Goal: Task Accomplishment & Management: Complete application form

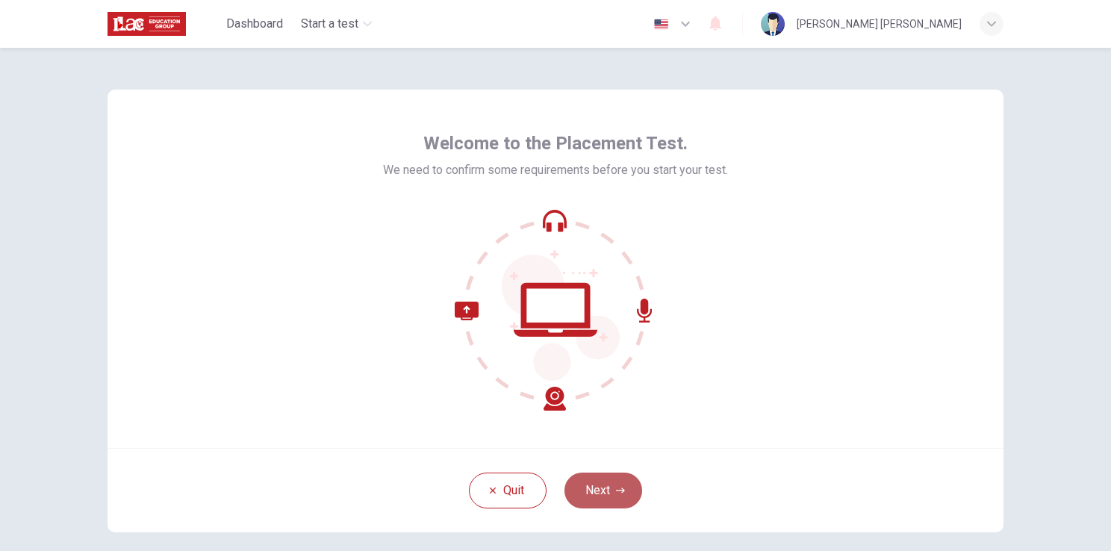
click at [618, 485] on button "Next" at bounding box center [604, 491] width 78 height 36
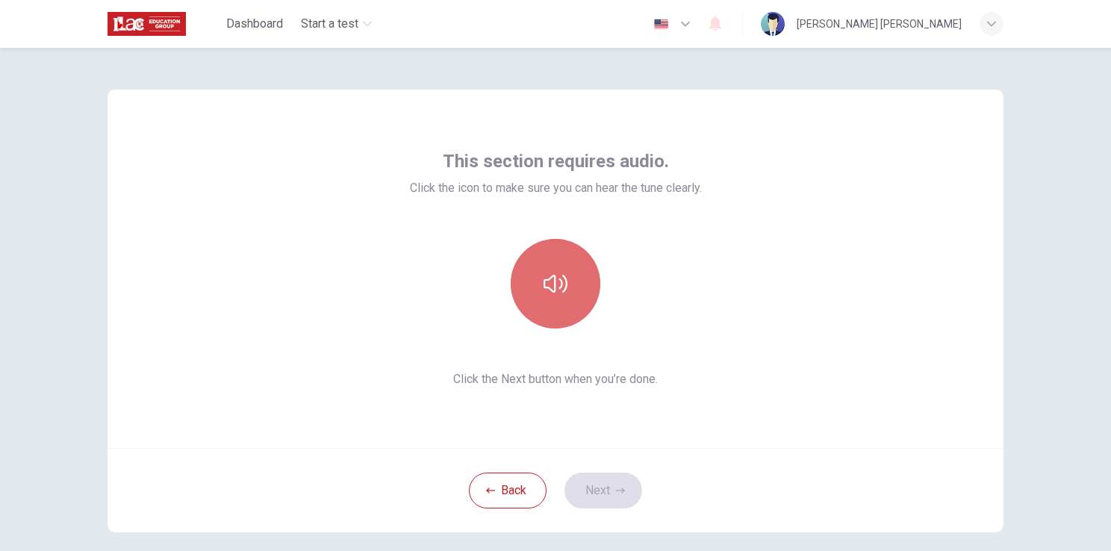
click at [553, 292] on icon "button" at bounding box center [556, 284] width 24 height 24
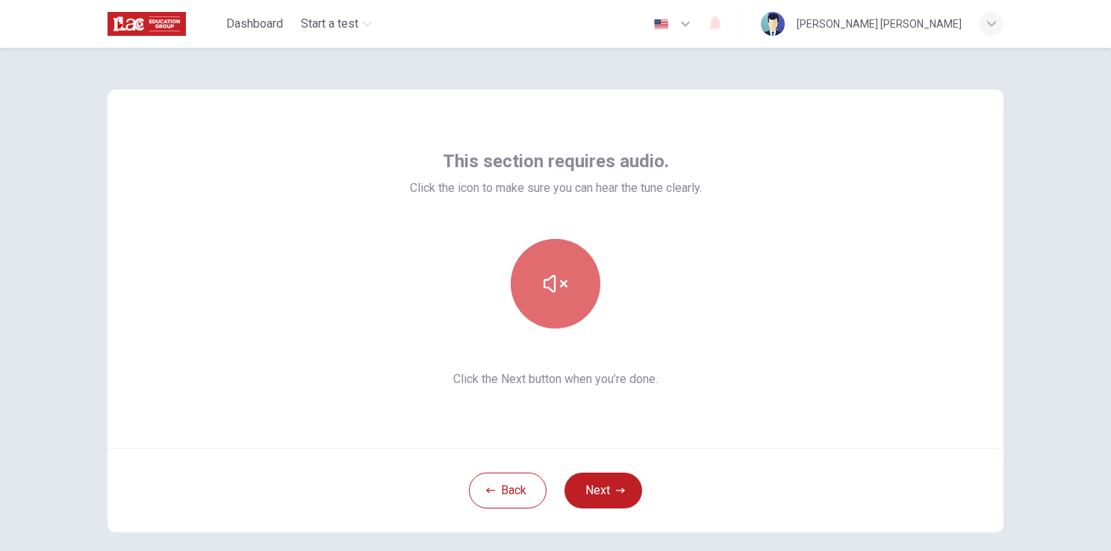
click at [553, 292] on icon "button" at bounding box center [556, 284] width 24 height 24
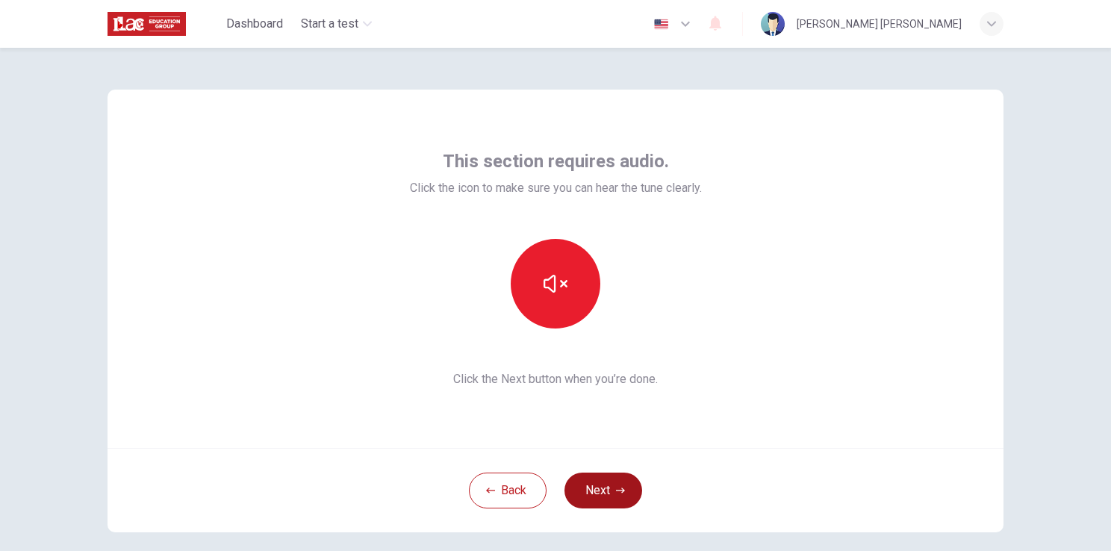
click at [610, 481] on button "Next" at bounding box center [604, 491] width 78 height 36
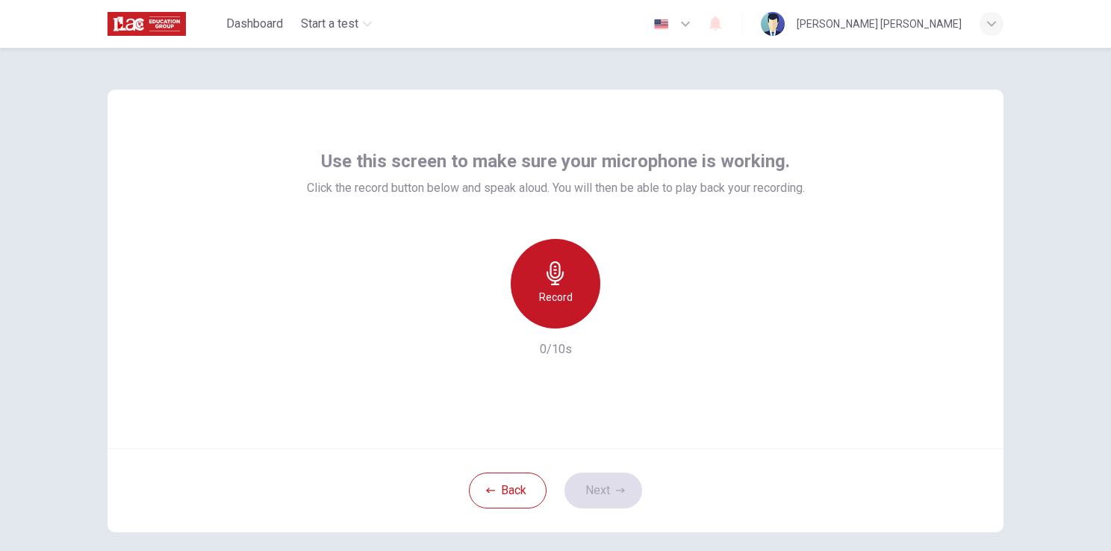
click at [557, 285] on div "Record" at bounding box center [556, 284] width 90 height 90
click at [557, 285] on div "Stop" at bounding box center [556, 284] width 90 height 90
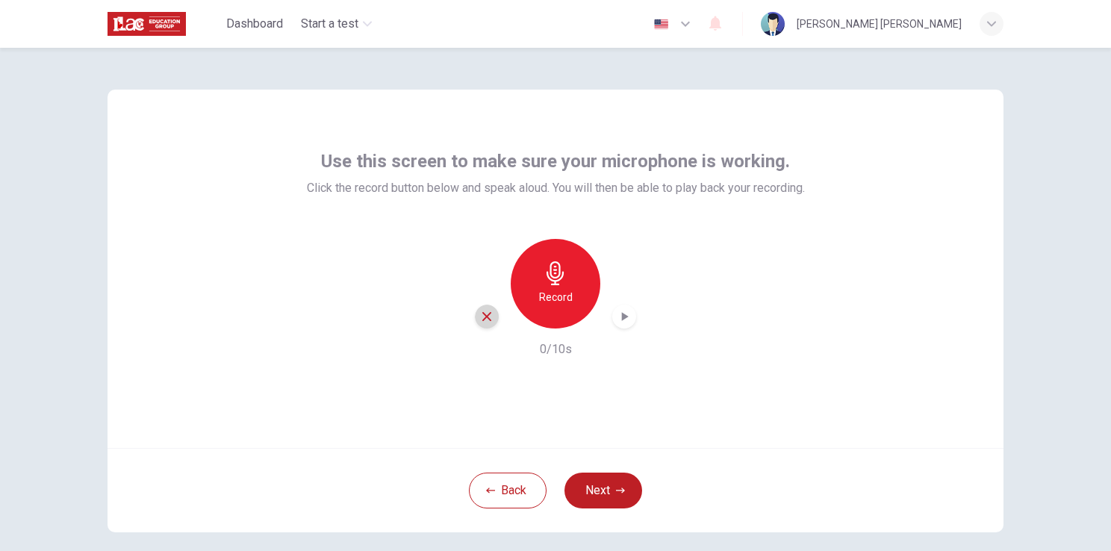
click at [487, 318] on icon "button" at bounding box center [486, 316] width 13 height 13
click at [553, 294] on h6 "Record" at bounding box center [556, 297] width 34 height 18
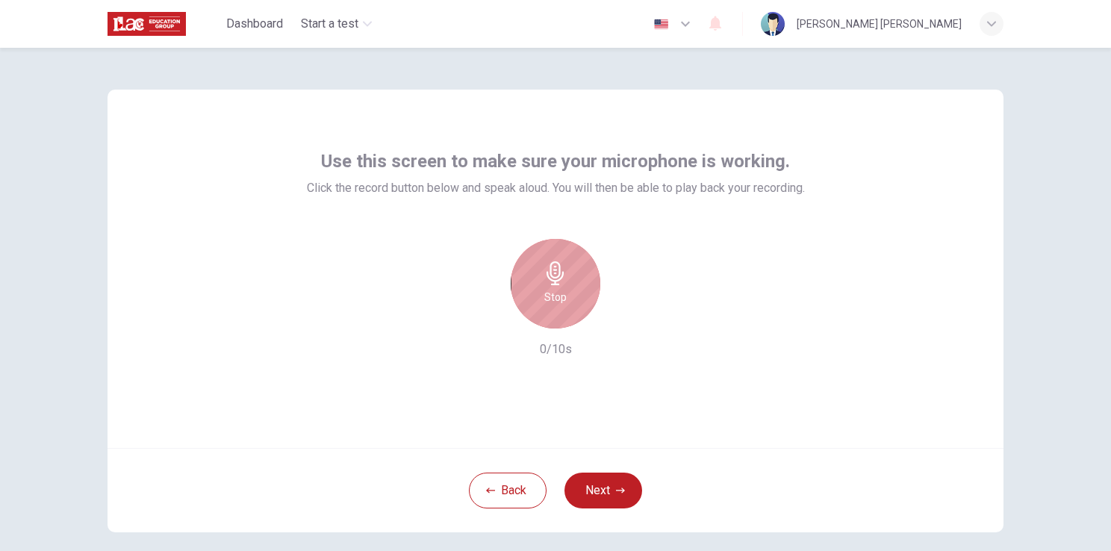
click at [553, 294] on h6 "Stop" at bounding box center [555, 297] width 22 height 18
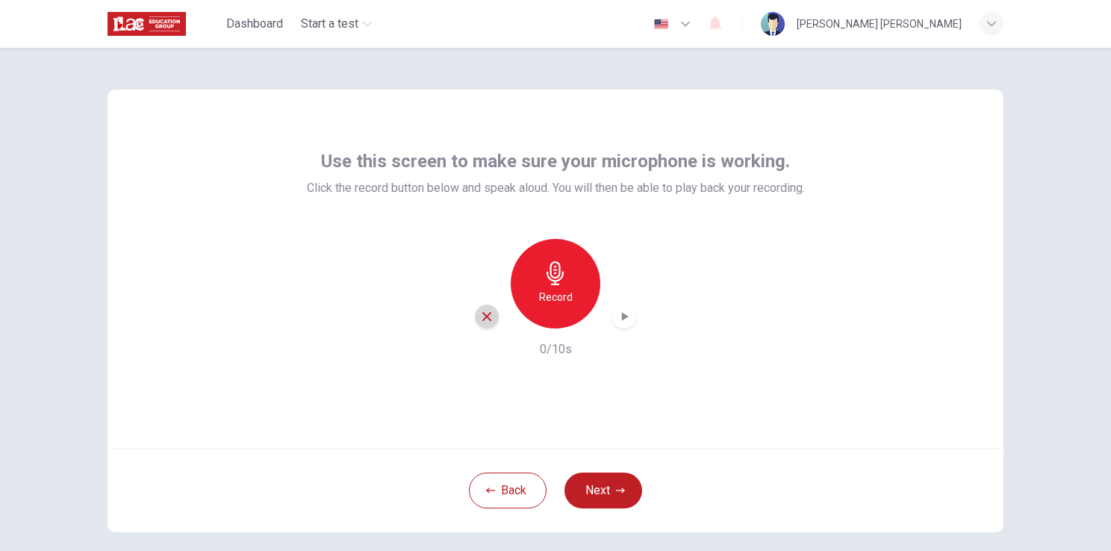
click at [486, 320] on icon "button" at bounding box center [486, 316] width 9 height 9
click at [568, 279] on div "Record" at bounding box center [556, 284] width 90 height 90
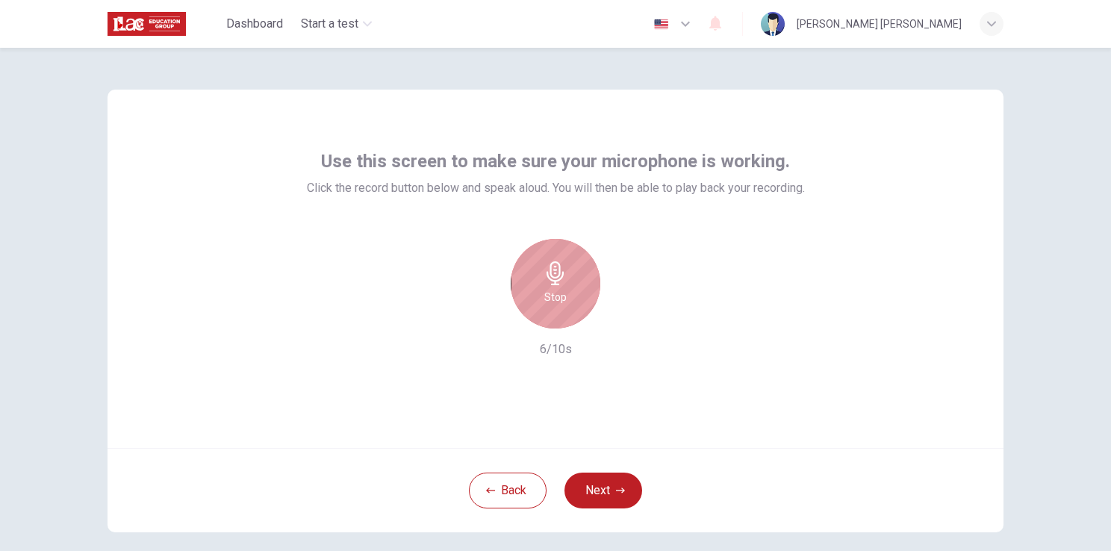
click at [568, 279] on div "Stop" at bounding box center [556, 284] width 90 height 90
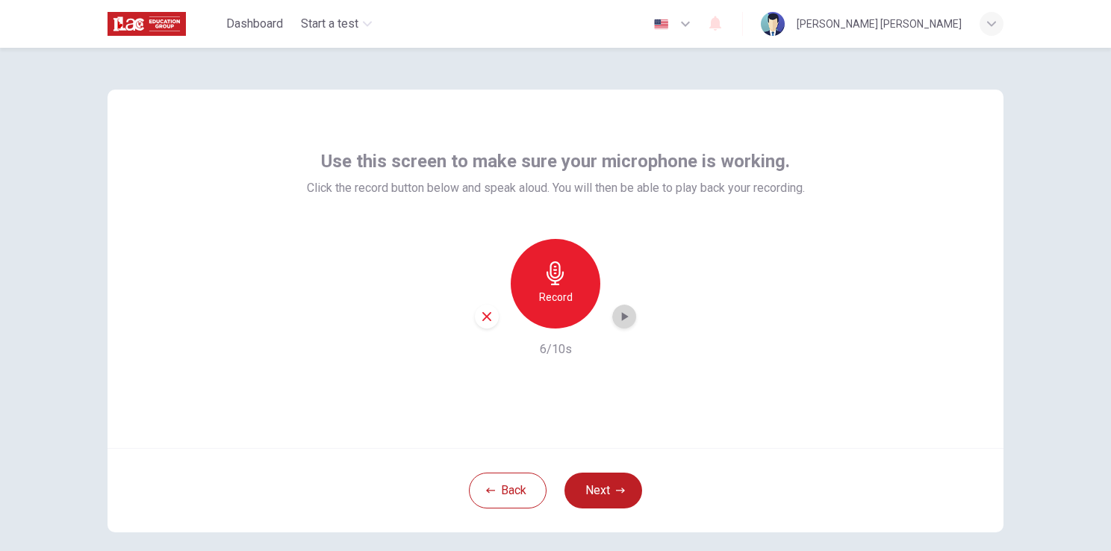
click at [621, 312] on icon "button" at bounding box center [624, 316] width 15 height 15
click at [480, 319] on icon "button" at bounding box center [486, 316] width 13 height 13
click at [613, 495] on button "Next" at bounding box center [604, 491] width 78 height 36
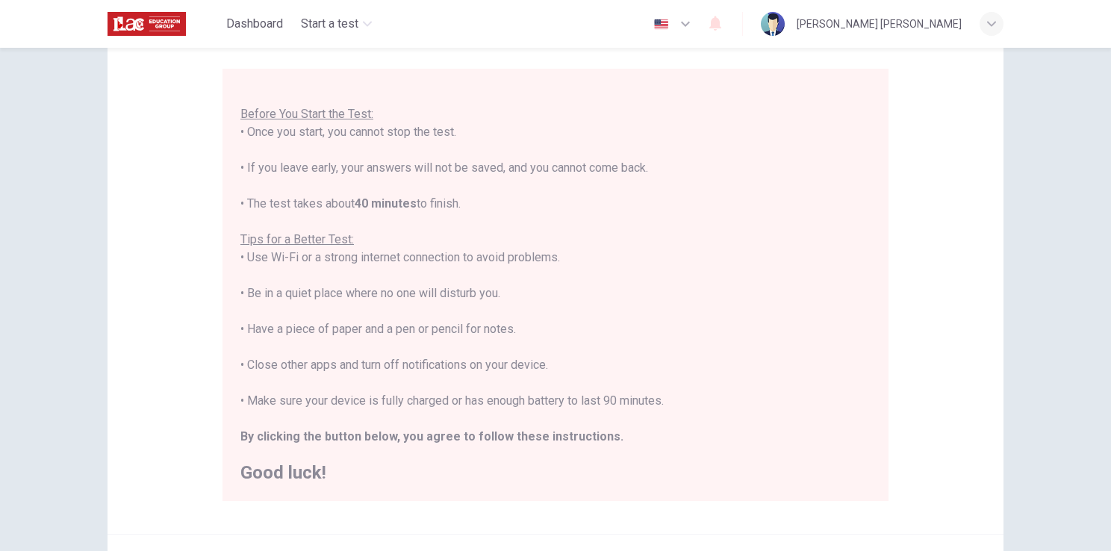
scroll to position [269, 0]
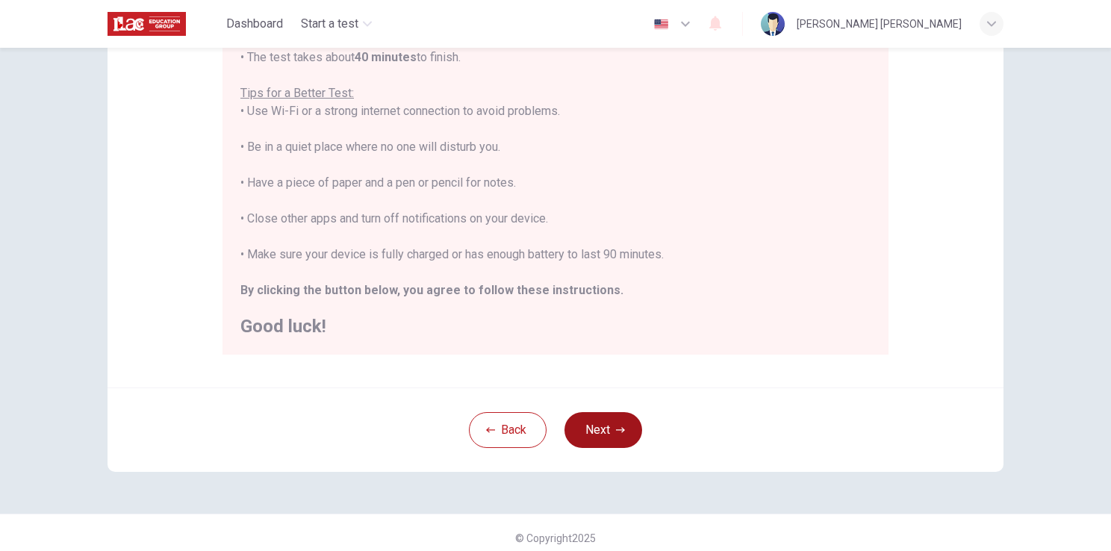
click at [618, 426] on icon "button" at bounding box center [620, 430] width 9 height 9
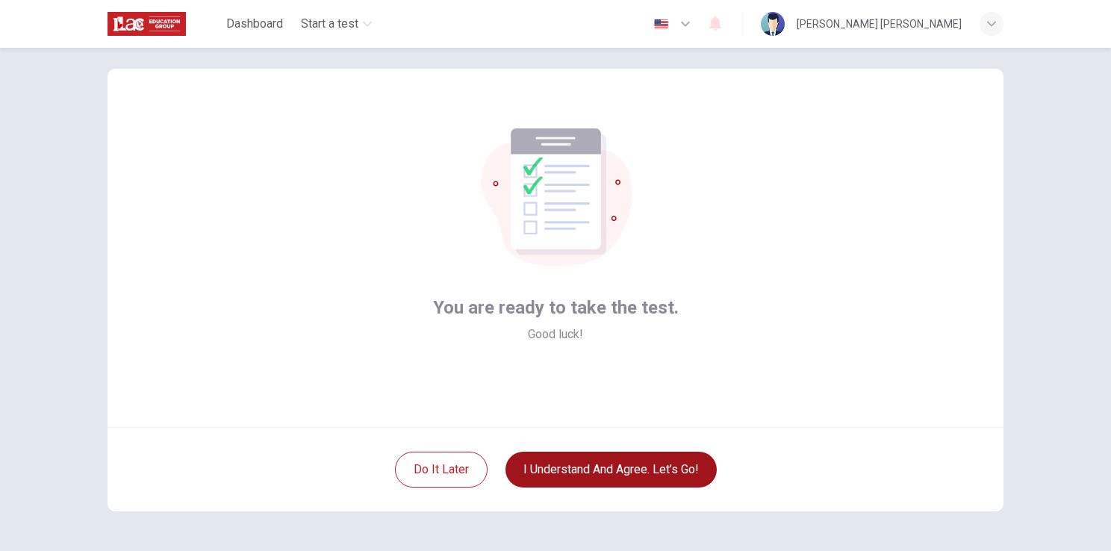
scroll to position [16, 0]
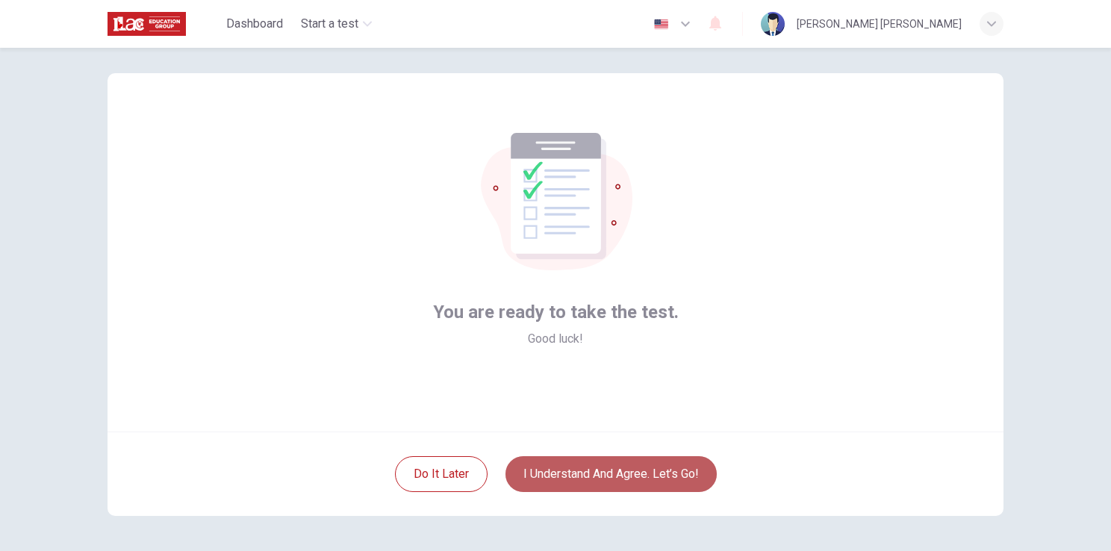
click at [590, 468] on button "I understand and agree. Let’s go!" at bounding box center [611, 474] width 211 height 36
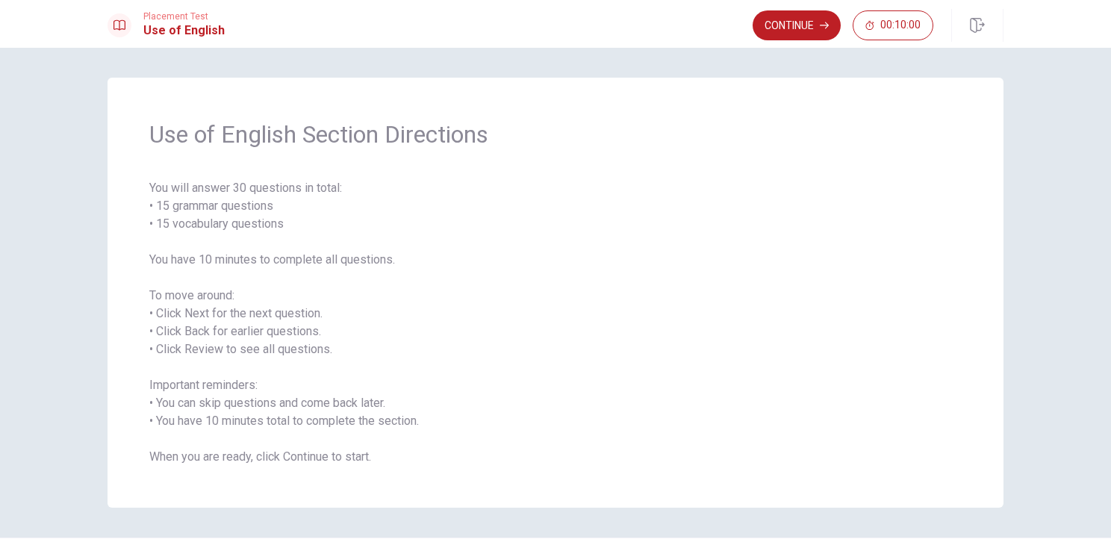
drag, startPoint x: 245, startPoint y: 190, endPoint x: 264, endPoint y: 191, distance: 18.7
click at [264, 191] on span "You will answer 30 questions in total: • 15 grammar questions • 15 vocabulary q…" at bounding box center [555, 322] width 813 height 287
drag, startPoint x: 268, startPoint y: 211, endPoint x: 161, endPoint y: 209, distance: 107.6
click at [161, 209] on span "You will answer 30 questions in total: • 15 grammar questions • 15 vocabulary q…" at bounding box center [555, 322] width 813 height 287
click at [802, 30] on button "Continue" at bounding box center [797, 25] width 88 height 30
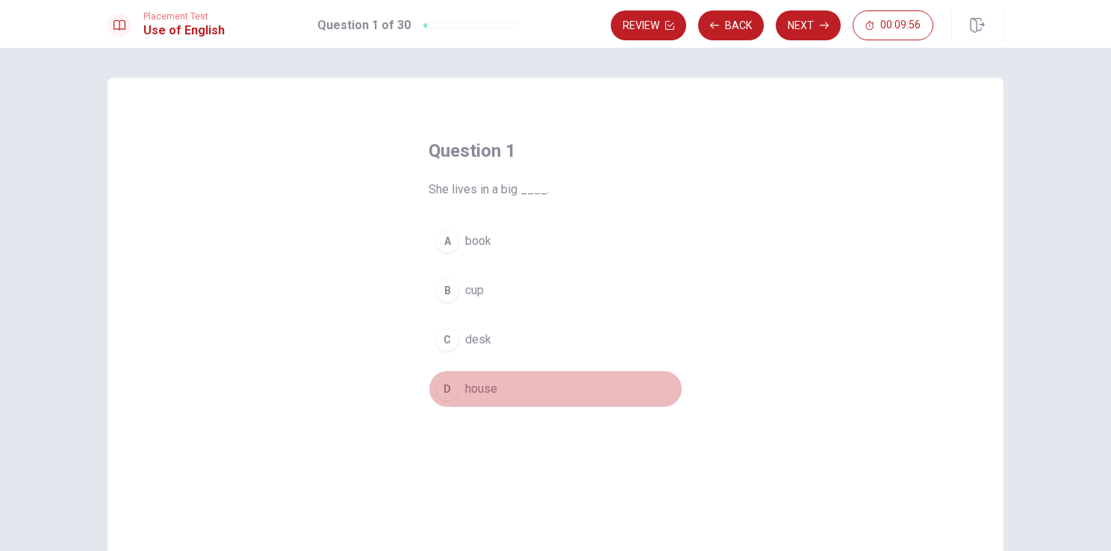
click at [445, 388] on div "D" at bounding box center [447, 389] width 24 height 24
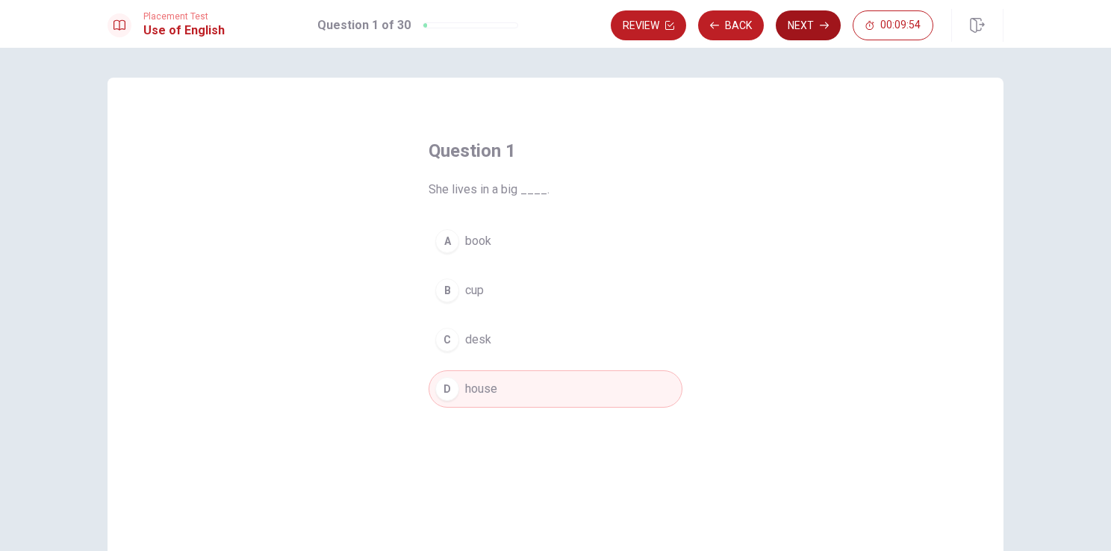
click at [816, 24] on button "Next" at bounding box center [808, 25] width 65 height 30
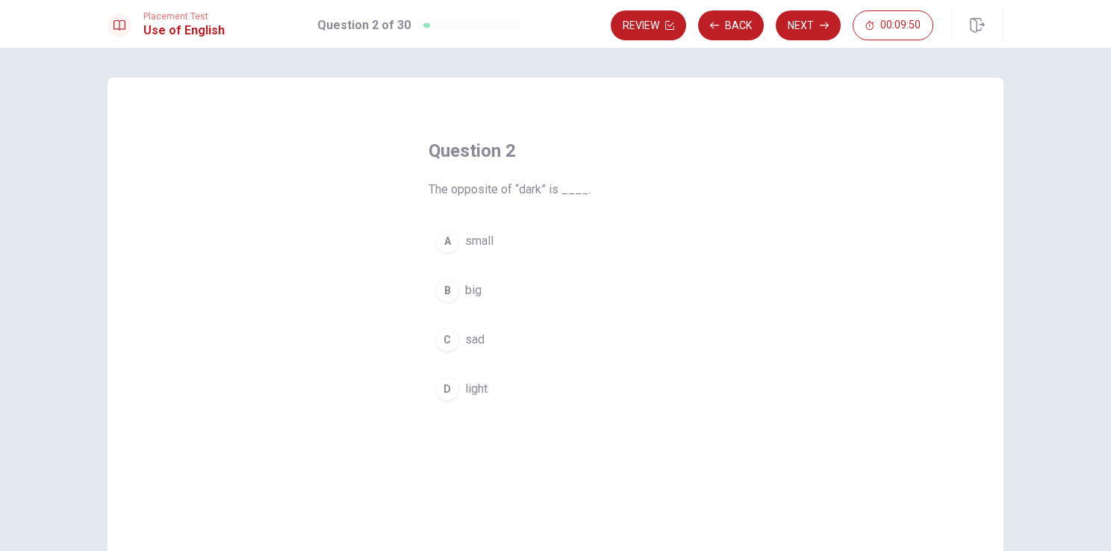
click at [439, 397] on div "D" at bounding box center [447, 389] width 24 height 24
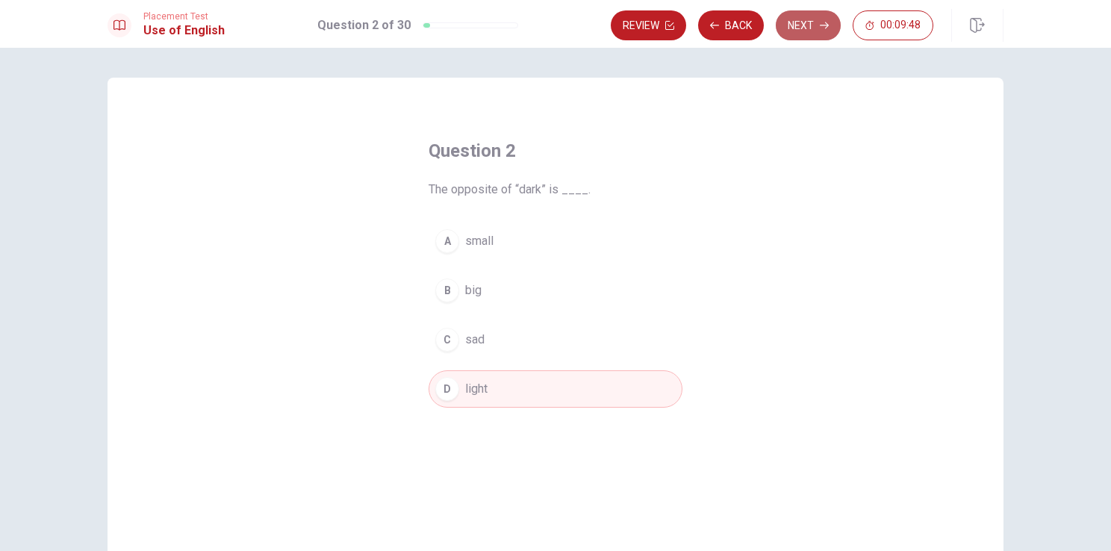
click at [819, 27] on button "Next" at bounding box center [808, 25] width 65 height 30
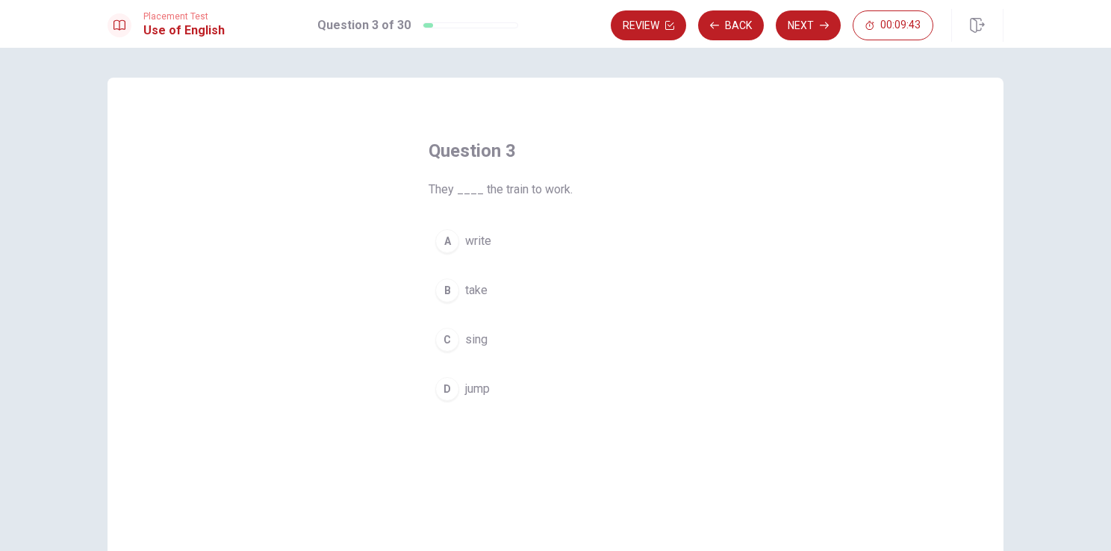
click at [467, 288] on span "take" at bounding box center [476, 291] width 22 height 18
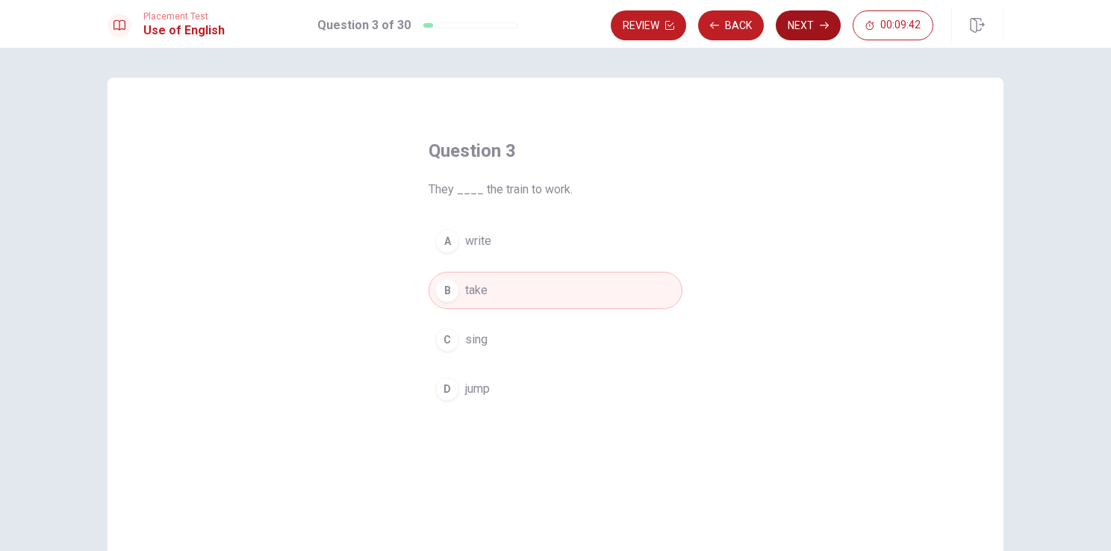
click at [807, 34] on button "Next" at bounding box center [808, 25] width 65 height 30
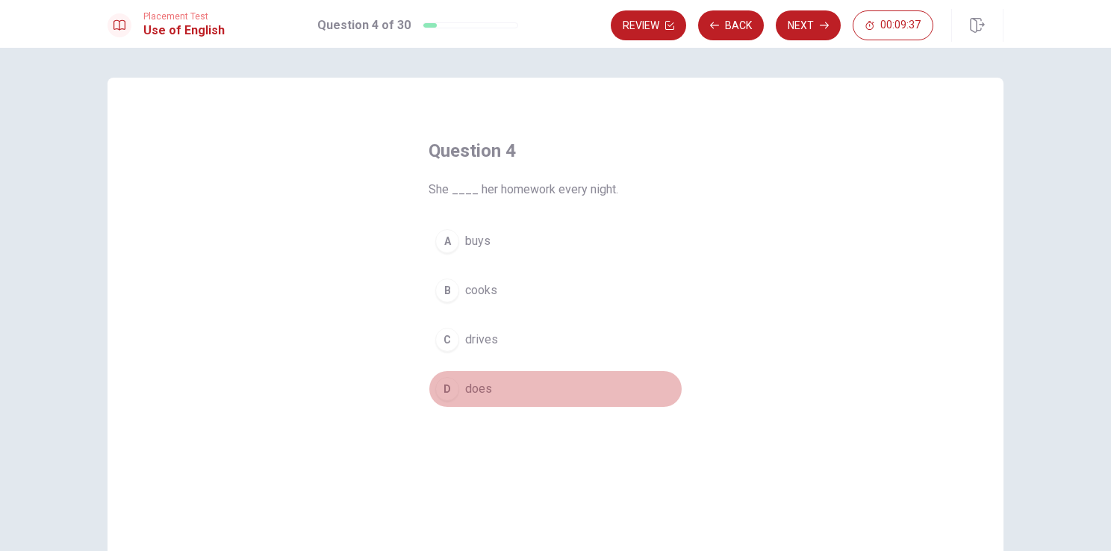
click at [475, 388] on span "does" at bounding box center [478, 389] width 27 height 18
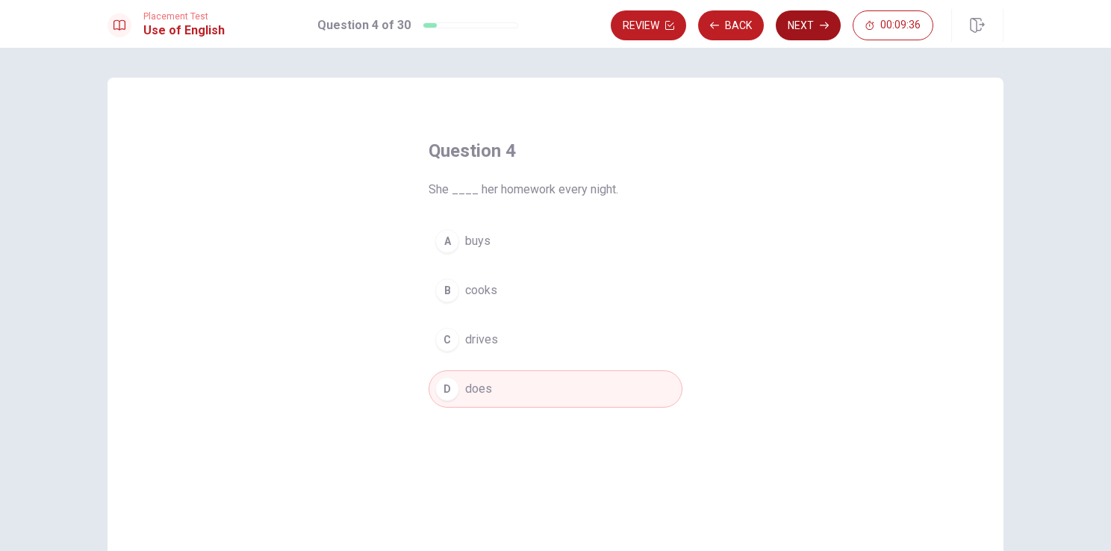
click at [822, 18] on button "Next" at bounding box center [808, 25] width 65 height 30
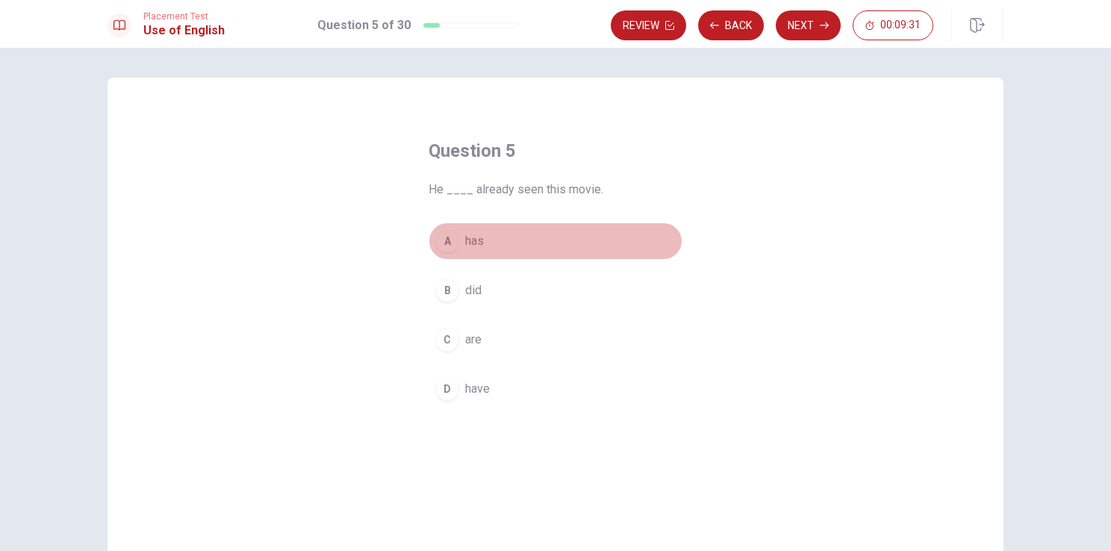
click at [448, 240] on div "A" at bounding box center [447, 241] width 24 height 24
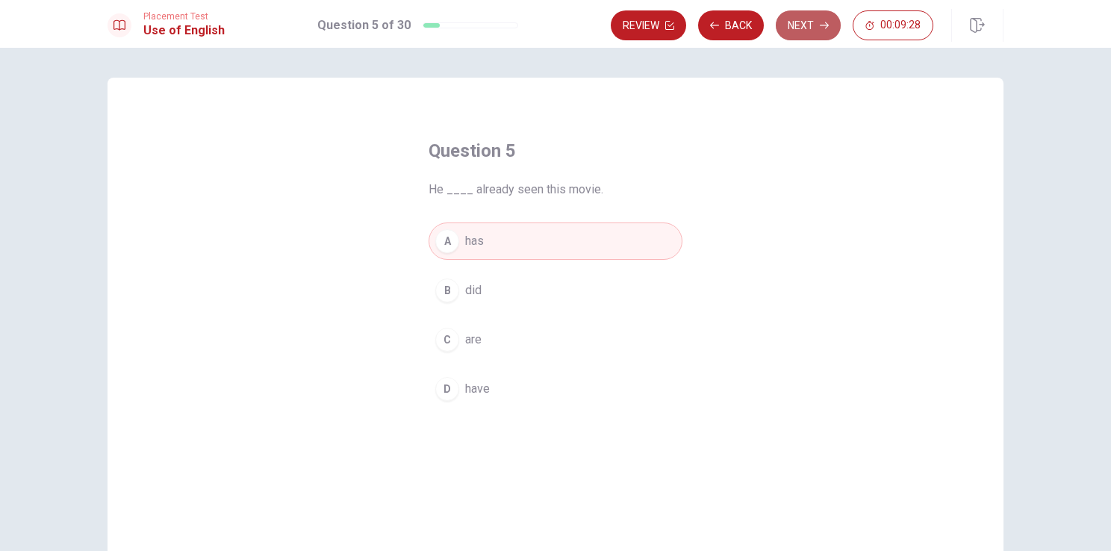
click at [828, 25] on icon "button" at bounding box center [824, 25] width 9 height 9
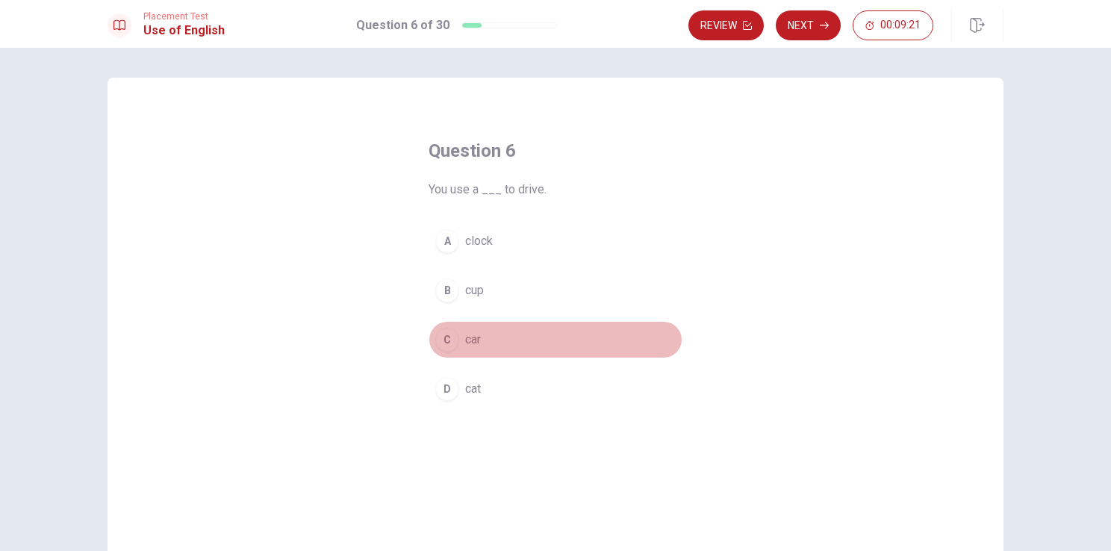
click at [440, 336] on div "C" at bounding box center [447, 340] width 24 height 24
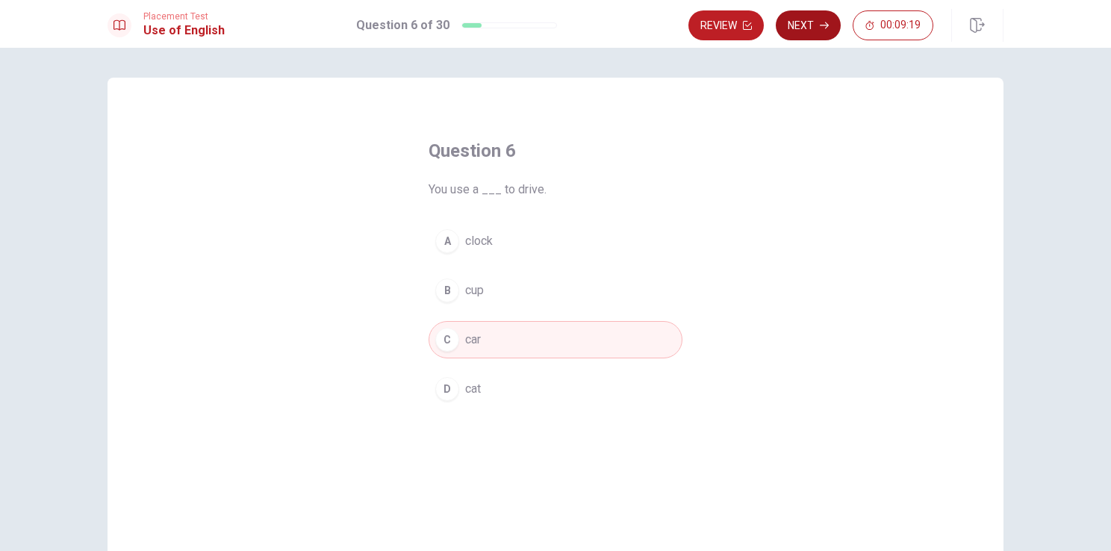
click at [804, 21] on button "Next" at bounding box center [808, 25] width 65 height 30
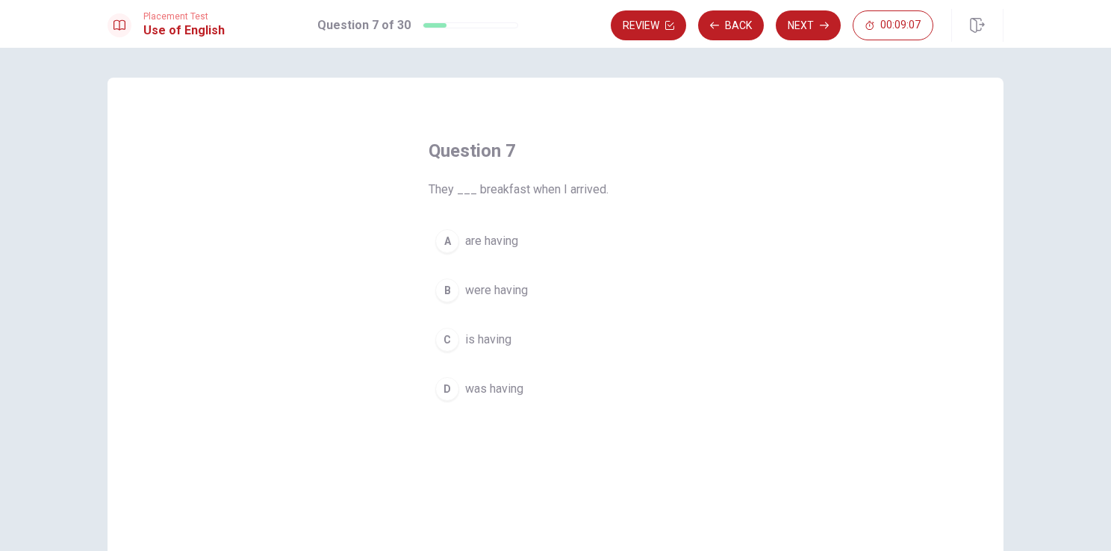
click at [447, 287] on div "B" at bounding box center [447, 291] width 24 height 24
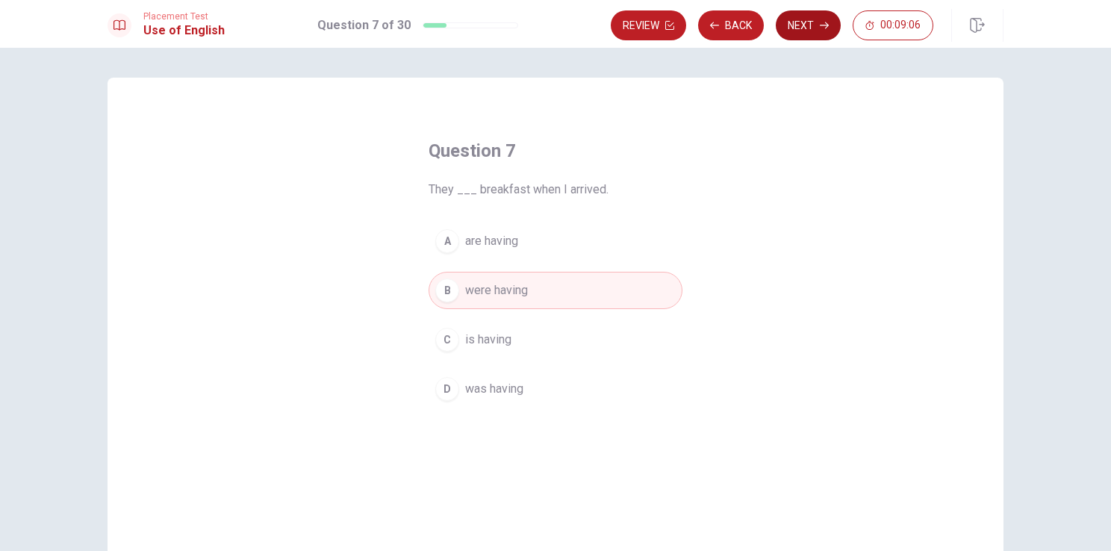
click at [813, 28] on button "Next" at bounding box center [808, 25] width 65 height 30
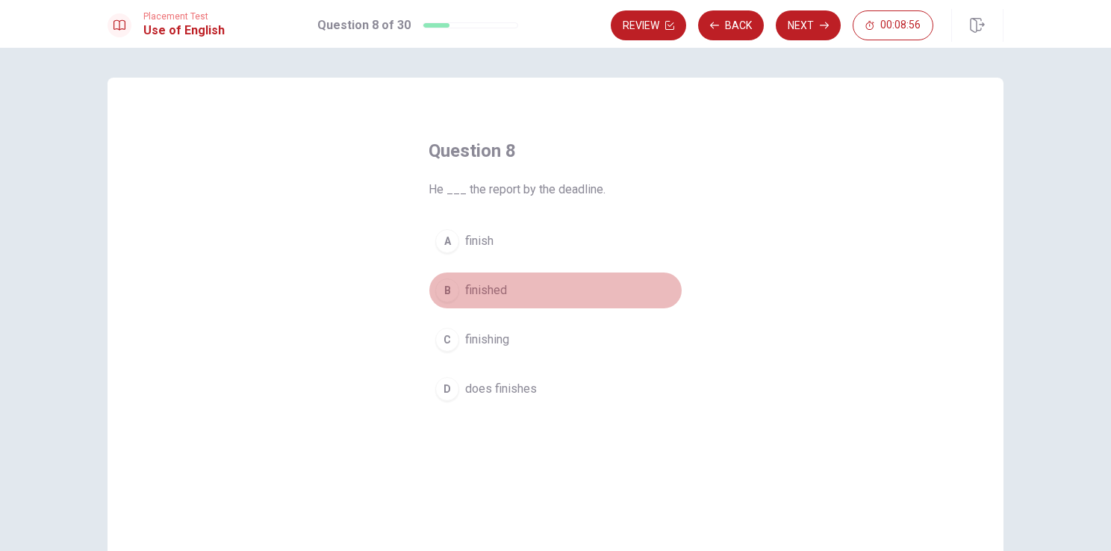
click at [447, 285] on div "B" at bounding box center [447, 291] width 24 height 24
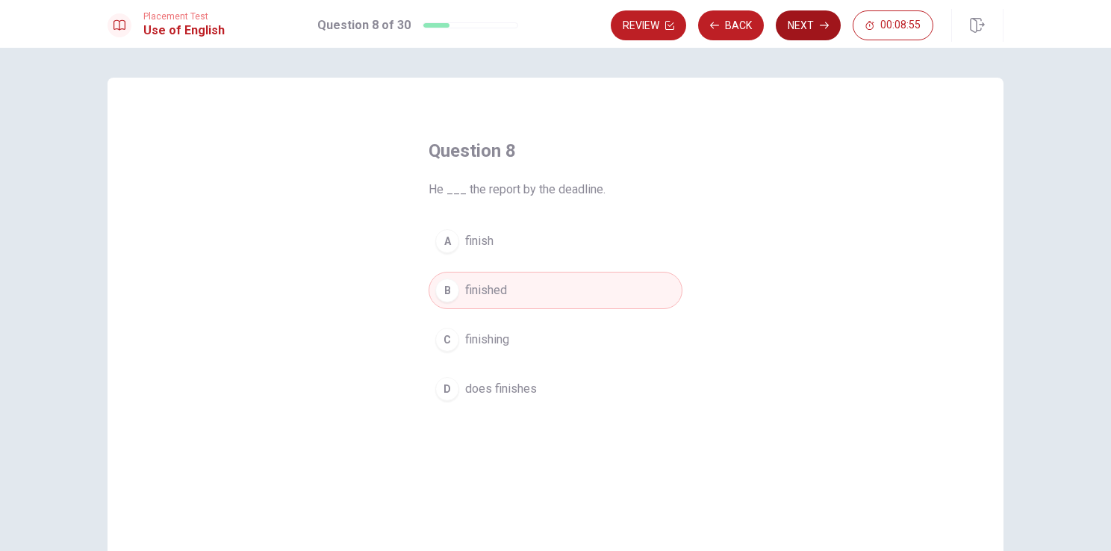
click at [801, 32] on button "Next" at bounding box center [808, 25] width 65 height 30
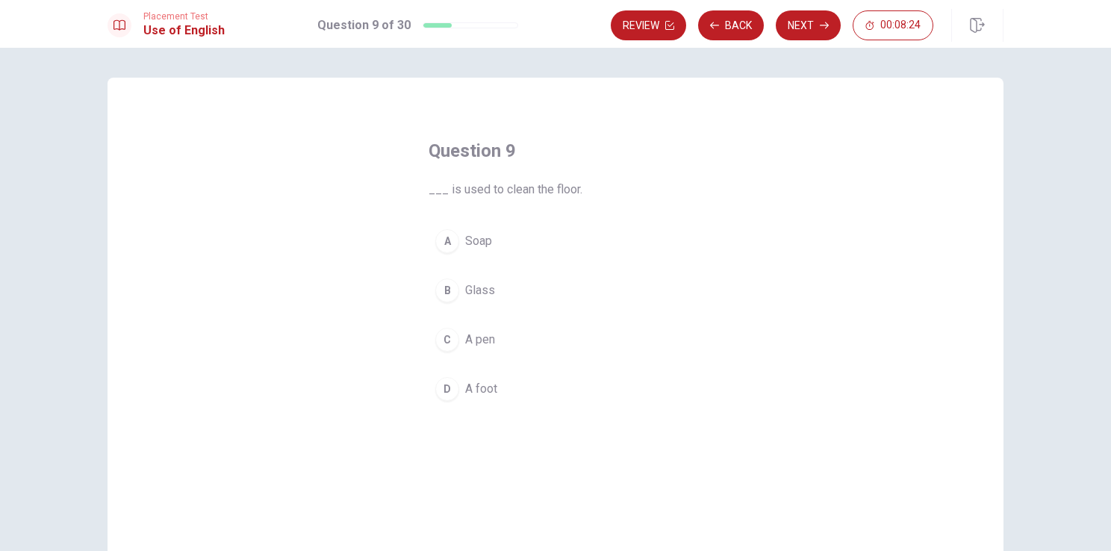
click at [447, 246] on div "A" at bounding box center [447, 241] width 24 height 24
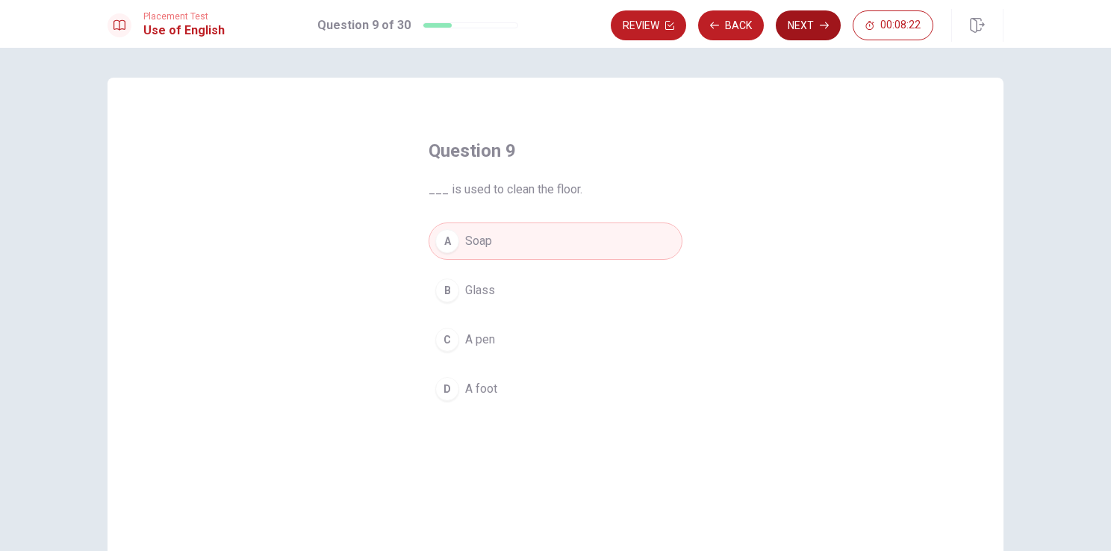
click at [816, 25] on button "Next" at bounding box center [808, 25] width 65 height 30
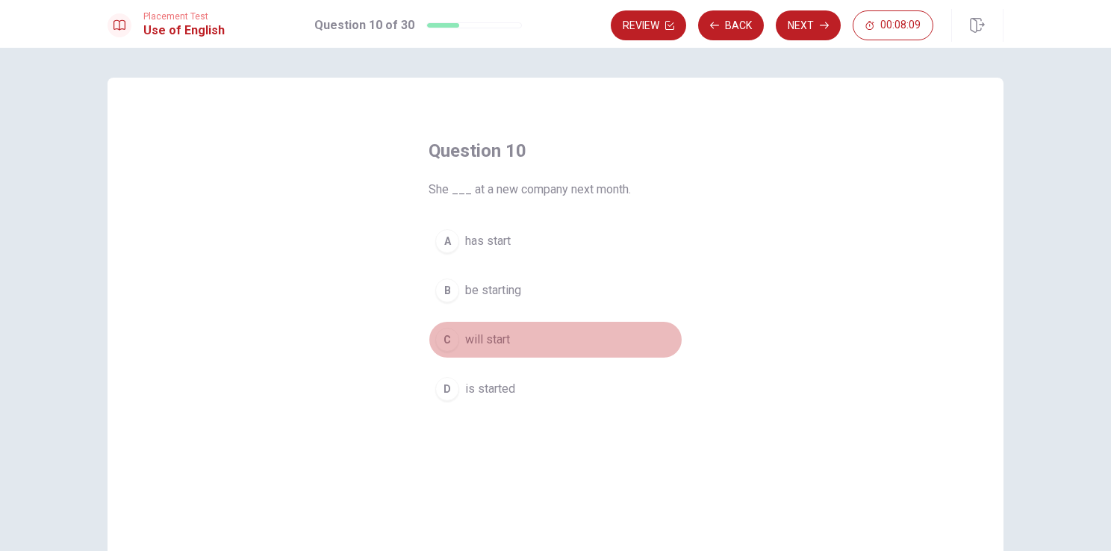
click at [439, 338] on div "C" at bounding box center [447, 340] width 24 height 24
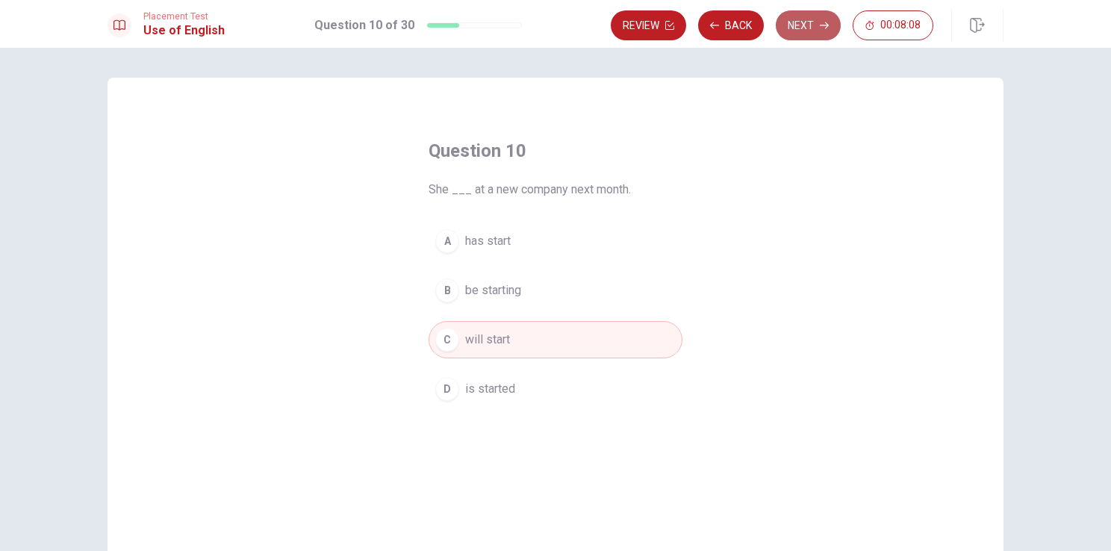
click at [821, 23] on icon "button" at bounding box center [824, 25] width 9 height 9
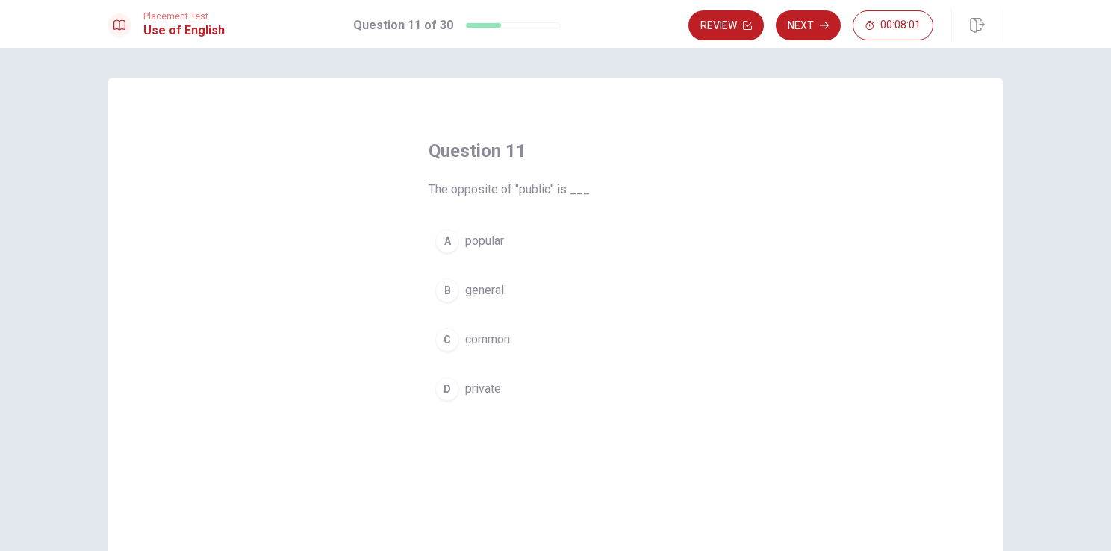
click at [441, 388] on div "D" at bounding box center [447, 389] width 24 height 24
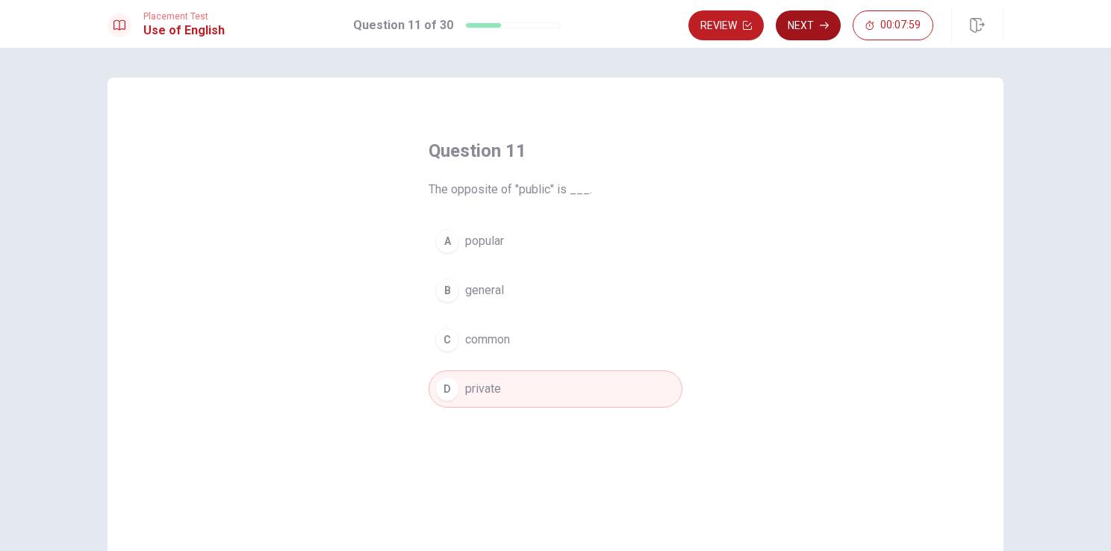
click at [812, 28] on button "Next" at bounding box center [808, 25] width 65 height 30
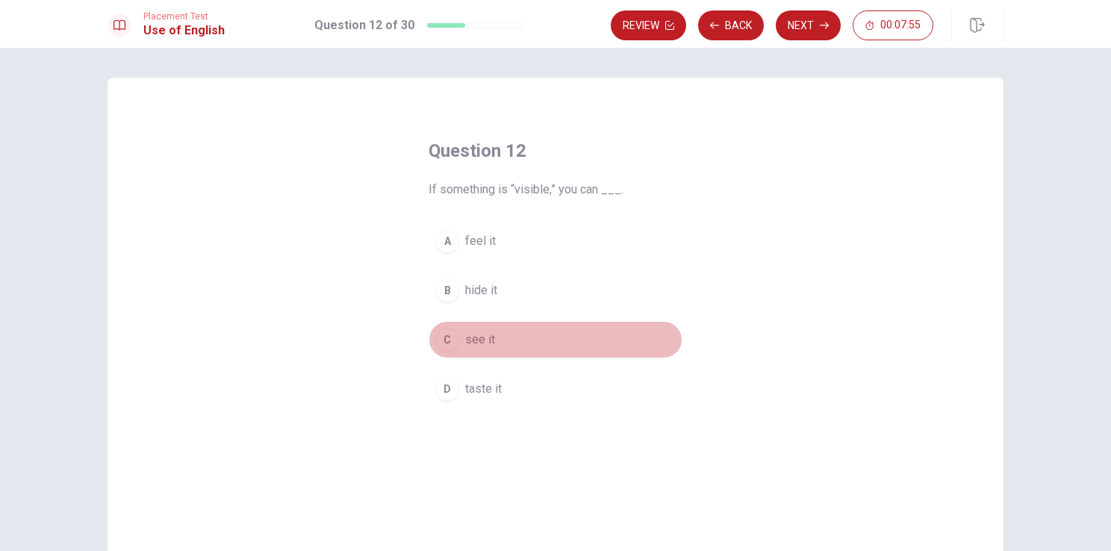
click at [443, 342] on div "C" at bounding box center [447, 340] width 24 height 24
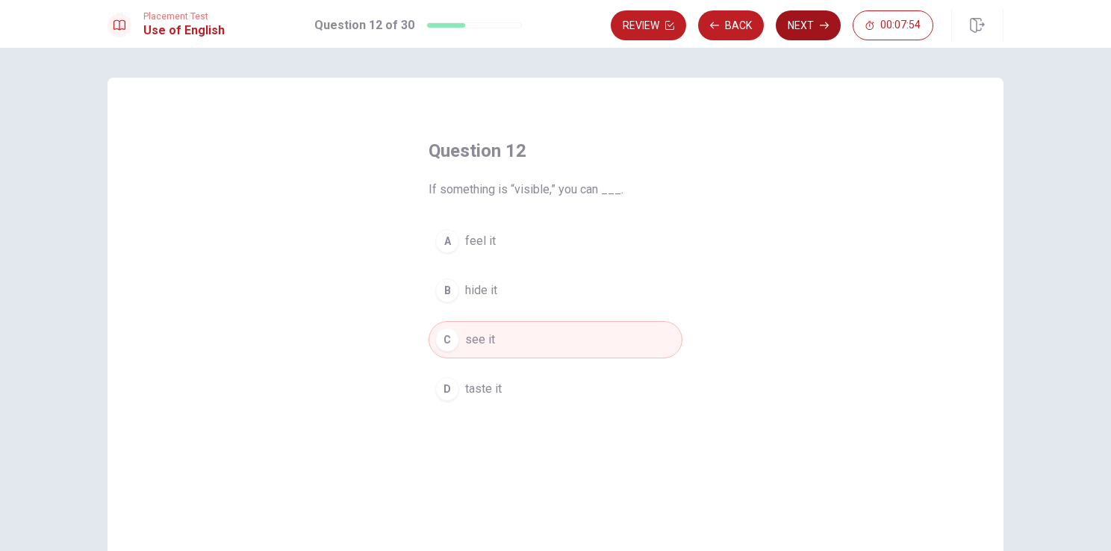
click at [818, 25] on button "Next" at bounding box center [808, 25] width 65 height 30
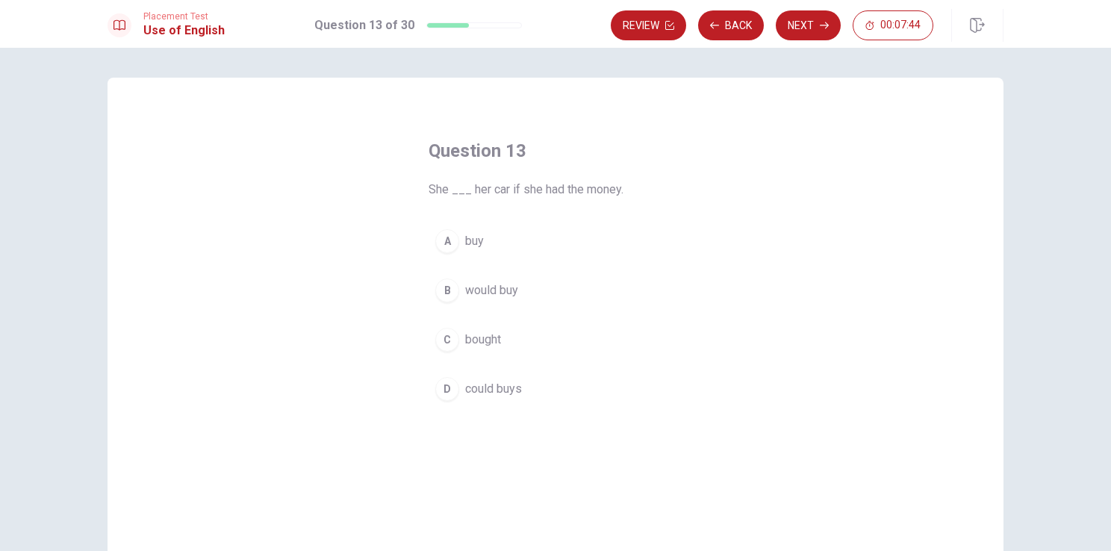
click at [450, 286] on div "B" at bounding box center [447, 291] width 24 height 24
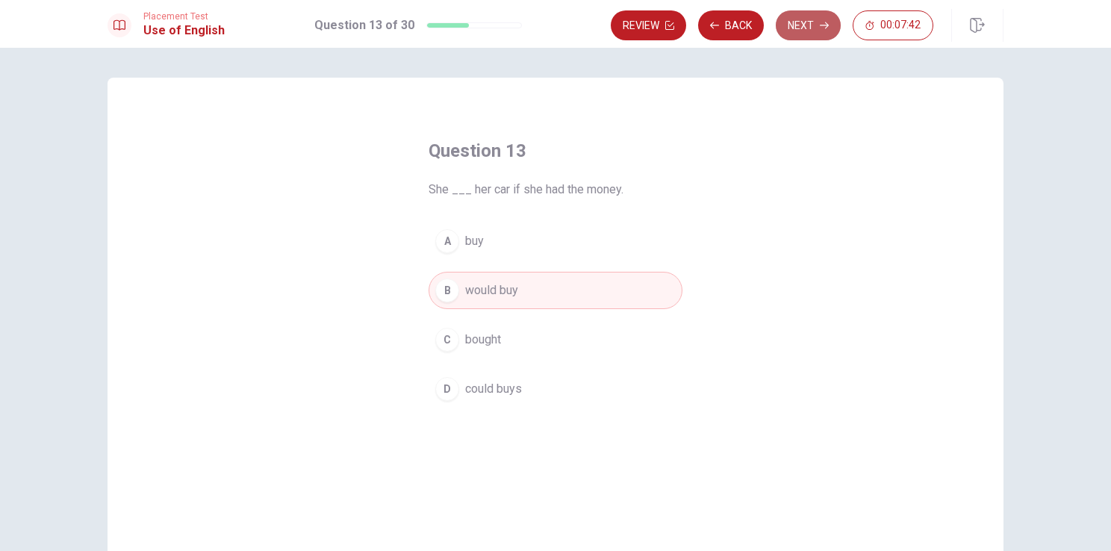
click at [807, 31] on button "Next" at bounding box center [808, 25] width 65 height 30
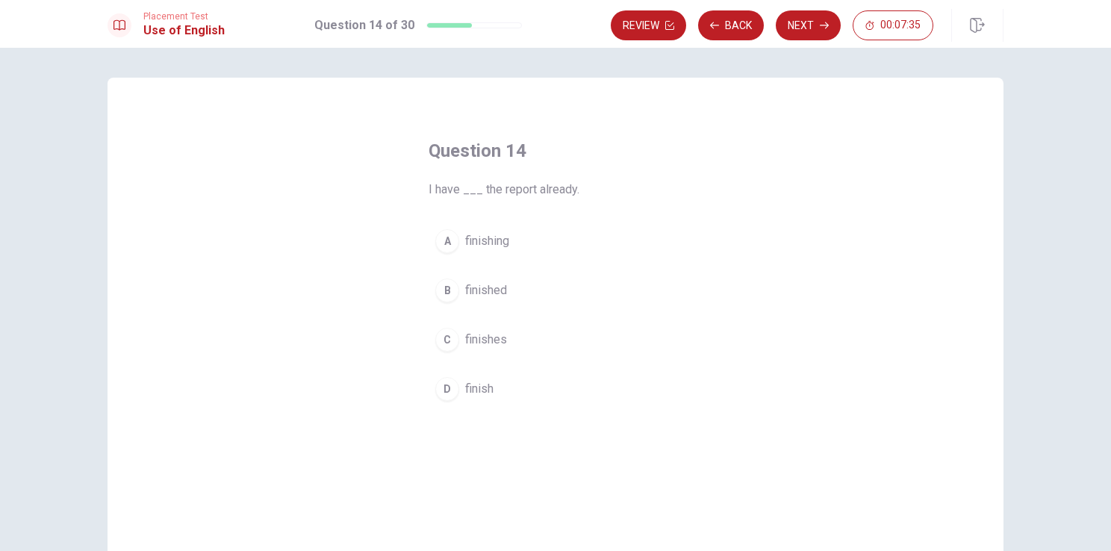
click at [443, 288] on div "B" at bounding box center [447, 291] width 24 height 24
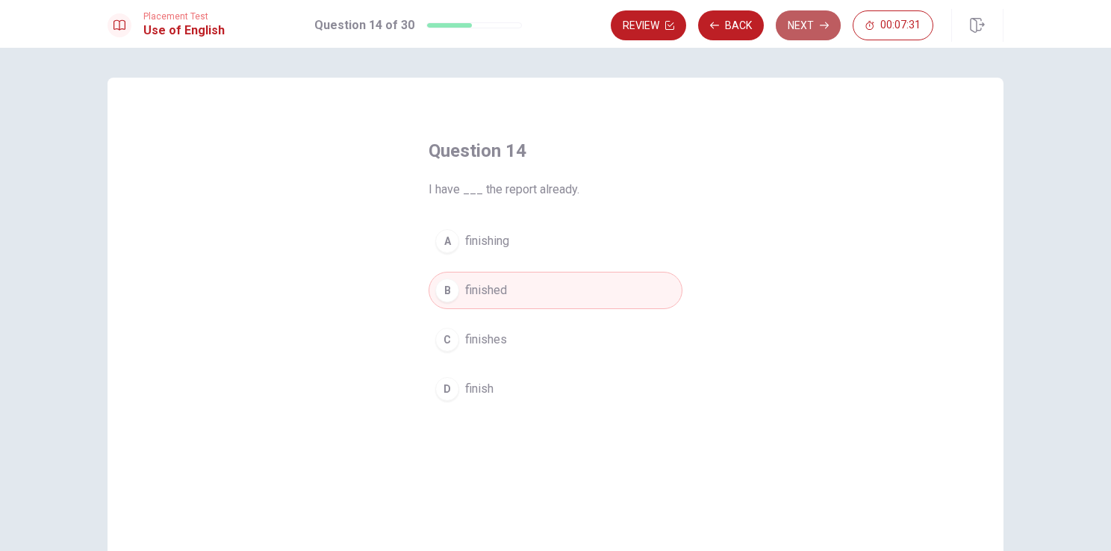
click at [816, 28] on button "Next" at bounding box center [808, 25] width 65 height 30
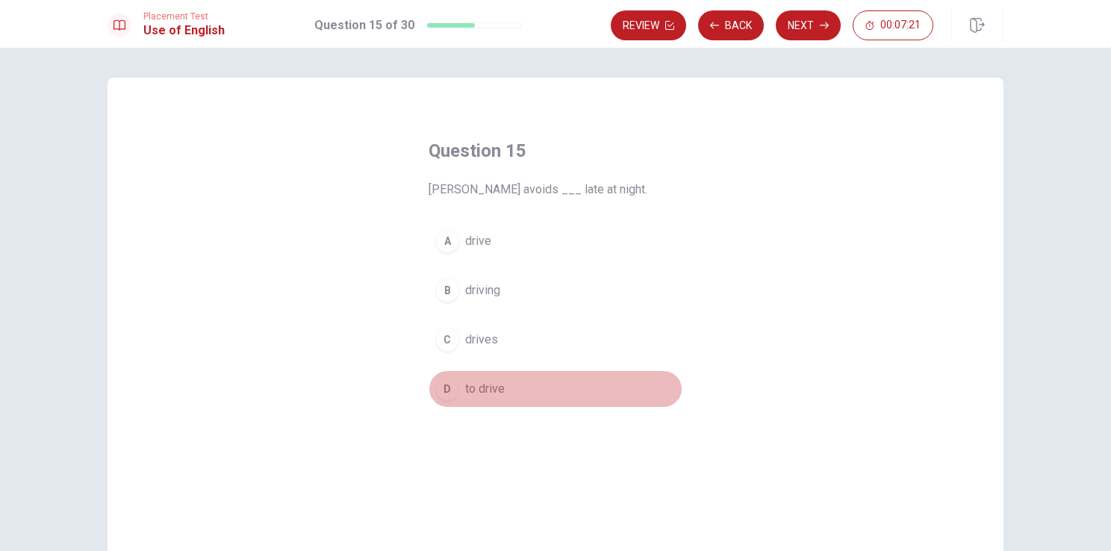
click at [440, 394] on div "D" at bounding box center [447, 389] width 24 height 24
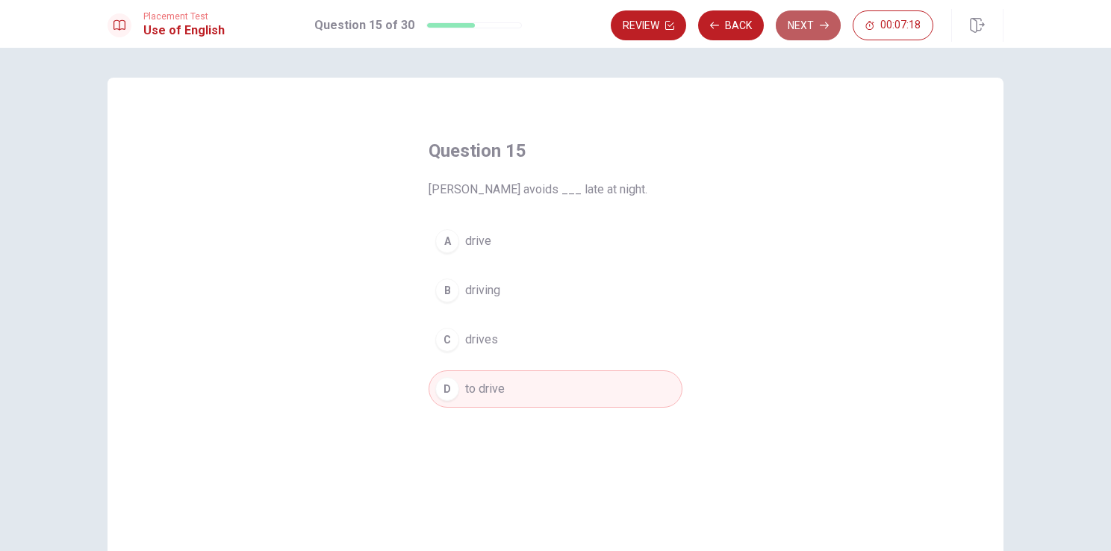
click at [809, 23] on button "Next" at bounding box center [808, 25] width 65 height 30
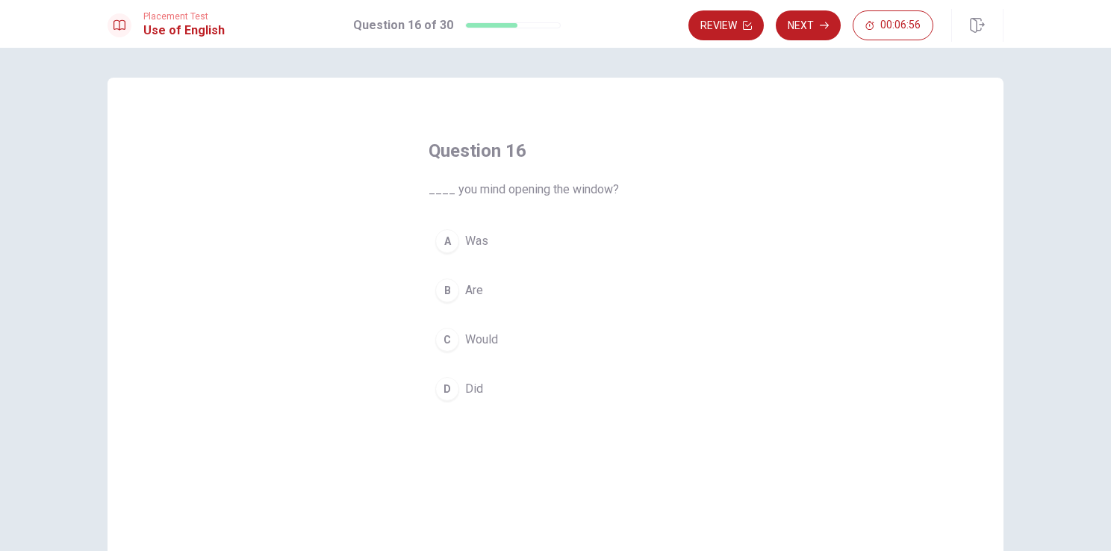
drag, startPoint x: 506, startPoint y: 193, endPoint x: 531, endPoint y: 190, distance: 25.6
click at [531, 190] on span "____ you mind opening the window?" at bounding box center [556, 190] width 254 height 18
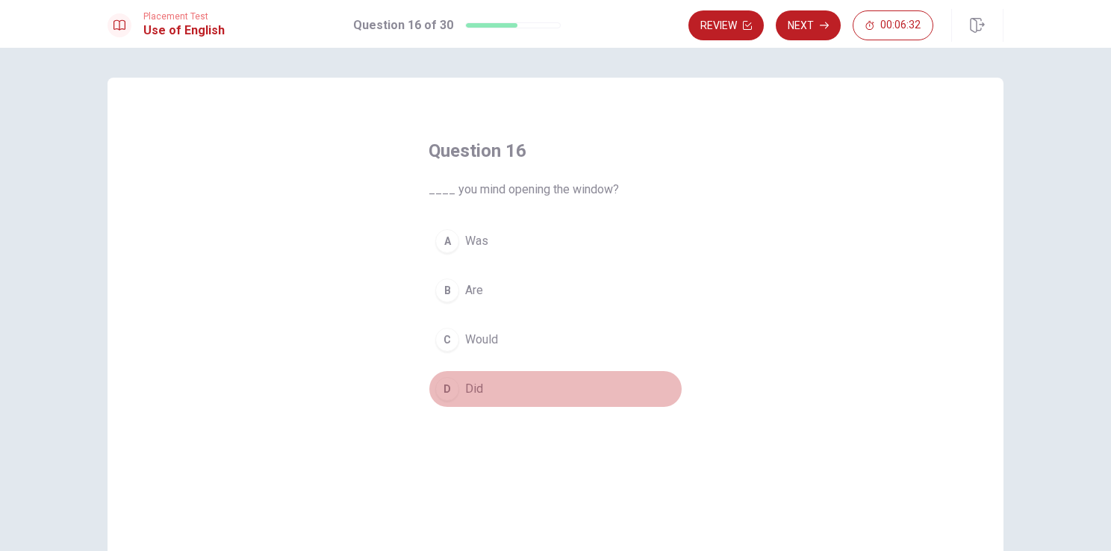
click at [441, 377] on div "D" at bounding box center [447, 389] width 24 height 24
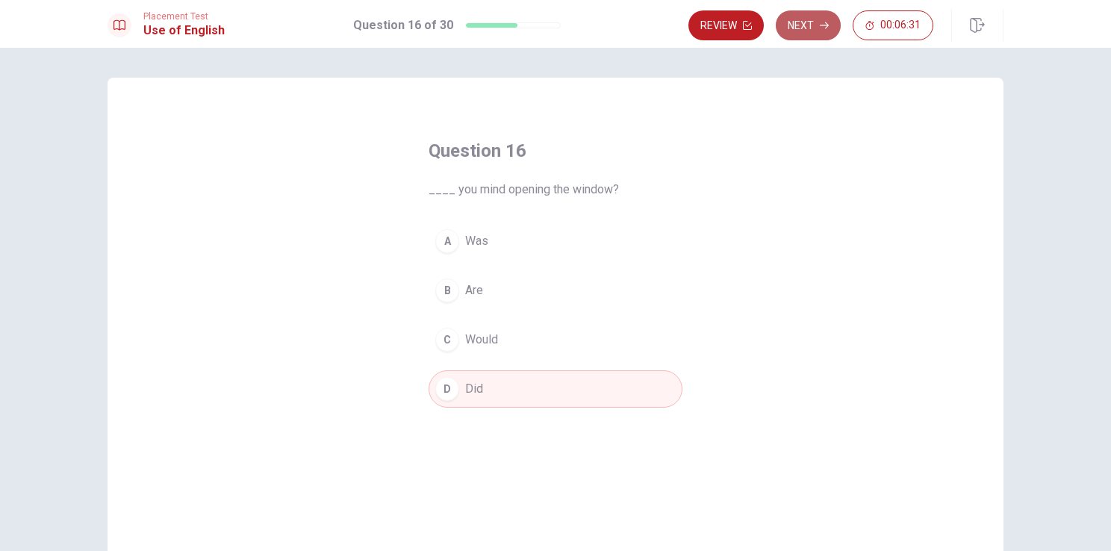
click at [811, 24] on button "Next" at bounding box center [808, 25] width 65 height 30
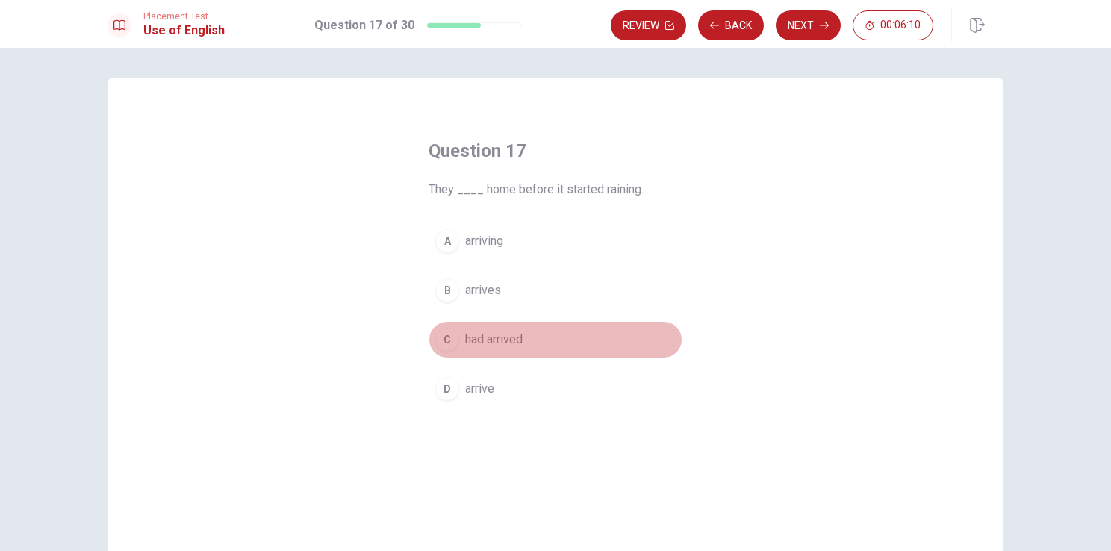
click at [444, 336] on div "C" at bounding box center [447, 340] width 24 height 24
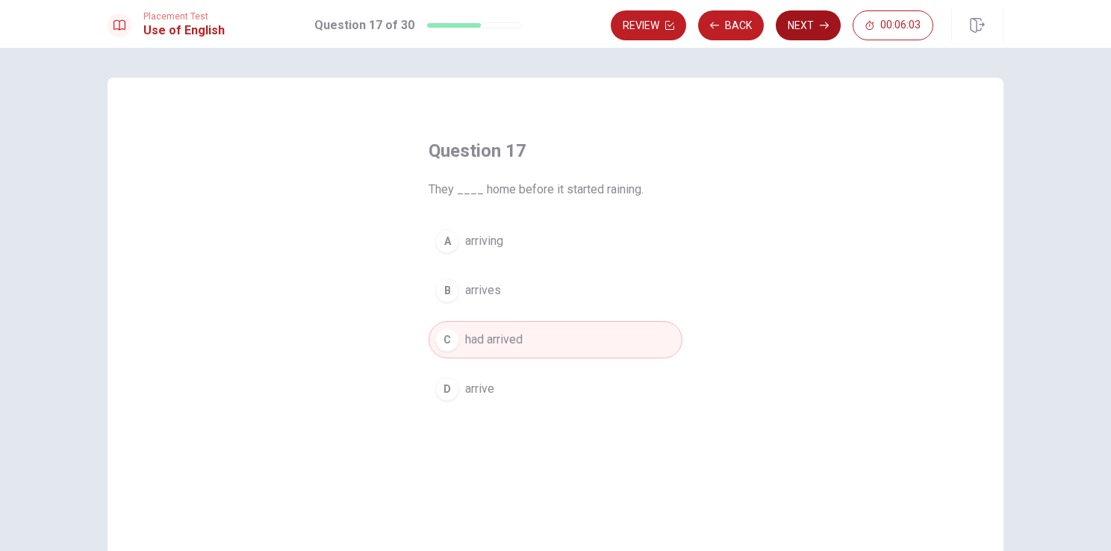
click at [825, 19] on button "Next" at bounding box center [808, 25] width 65 height 30
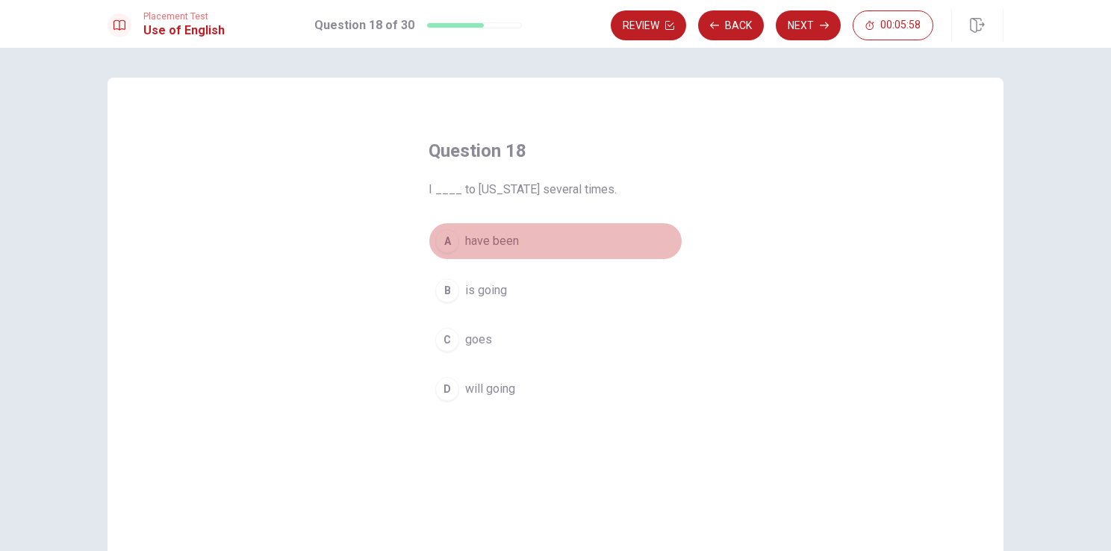
click at [501, 239] on span "have been" at bounding box center [492, 241] width 54 height 18
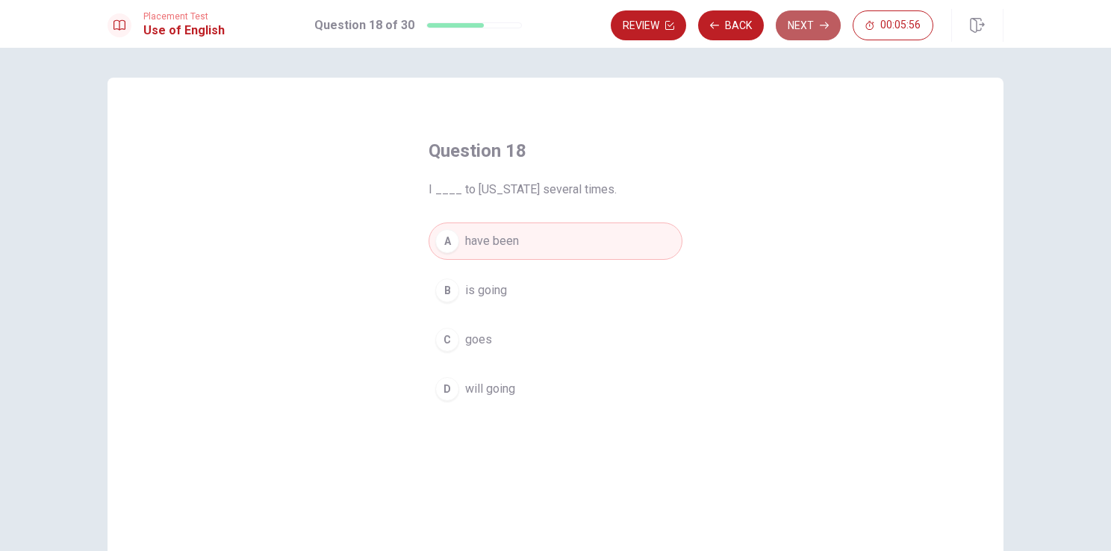
click at [811, 22] on button "Next" at bounding box center [808, 25] width 65 height 30
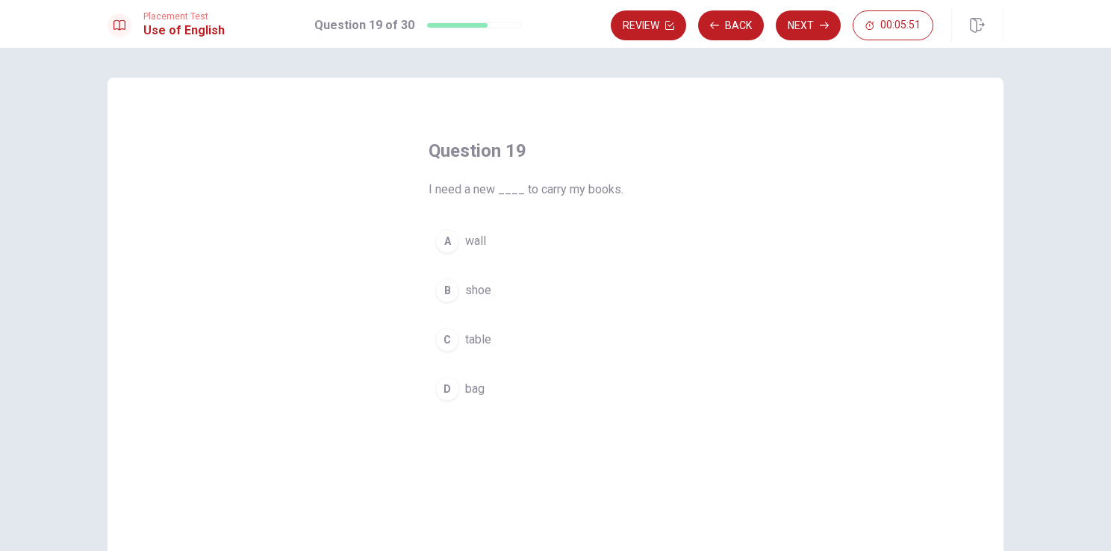
click at [443, 382] on div "D" at bounding box center [447, 389] width 24 height 24
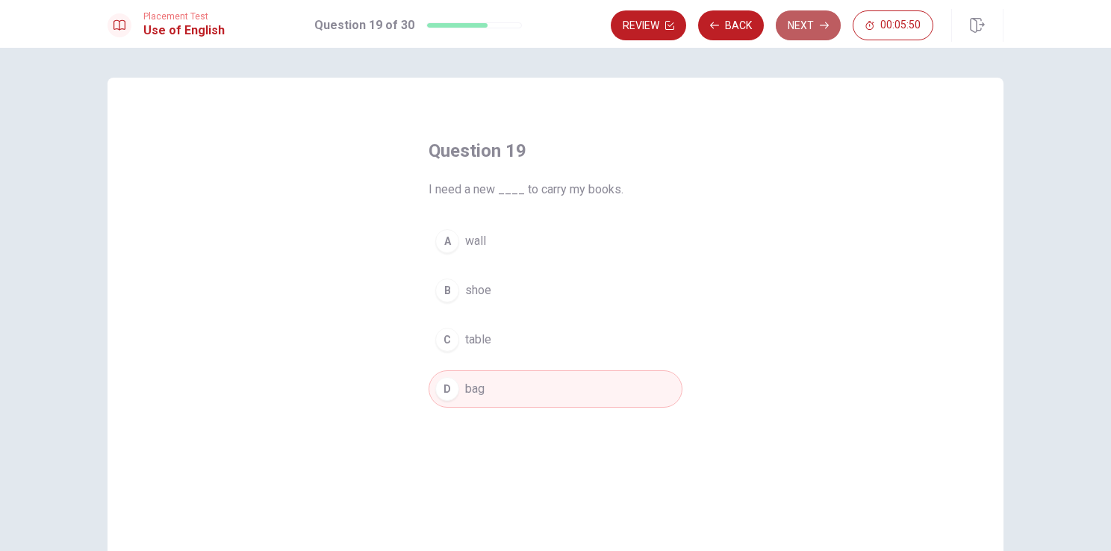
click at [795, 28] on button "Next" at bounding box center [808, 25] width 65 height 30
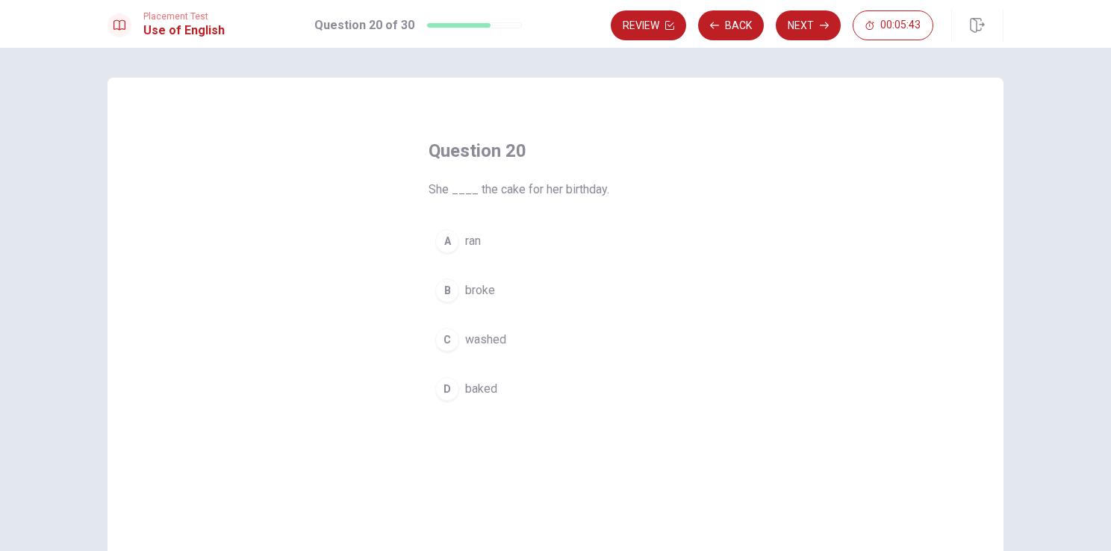
click at [465, 387] on span "baked" at bounding box center [481, 389] width 32 height 18
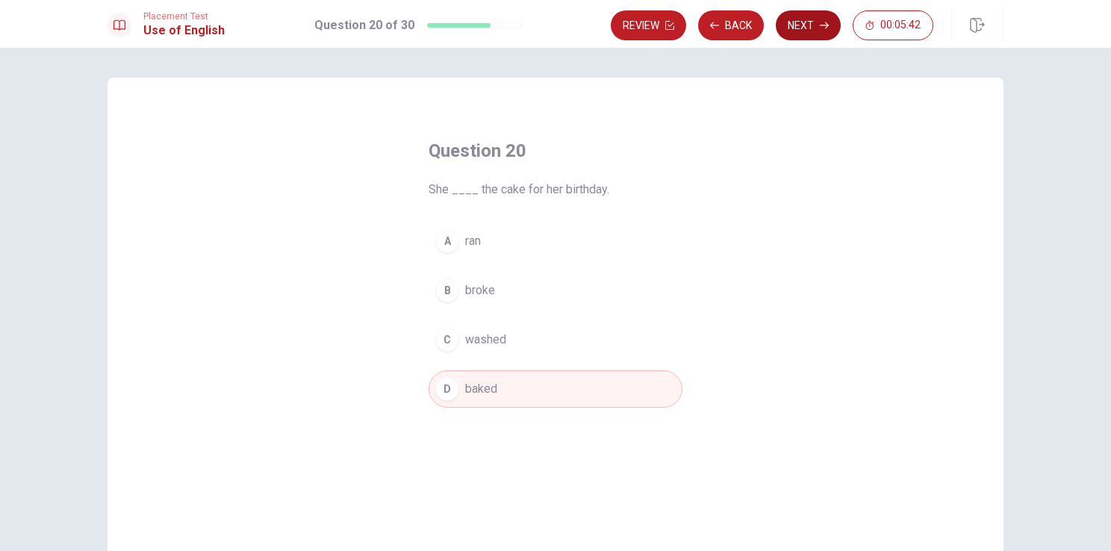
click at [820, 22] on icon "button" at bounding box center [824, 25] width 9 height 9
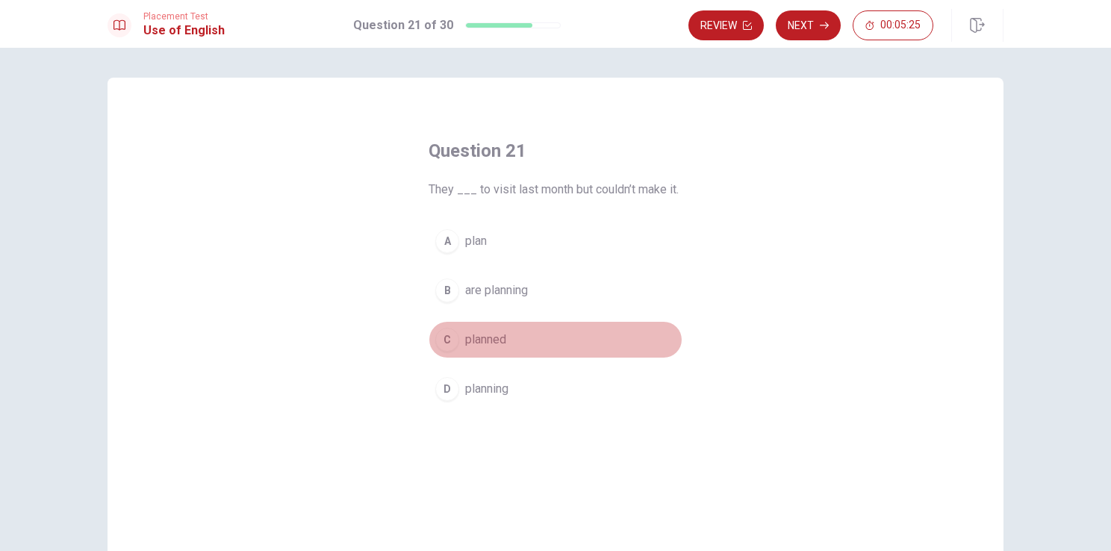
click at [444, 338] on div "C" at bounding box center [447, 340] width 24 height 24
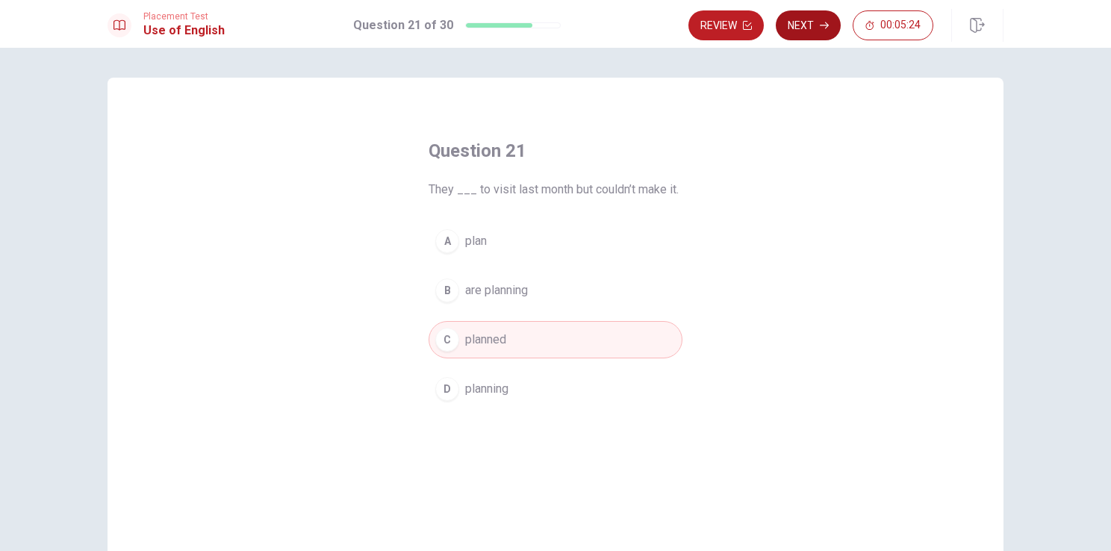
click at [813, 31] on button "Next" at bounding box center [808, 25] width 65 height 30
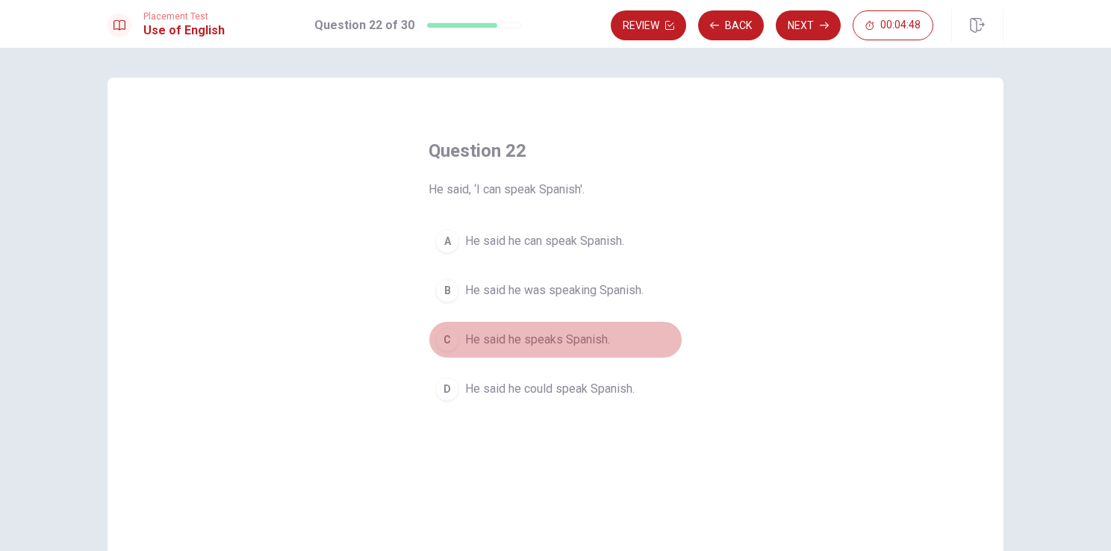
click at [448, 338] on div "C" at bounding box center [447, 340] width 24 height 24
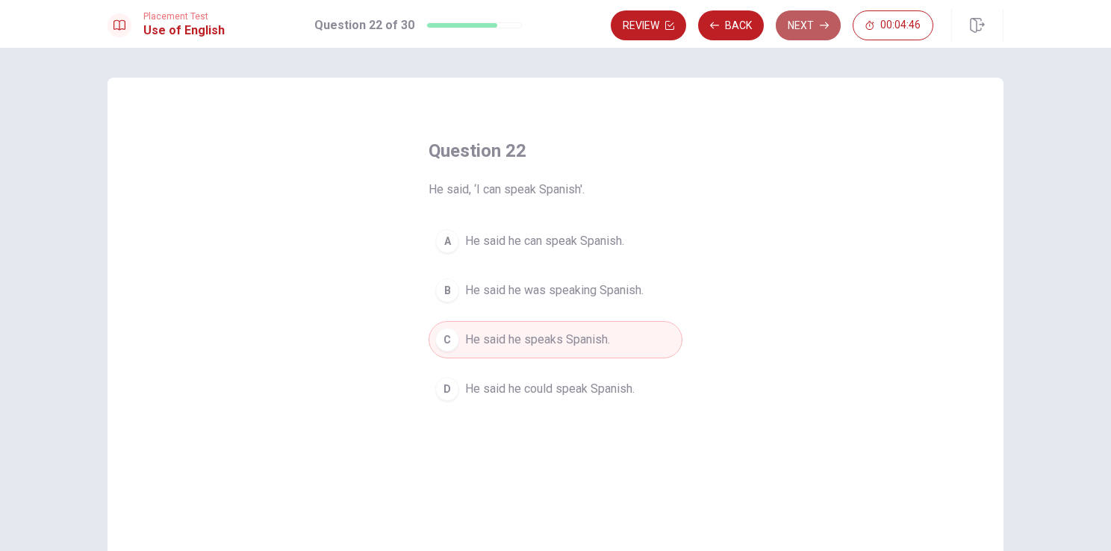
click at [821, 17] on button "Next" at bounding box center [808, 25] width 65 height 30
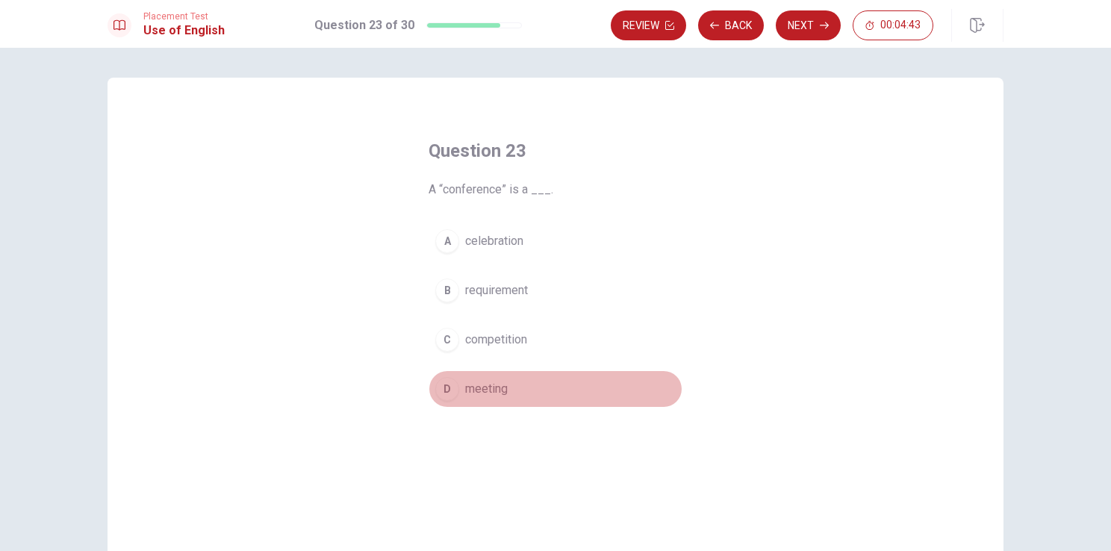
click at [448, 393] on div "D" at bounding box center [447, 389] width 24 height 24
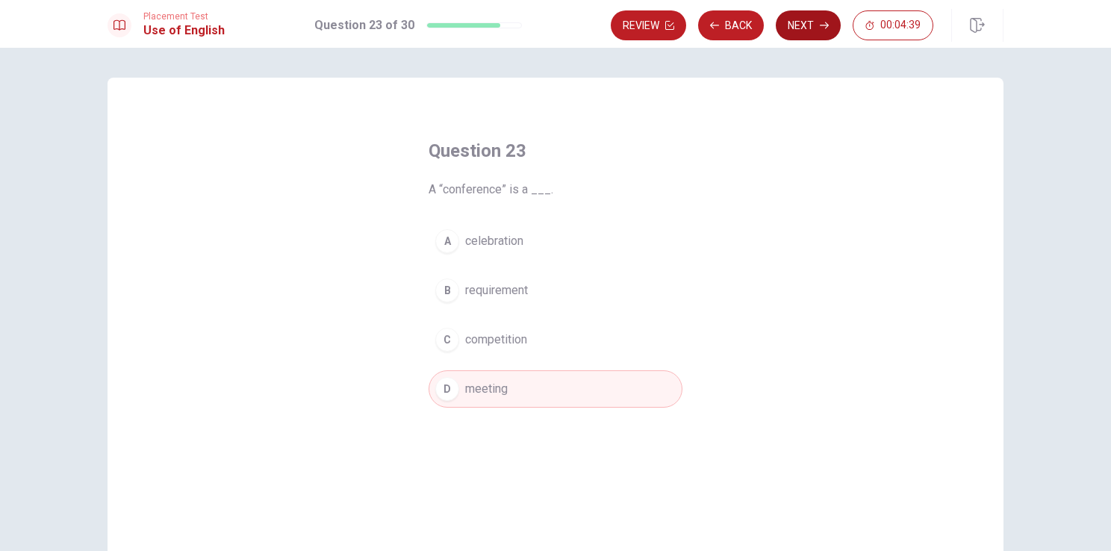
click at [807, 22] on button "Next" at bounding box center [808, 25] width 65 height 30
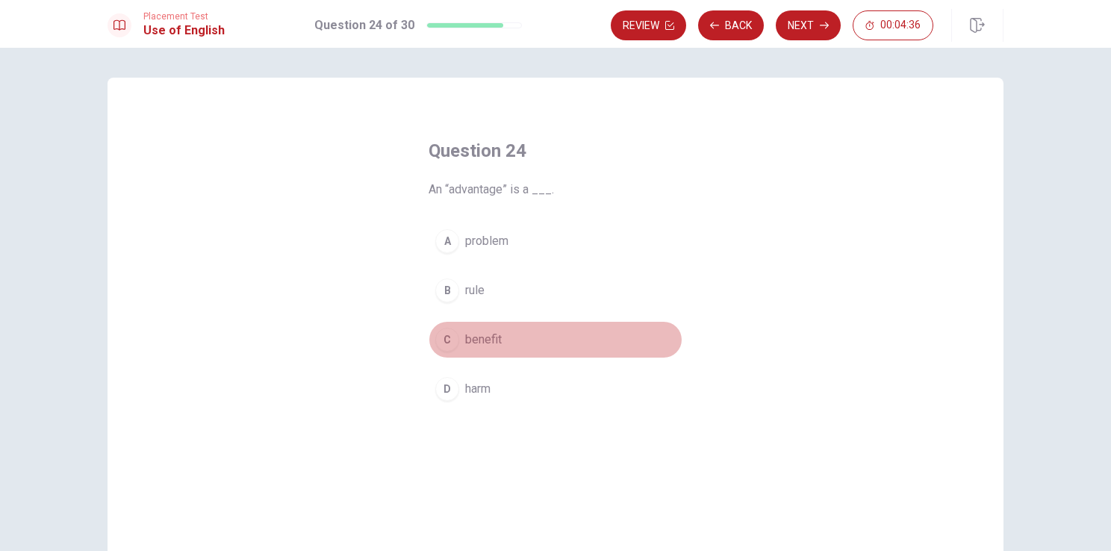
click at [447, 340] on div "C" at bounding box center [447, 340] width 24 height 24
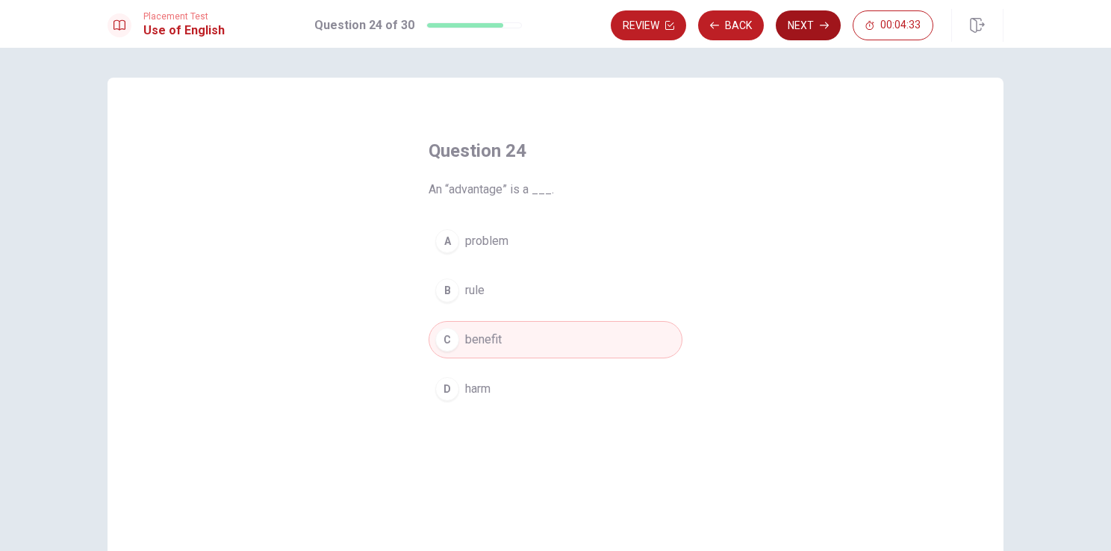
click at [800, 34] on button "Next" at bounding box center [808, 25] width 65 height 30
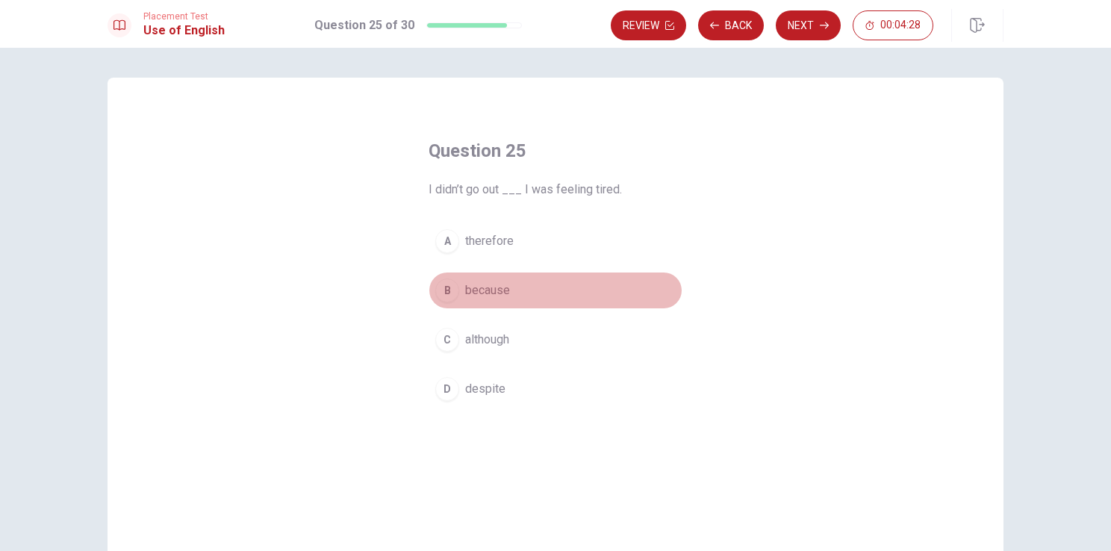
click at [450, 297] on div "B" at bounding box center [447, 291] width 24 height 24
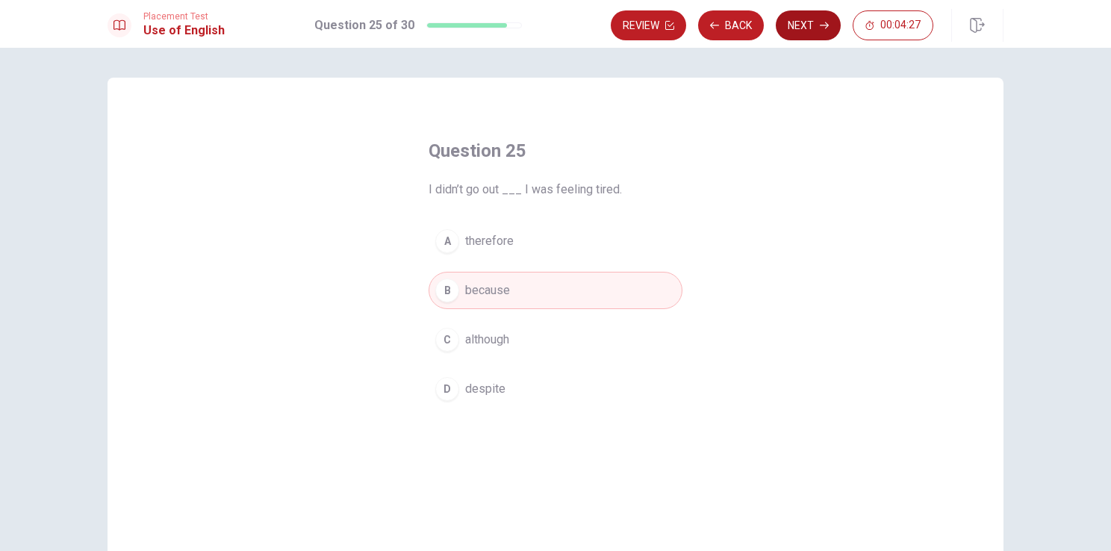
click at [805, 32] on button "Next" at bounding box center [808, 25] width 65 height 30
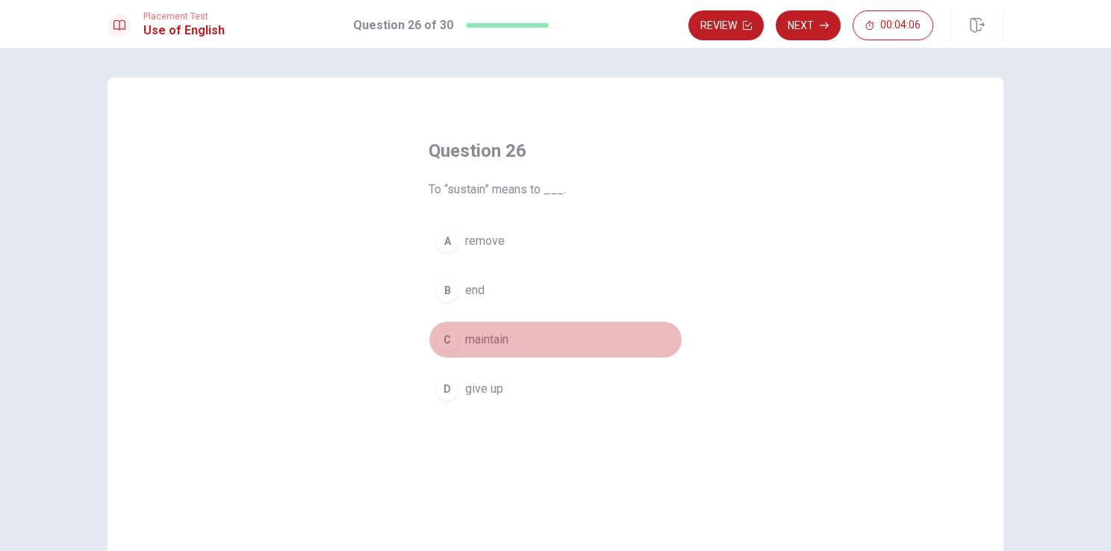
click at [439, 337] on div "C" at bounding box center [447, 340] width 24 height 24
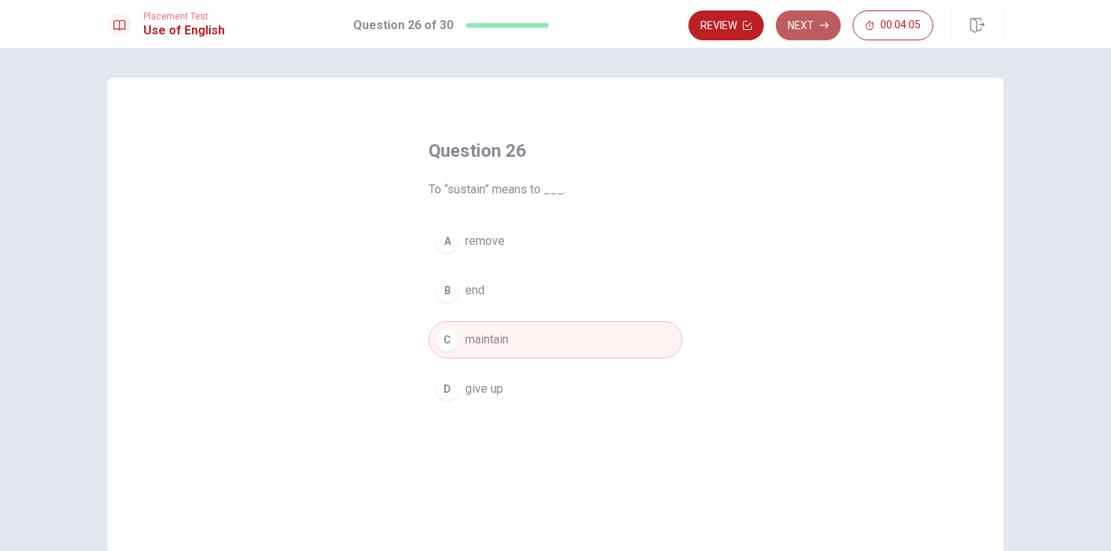
click at [799, 19] on button "Next" at bounding box center [808, 25] width 65 height 30
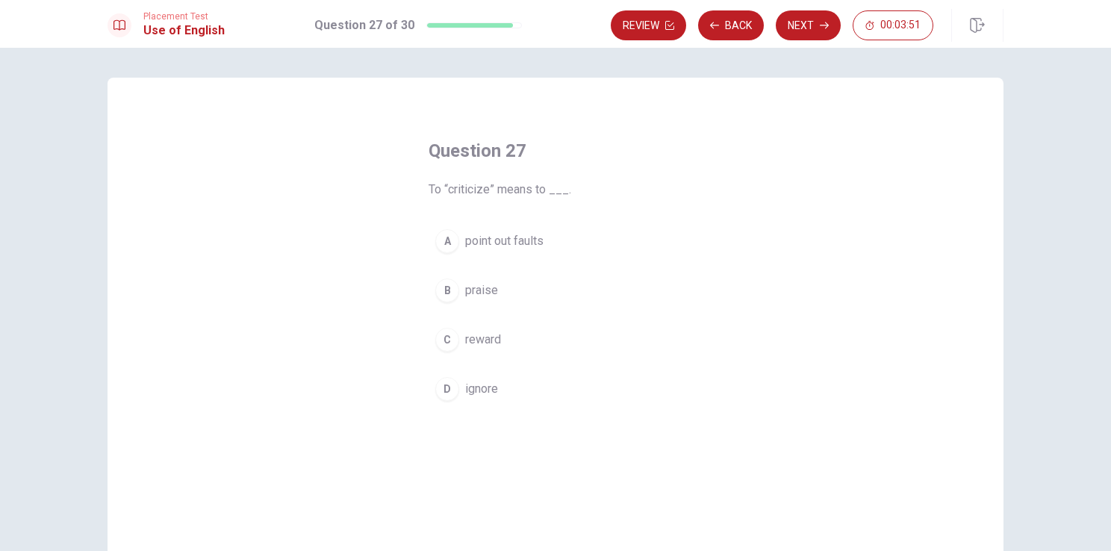
click at [502, 238] on span "point out faults" at bounding box center [504, 241] width 78 height 18
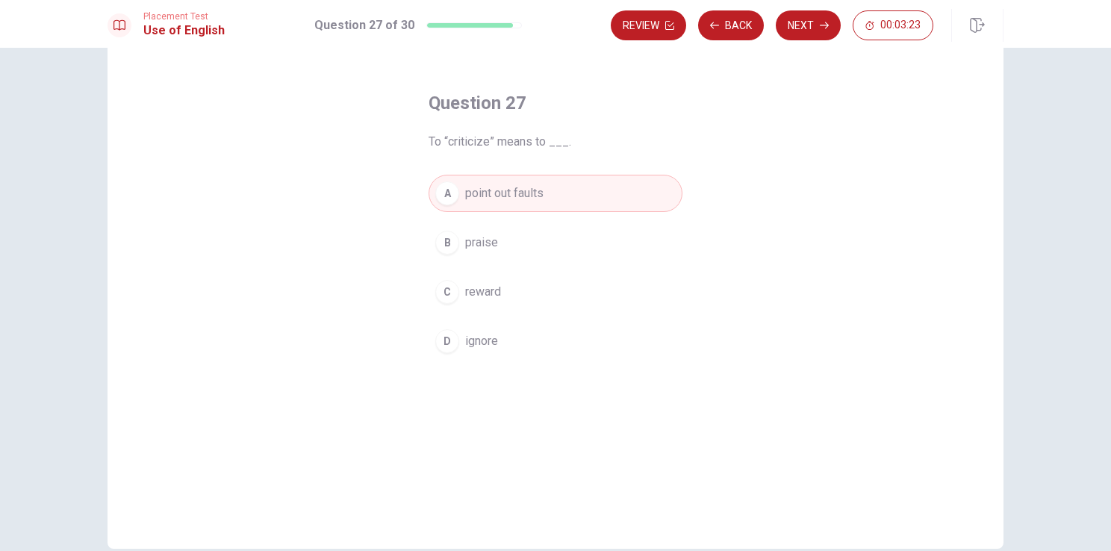
scroll to position [49, 0]
click at [813, 25] on button "Next" at bounding box center [808, 25] width 65 height 30
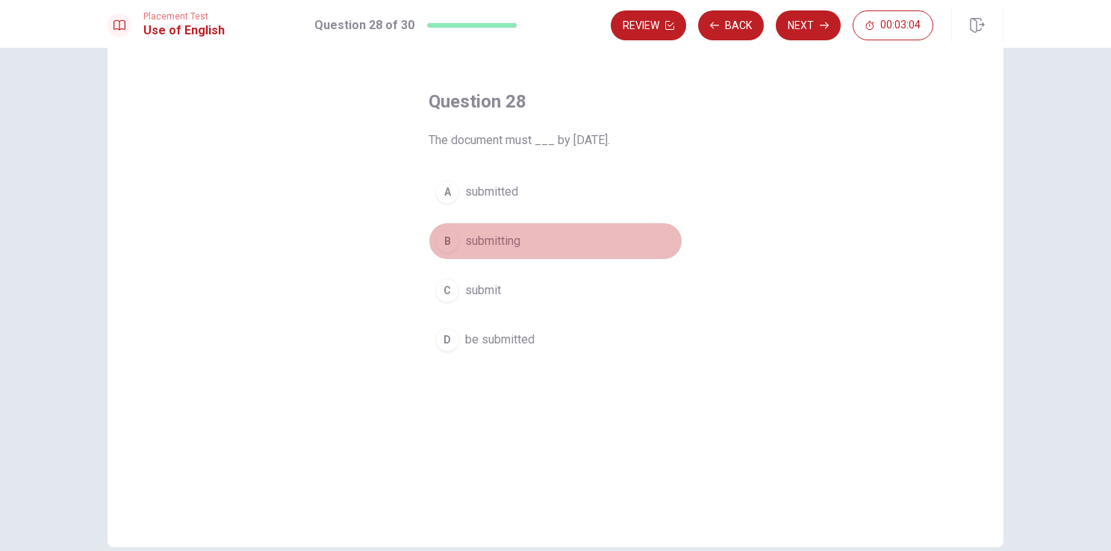
click at [480, 238] on span "submitting" at bounding box center [492, 241] width 55 height 18
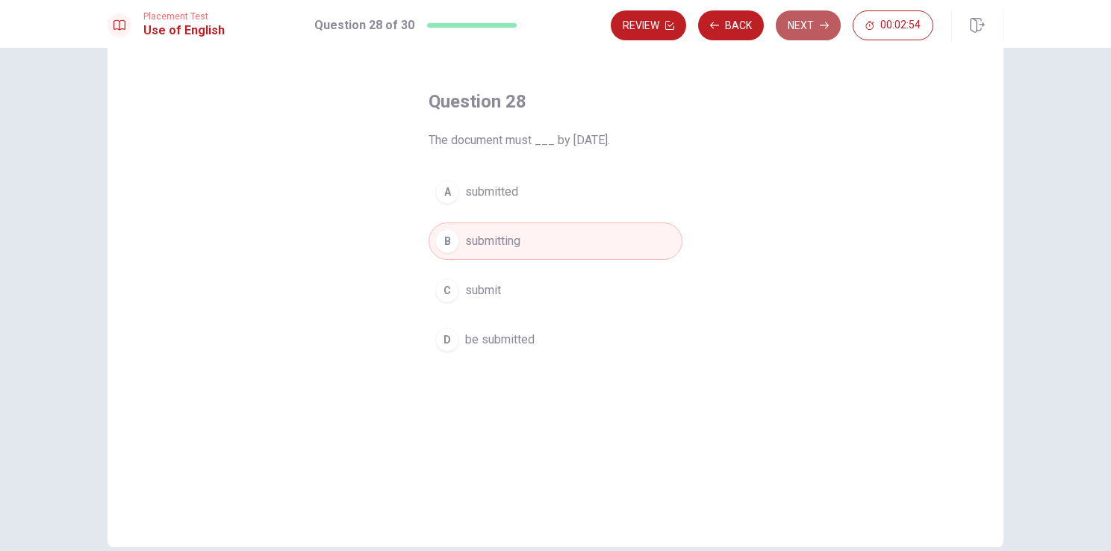
click at [813, 28] on button "Next" at bounding box center [808, 25] width 65 height 30
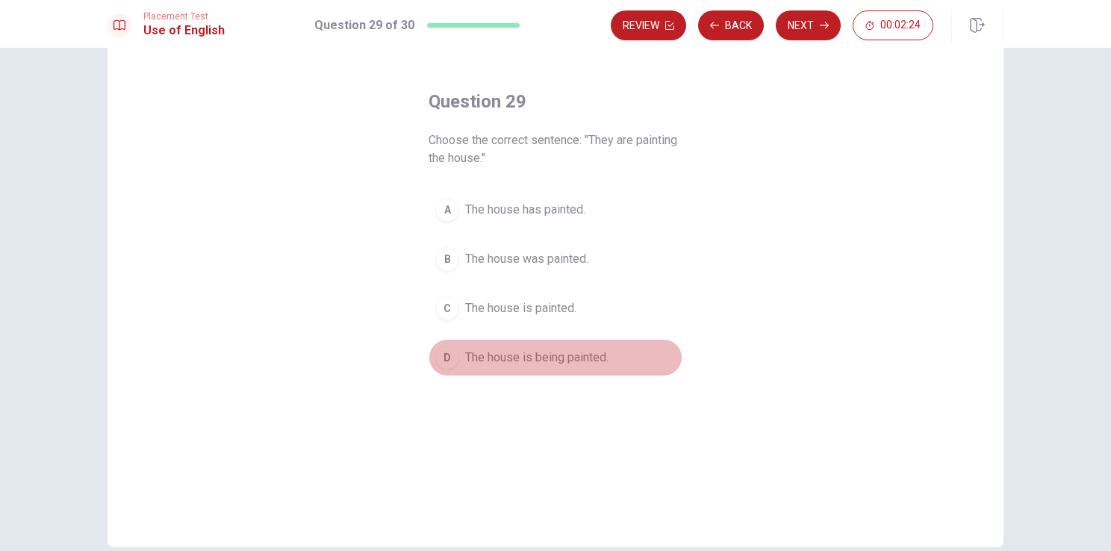
click at [540, 361] on span "The house is being painted." at bounding box center [536, 358] width 143 height 18
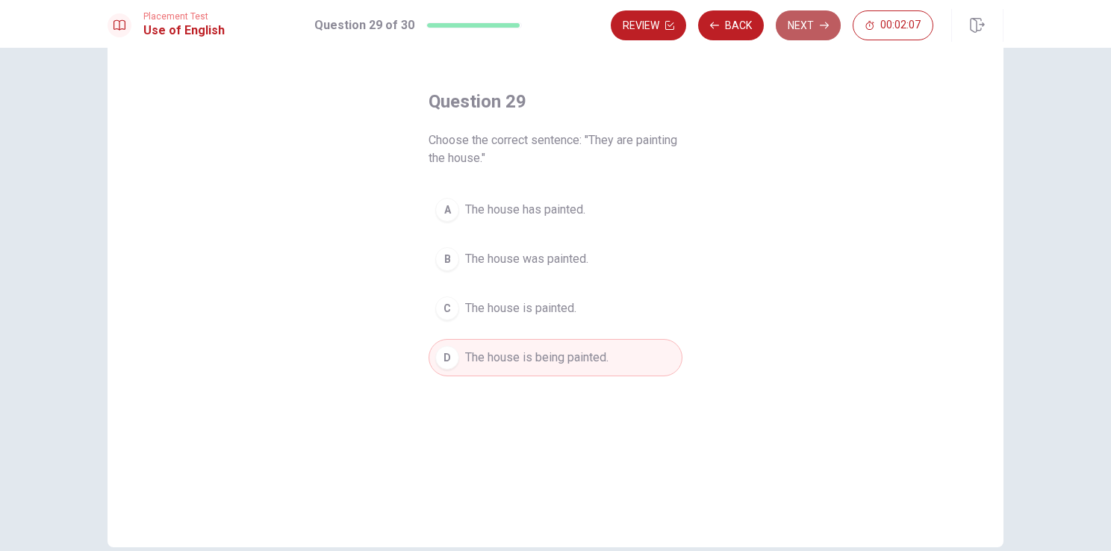
click at [804, 34] on button "Next" at bounding box center [808, 25] width 65 height 30
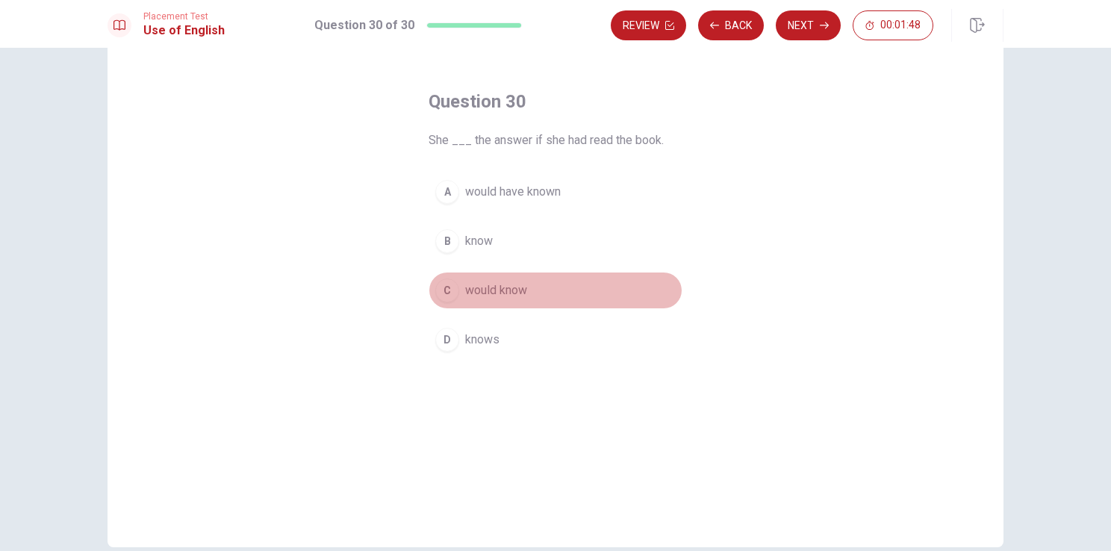
click at [503, 291] on span "would know" at bounding box center [496, 291] width 62 height 18
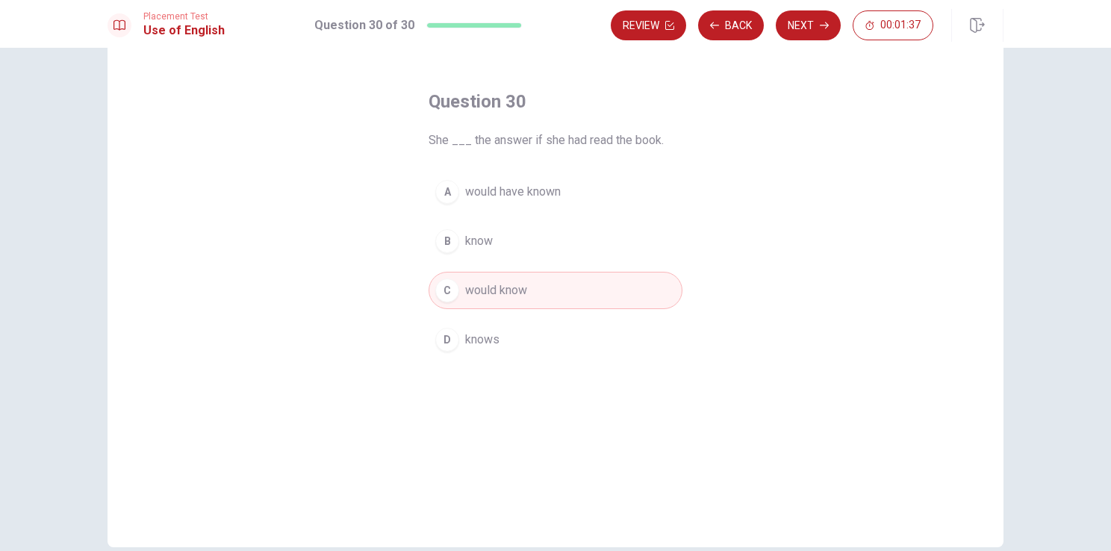
click at [532, 189] on span "would have known" at bounding box center [513, 192] width 96 height 18
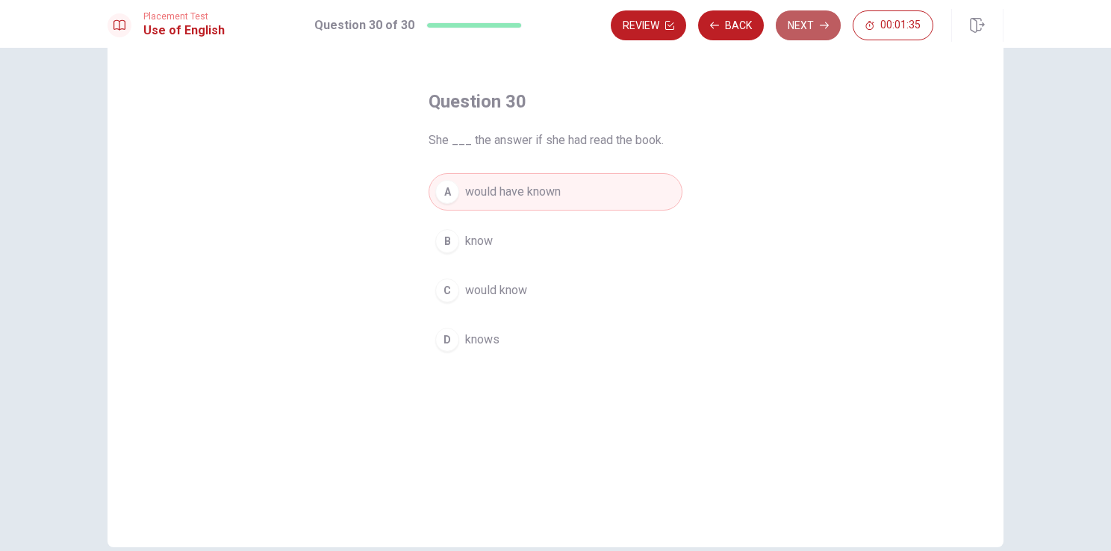
click at [816, 23] on button "Next" at bounding box center [808, 25] width 65 height 30
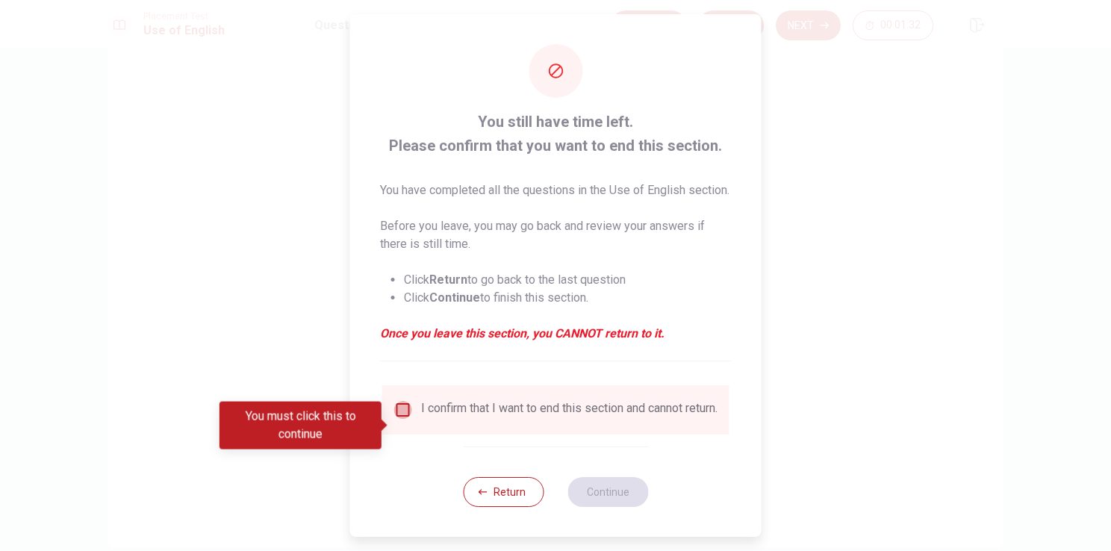
click at [394, 419] on input "You must click this to continue" at bounding box center [403, 410] width 18 height 18
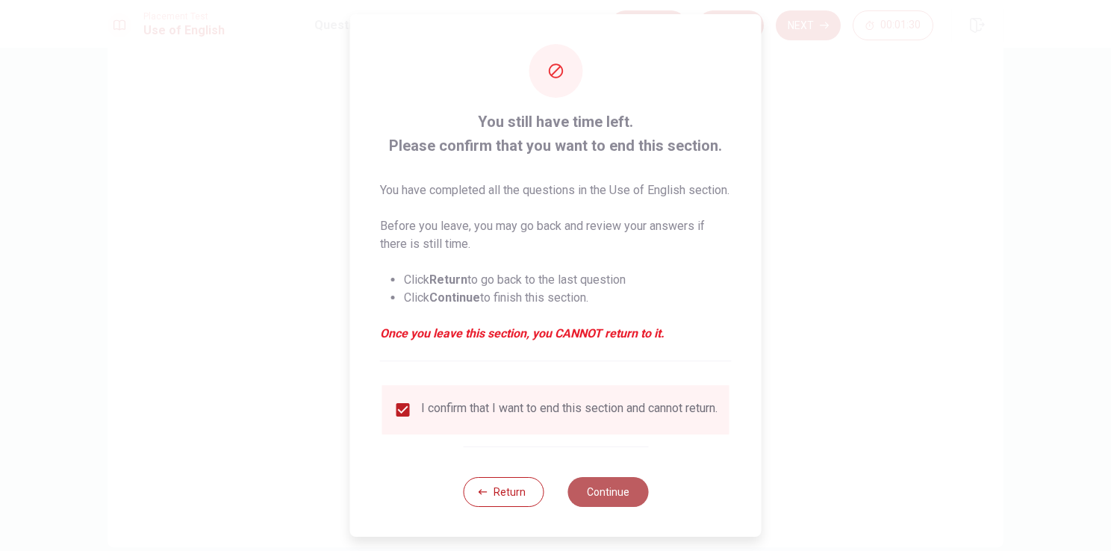
click at [593, 507] on button "Continue" at bounding box center [608, 492] width 81 height 30
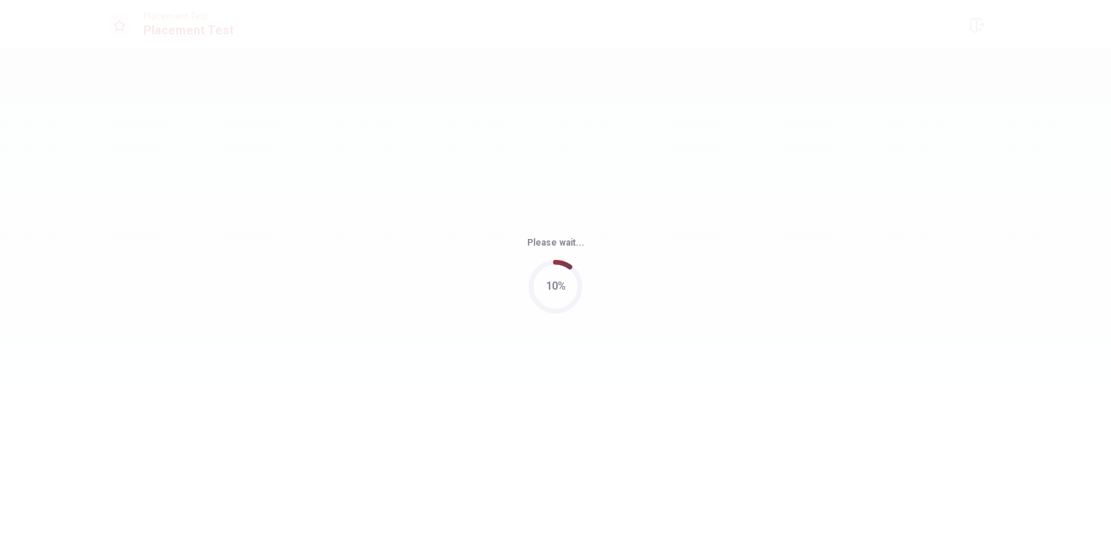
scroll to position [0, 0]
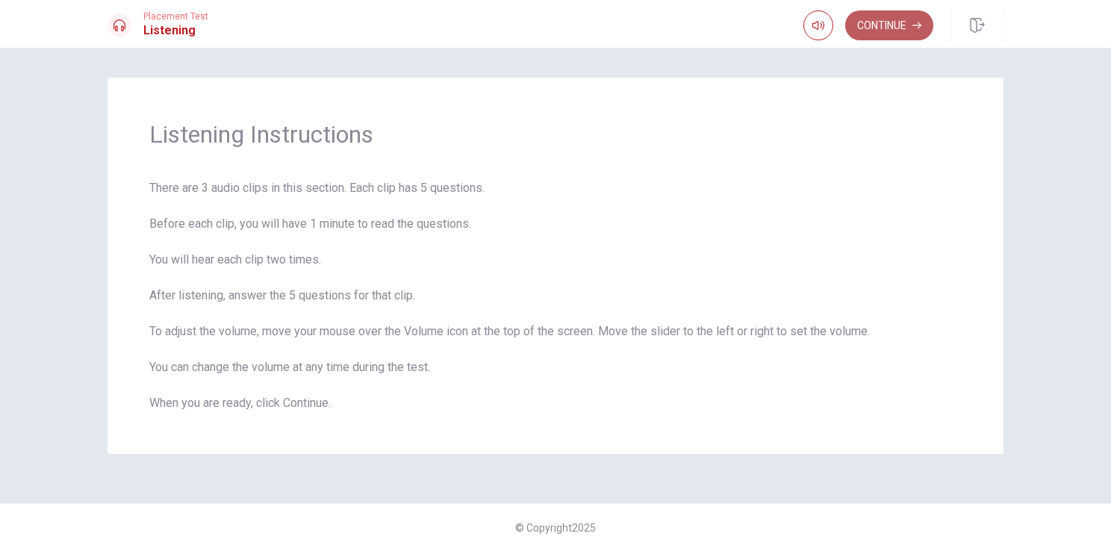
click at [902, 31] on button "Continue" at bounding box center [889, 25] width 88 height 30
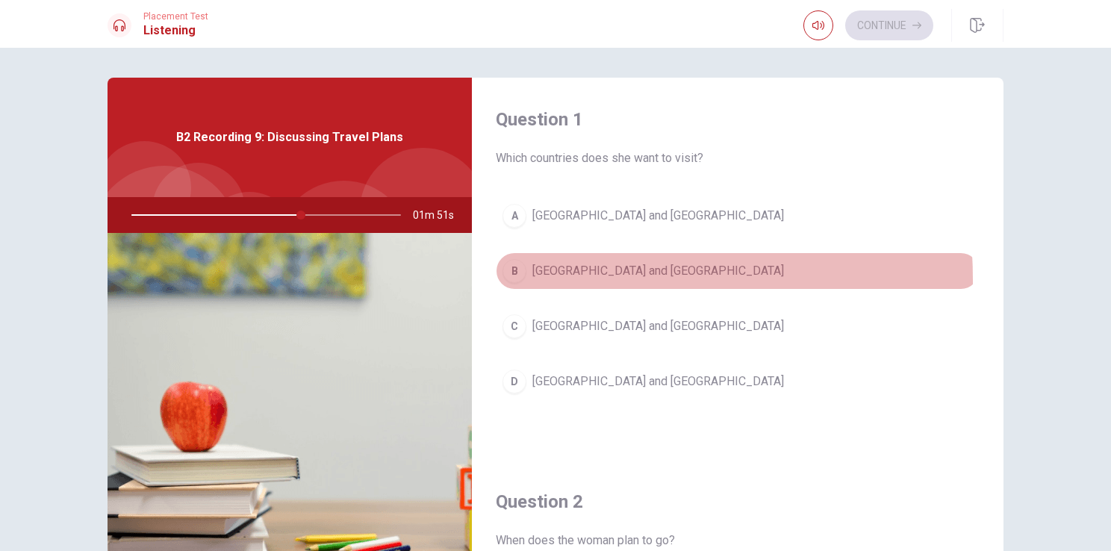
click at [512, 279] on div "B" at bounding box center [515, 271] width 24 height 24
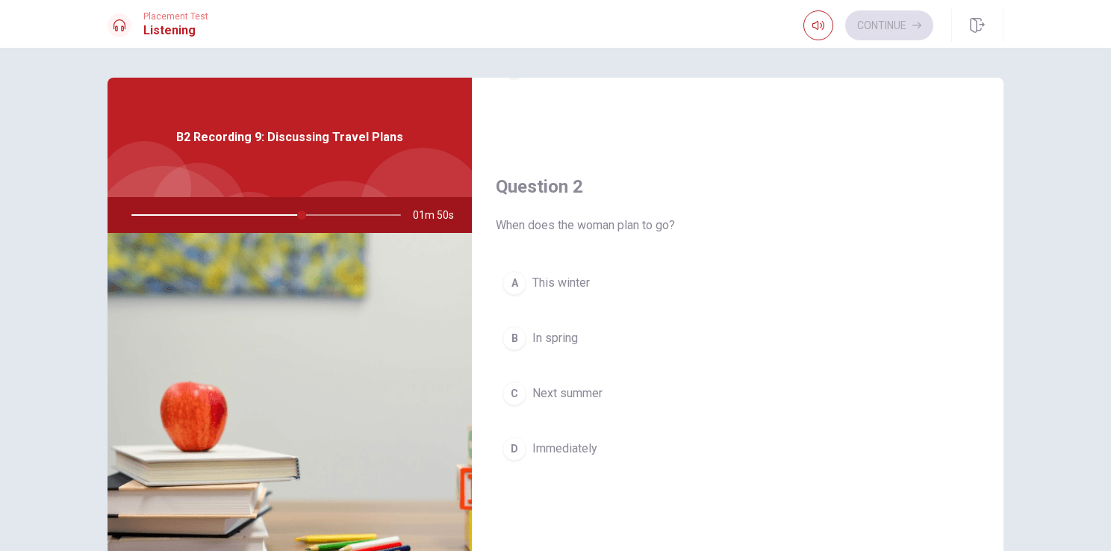
scroll to position [326, 0]
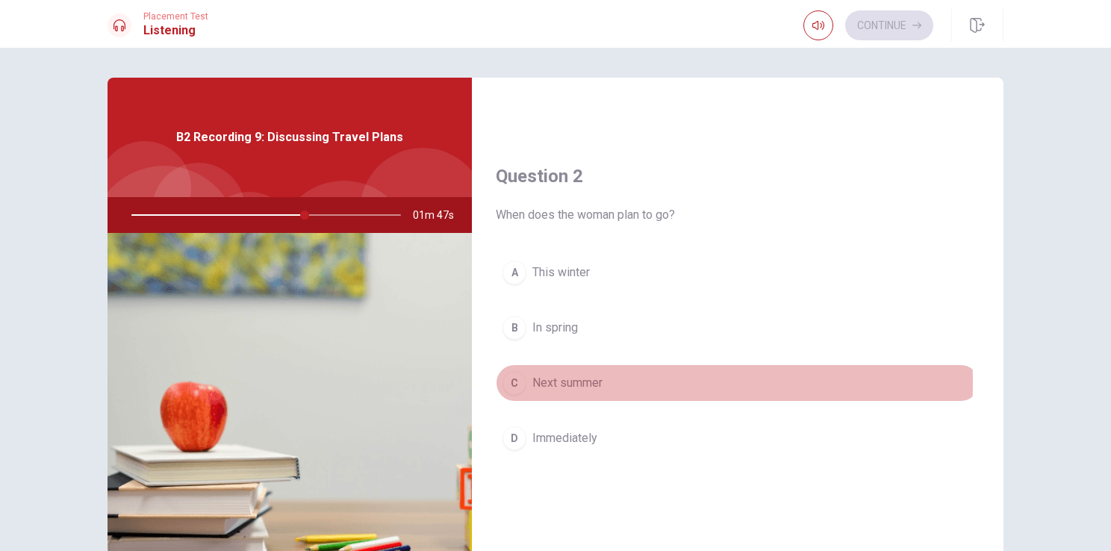
click at [591, 379] on span "Next summer" at bounding box center [568, 383] width 70 height 18
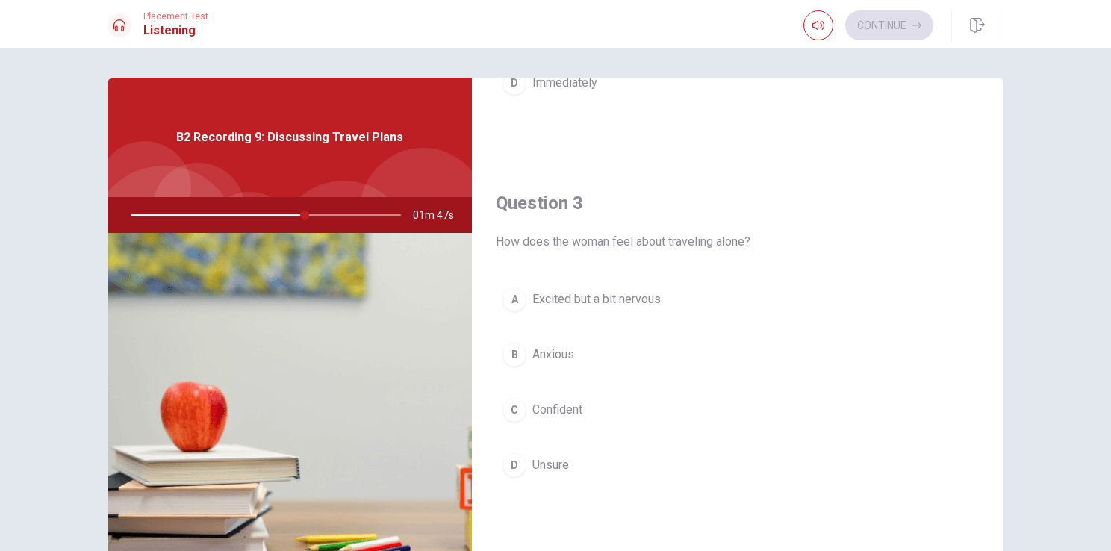
scroll to position [717, 0]
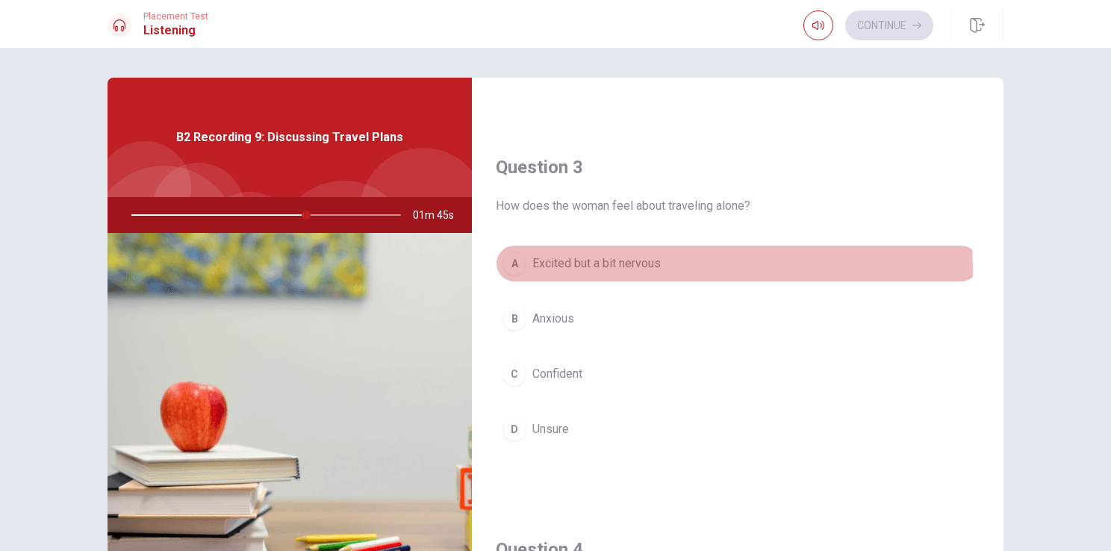
click at [603, 267] on span "Excited but a bit nervous" at bounding box center [597, 264] width 128 height 18
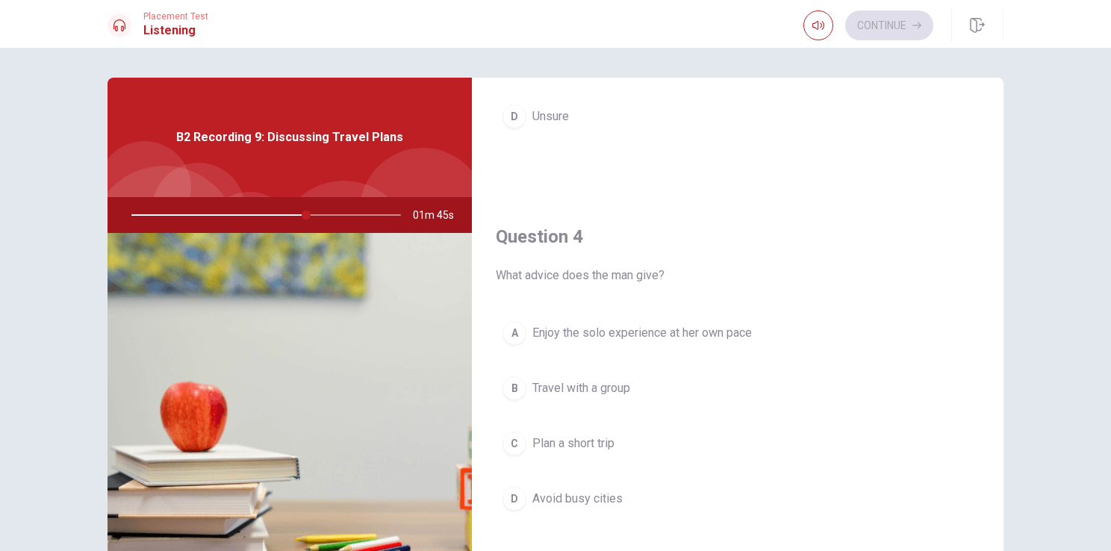
scroll to position [1032, 0]
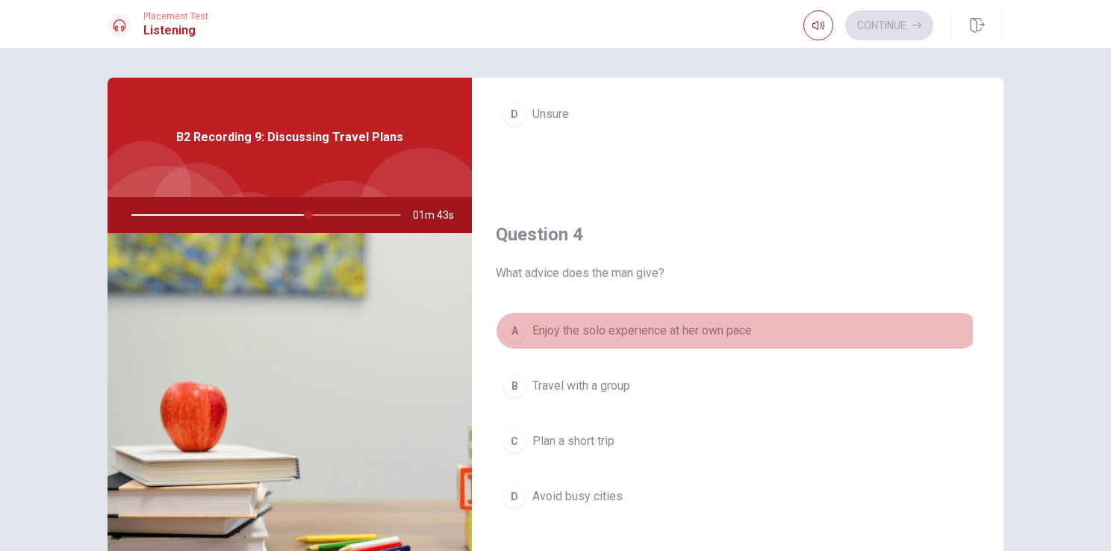
click at [606, 326] on span "Enjoy the solo experience at her own pace" at bounding box center [643, 331] width 220 height 18
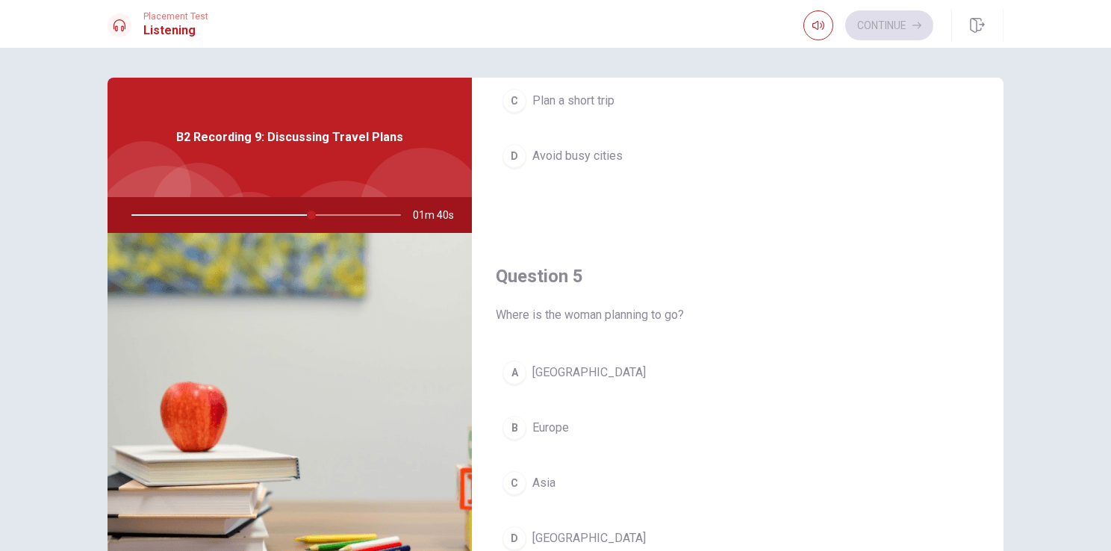
scroll to position [1386, 0]
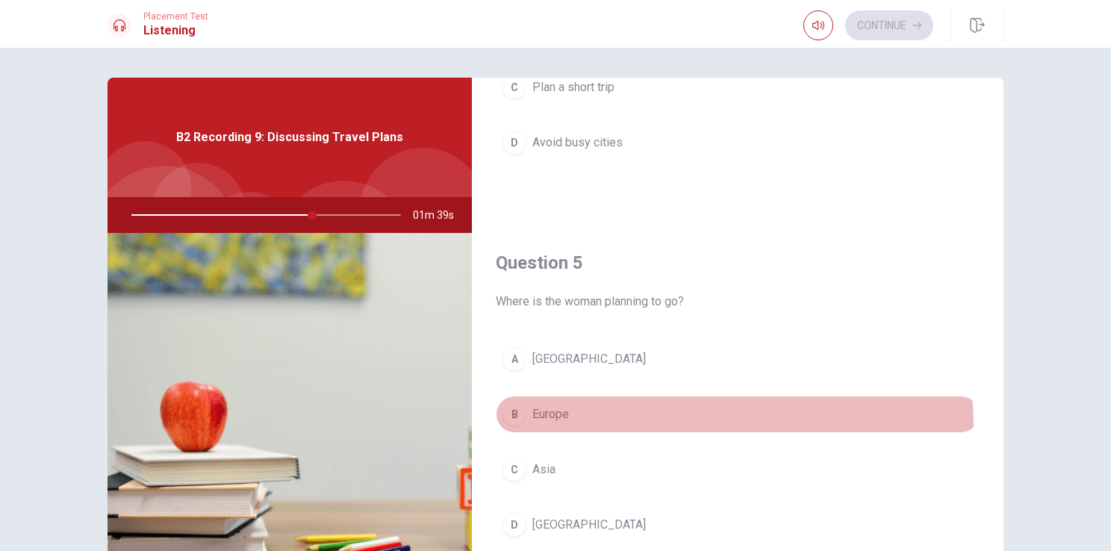
click at [607, 420] on button "B Europe" at bounding box center [738, 414] width 484 height 37
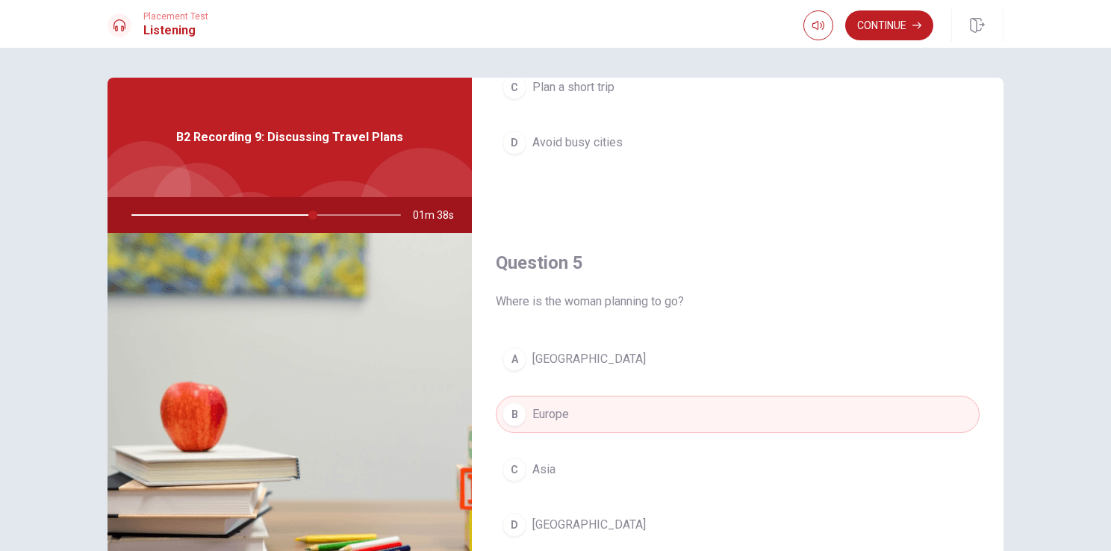
scroll to position [122, 0]
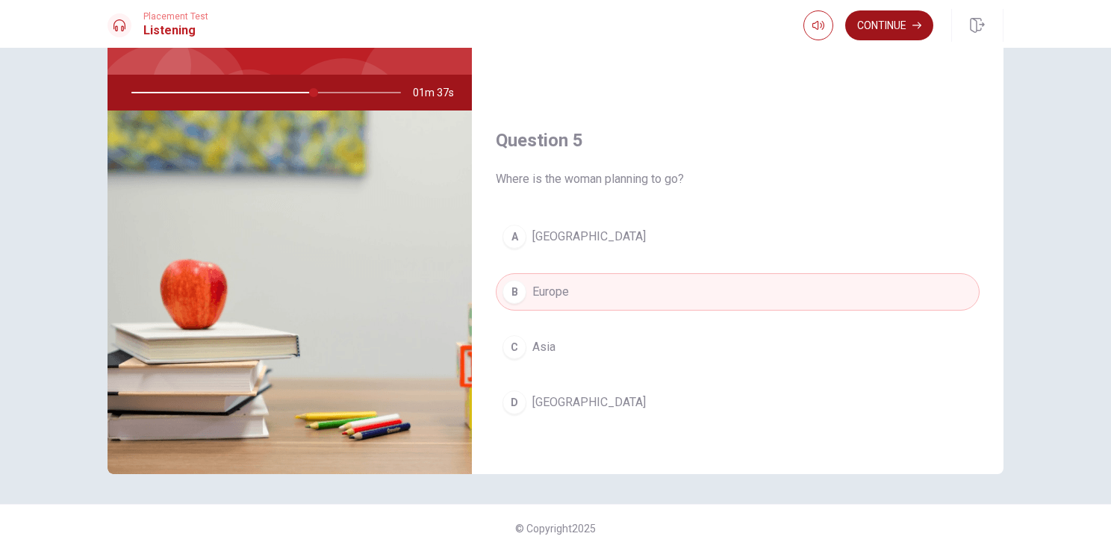
click at [879, 29] on button "Continue" at bounding box center [889, 25] width 88 height 30
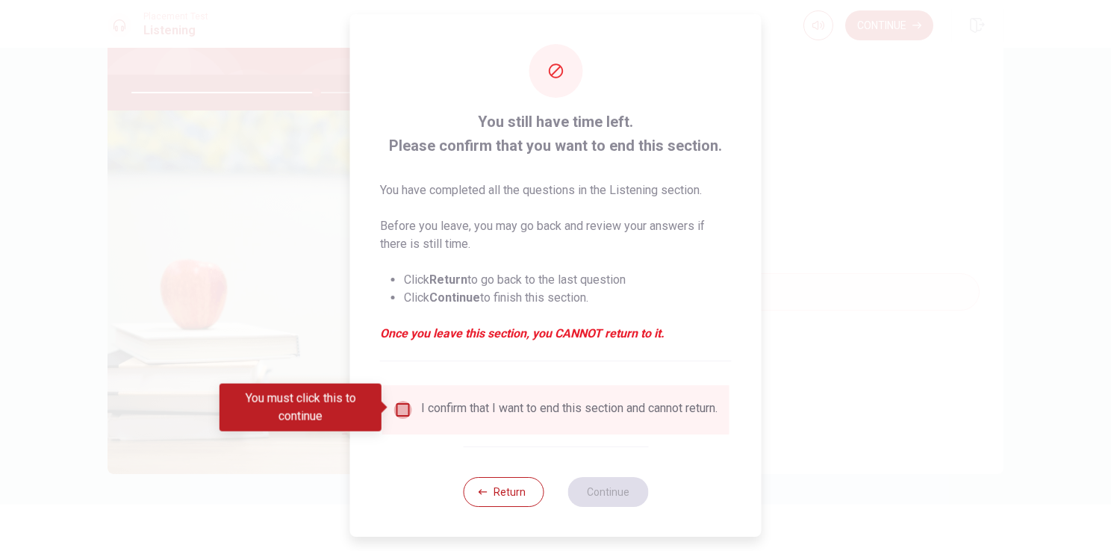
click at [400, 412] on input "You must click this to continue" at bounding box center [403, 410] width 18 height 18
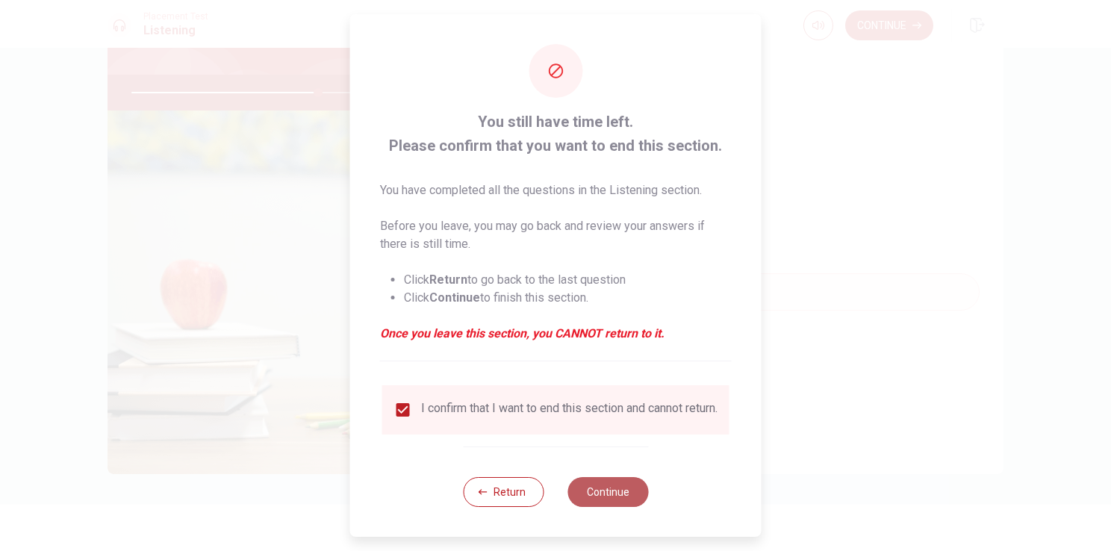
click at [599, 507] on button "Continue" at bounding box center [608, 492] width 81 height 30
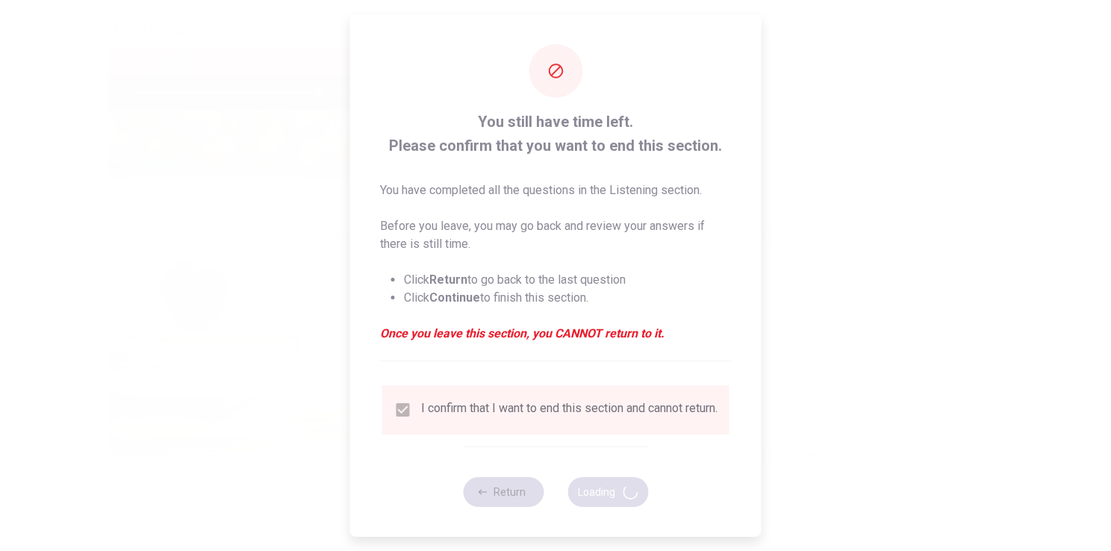
type input "70"
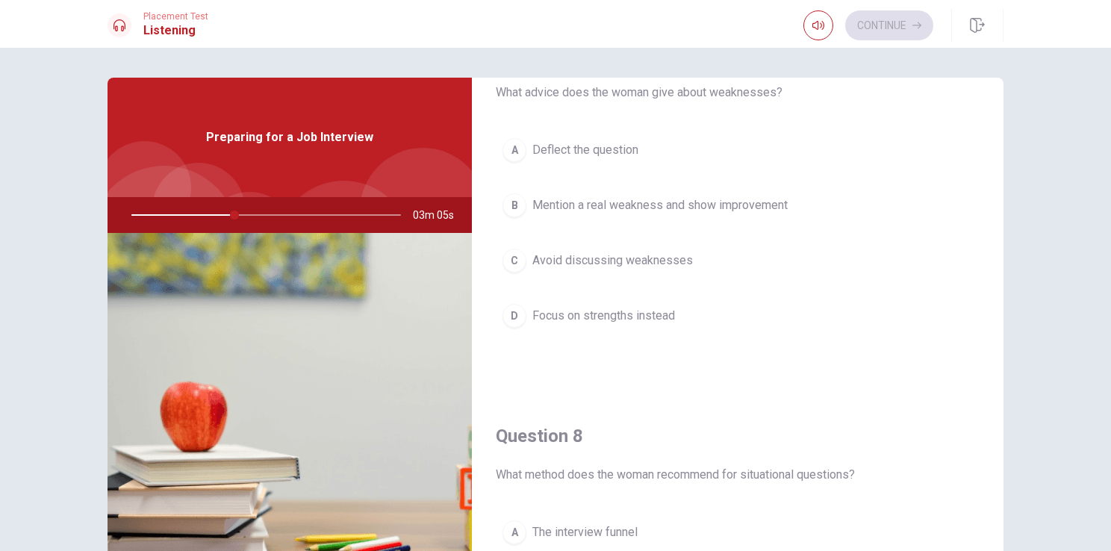
scroll to position [284, 0]
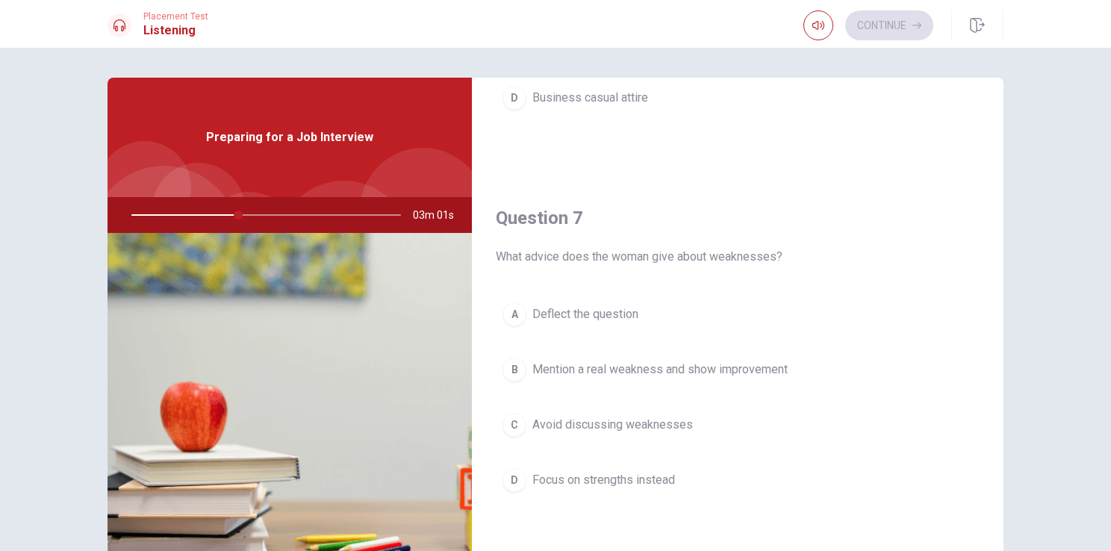
click at [550, 368] on span "Mention a real weakness and show improvement" at bounding box center [660, 370] width 255 height 18
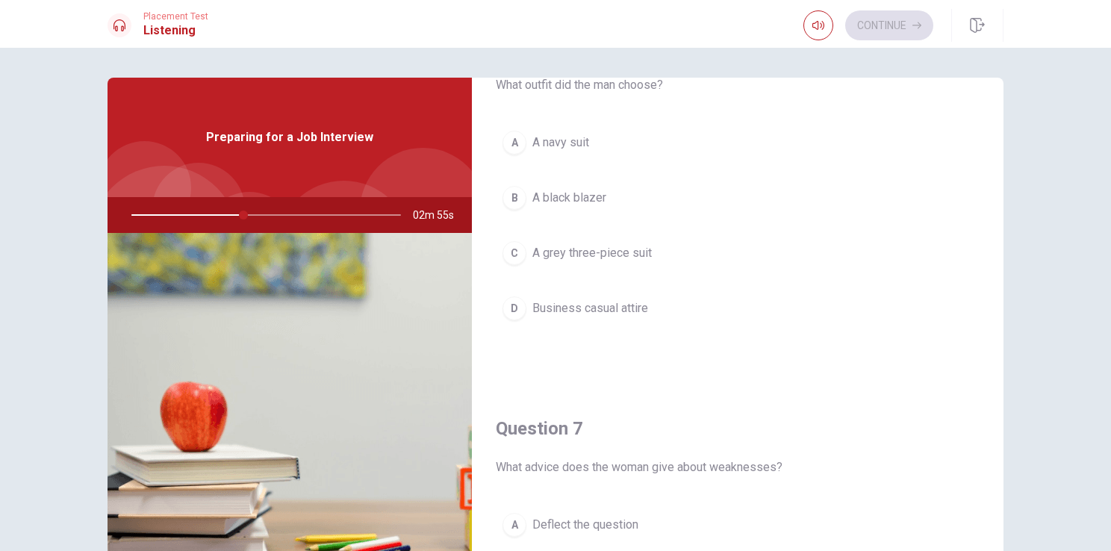
scroll to position [72, 0]
click at [580, 143] on span "A navy suit" at bounding box center [561, 144] width 57 height 18
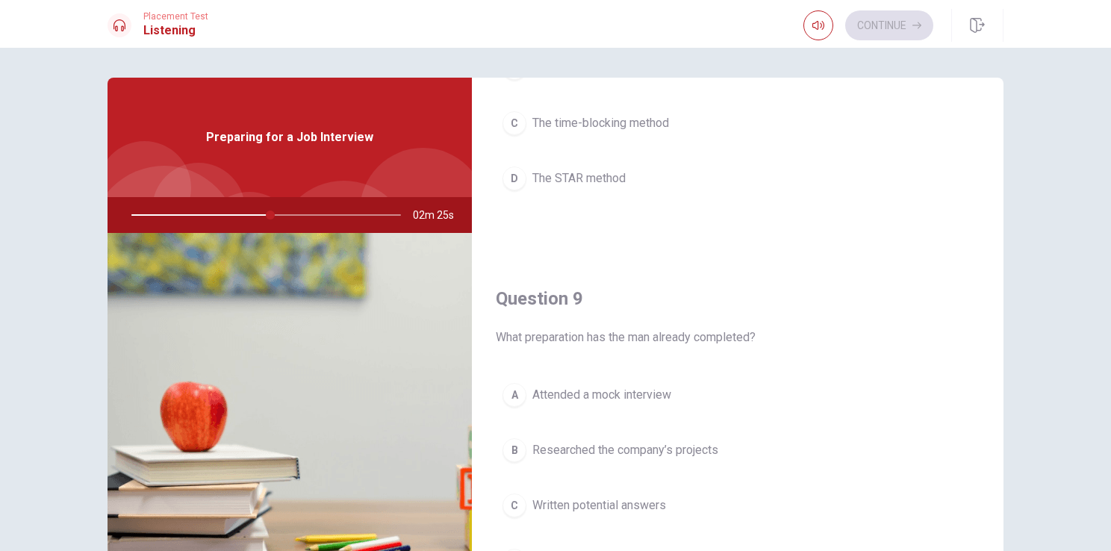
scroll to position [967, 0]
click at [664, 444] on span "Researched the company’s projects" at bounding box center [626, 451] width 186 height 18
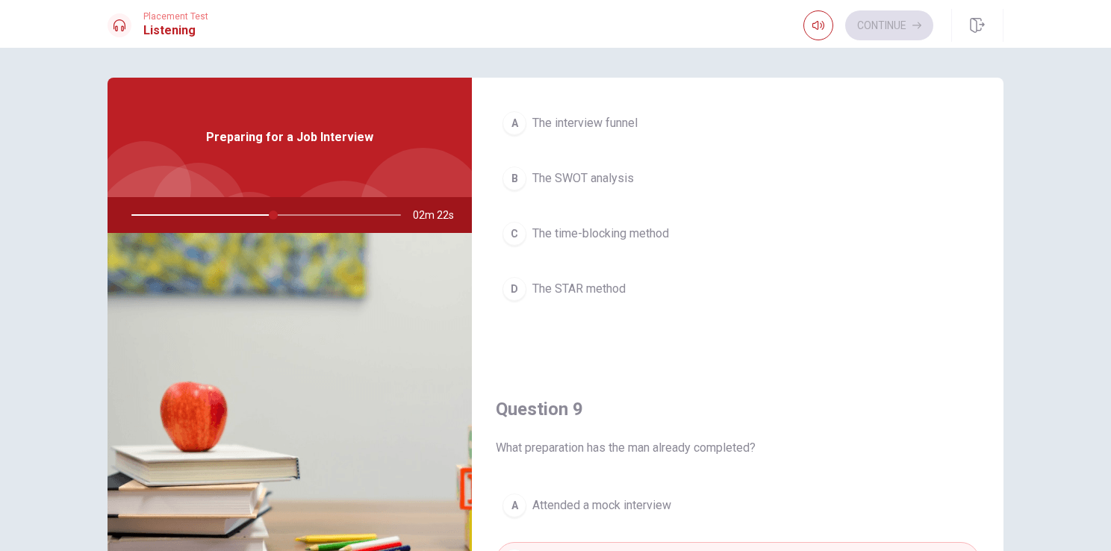
scroll to position [845, 0]
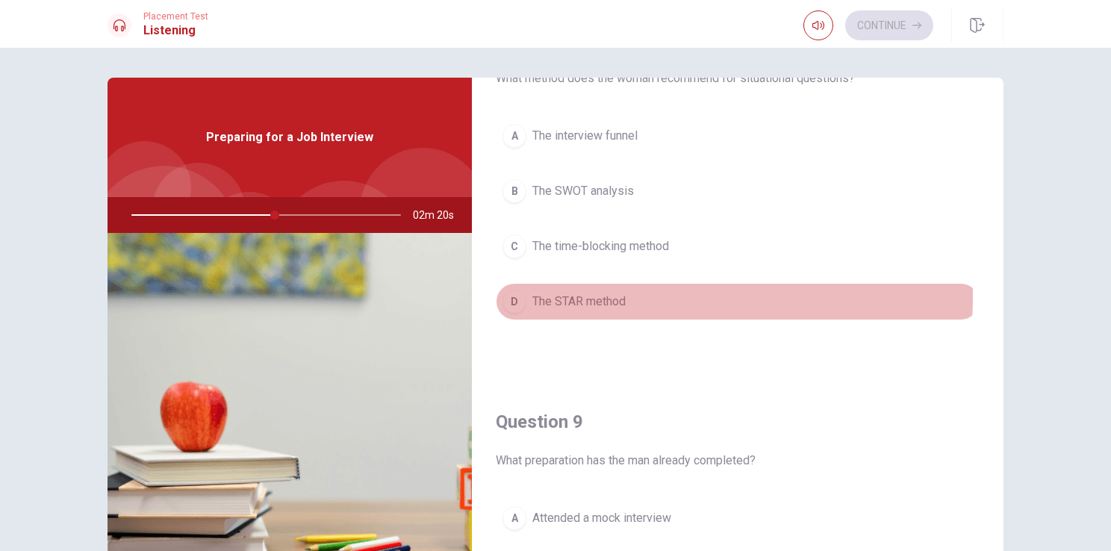
click at [609, 293] on span "The STAR method" at bounding box center [579, 302] width 93 height 18
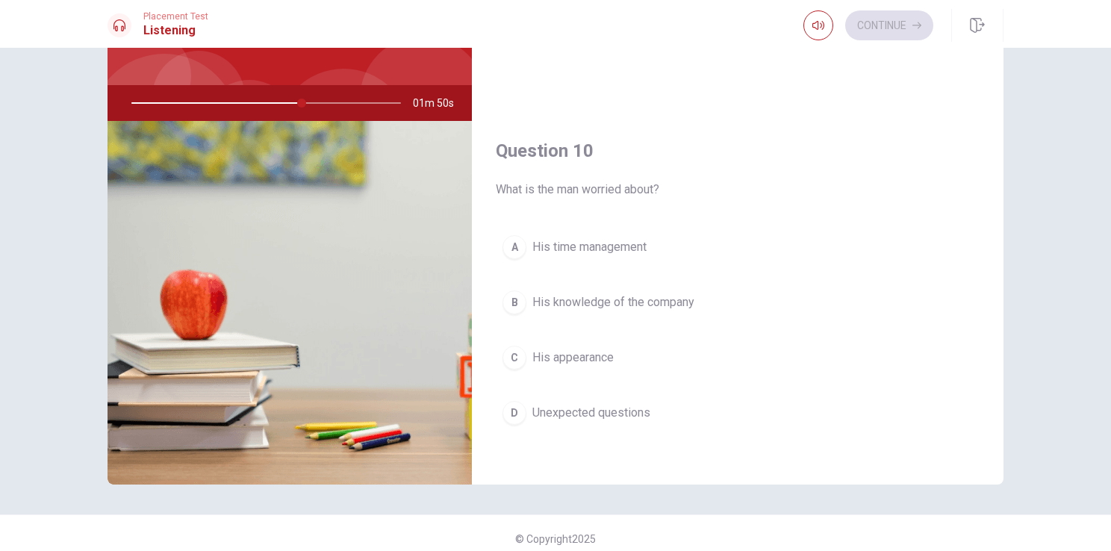
scroll to position [117, 0]
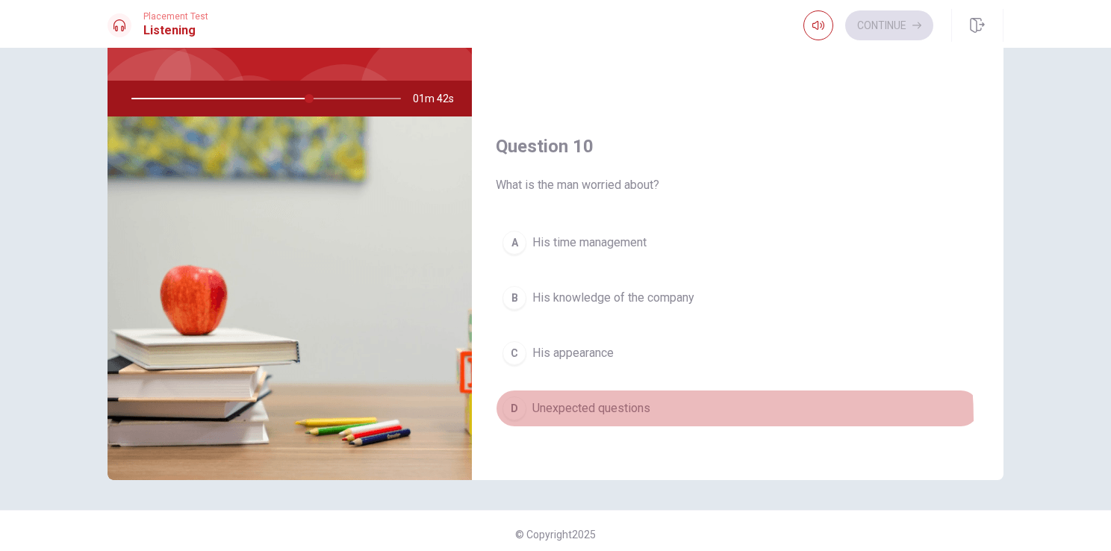
click at [595, 413] on button "D Unexpected questions" at bounding box center [738, 408] width 484 height 37
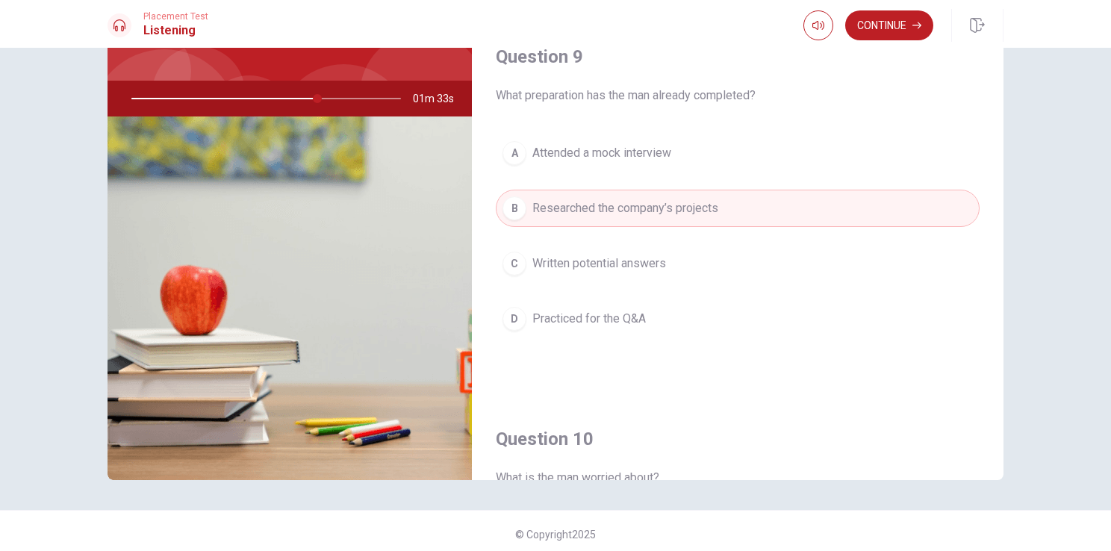
scroll to position [1386, 0]
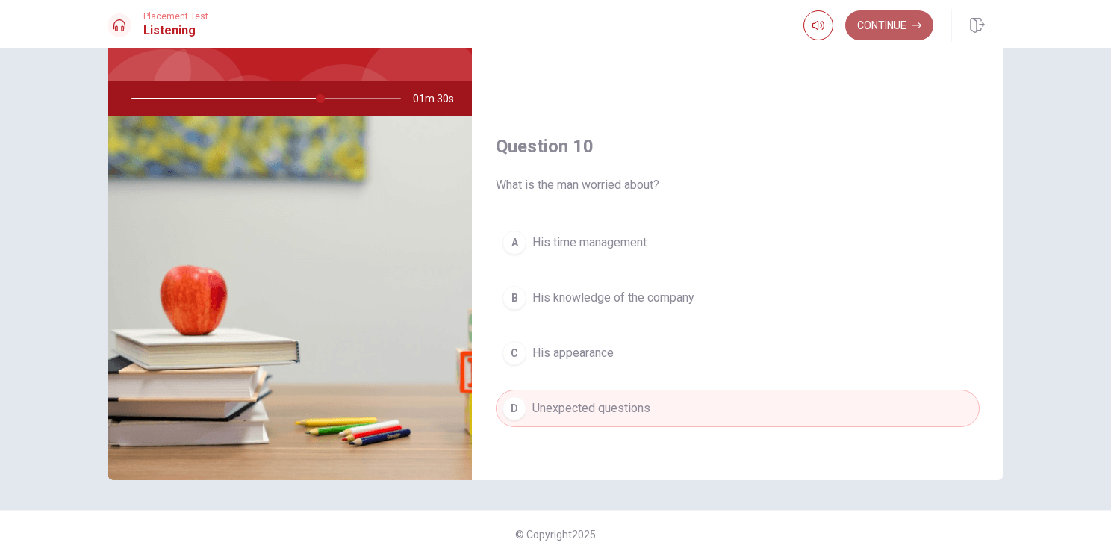
click at [894, 22] on button "Continue" at bounding box center [889, 25] width 88 height 30
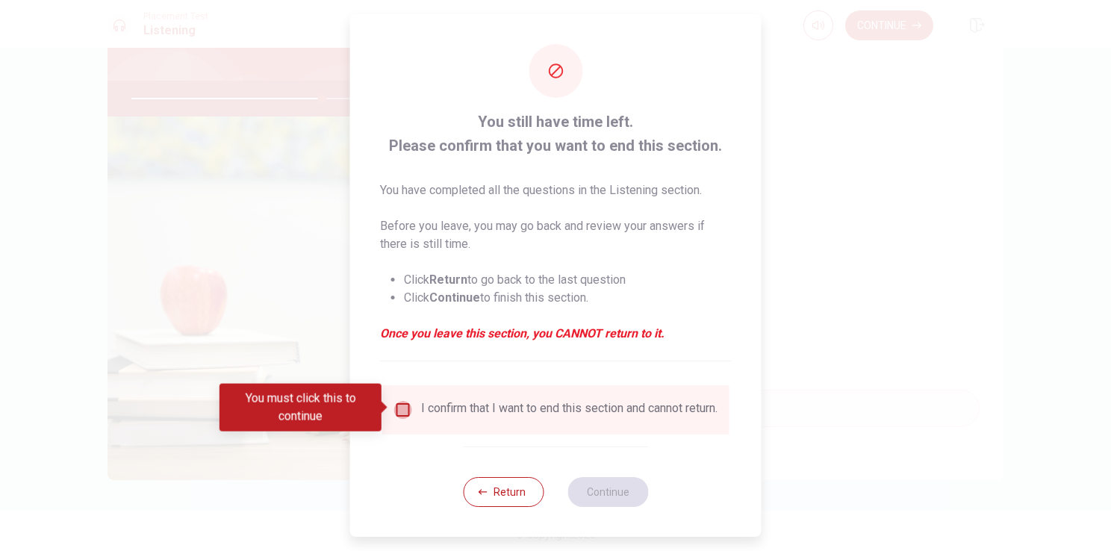
click at [399, 406] on input "You must click this to continue" at bounding box center [403, 410] width 18 height 18
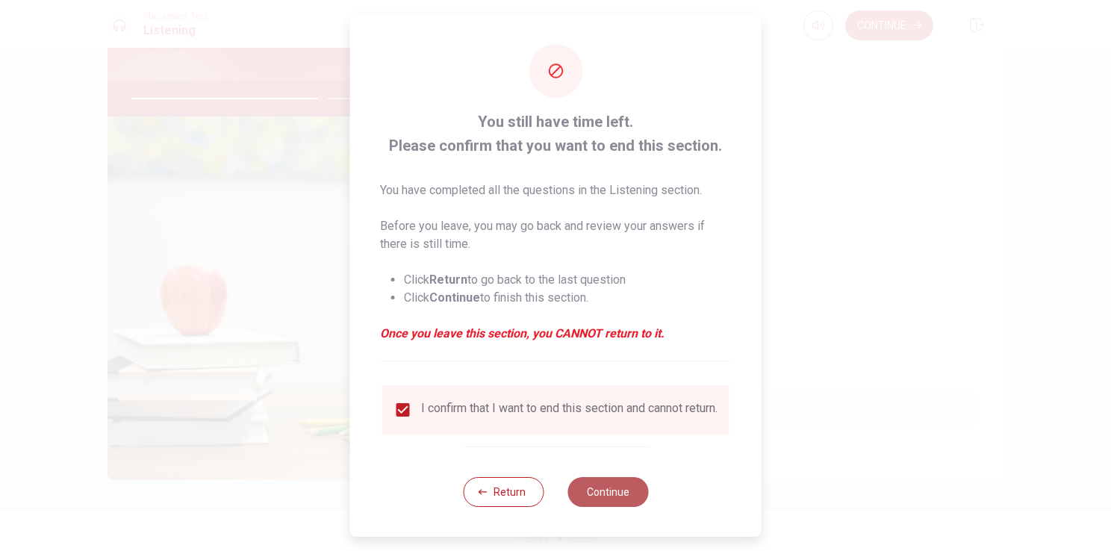
click at [615, 500] on button "Continue" at bounding box center [608, 492] width 81 height 30
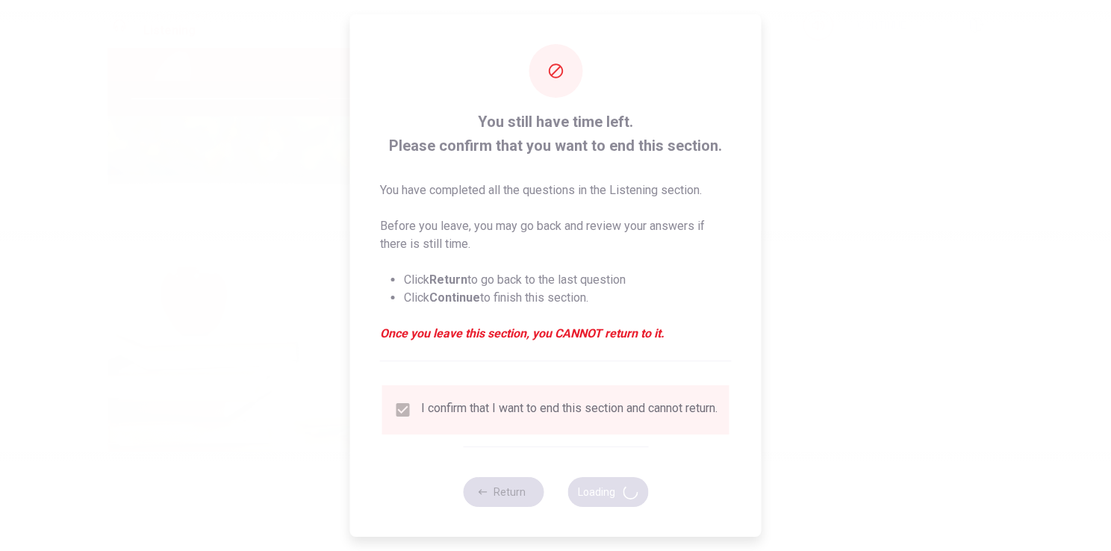
type input "72"
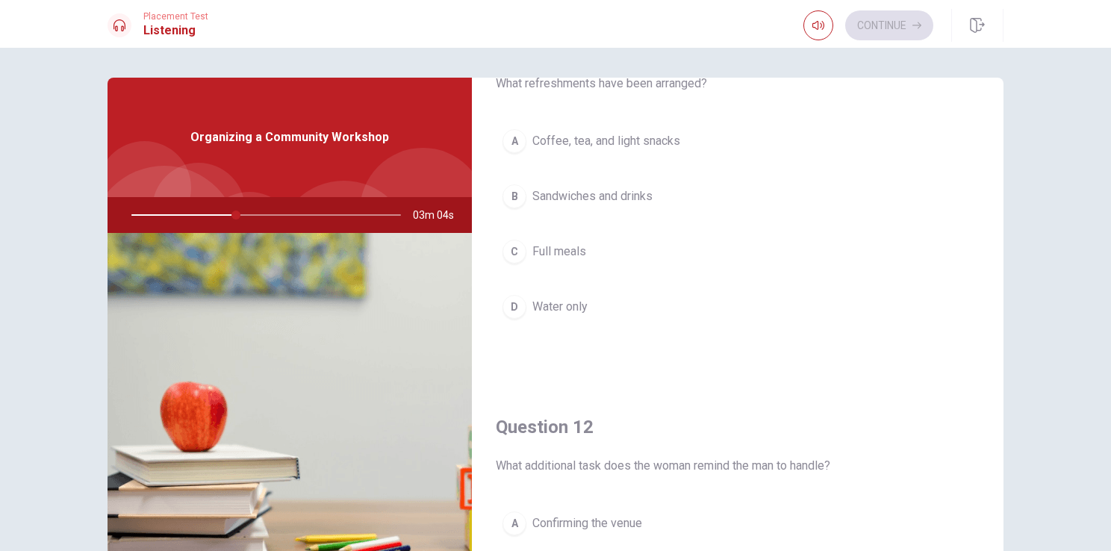
scroll to position [0, 0]
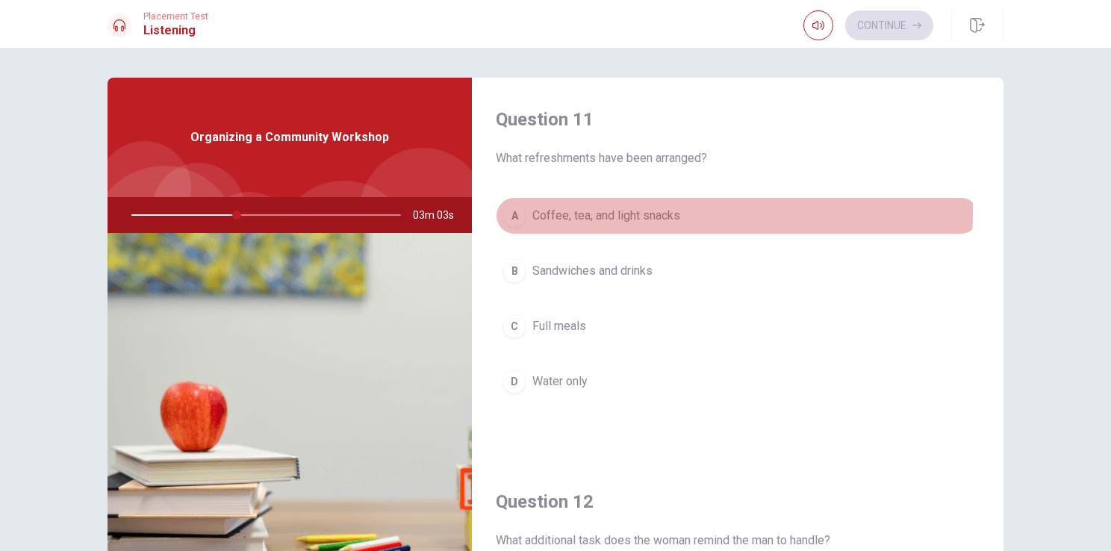
click at [633, 211] on span "Coffee, tea, and light snacks" at bounding box center [607, 216] width 148 height 18
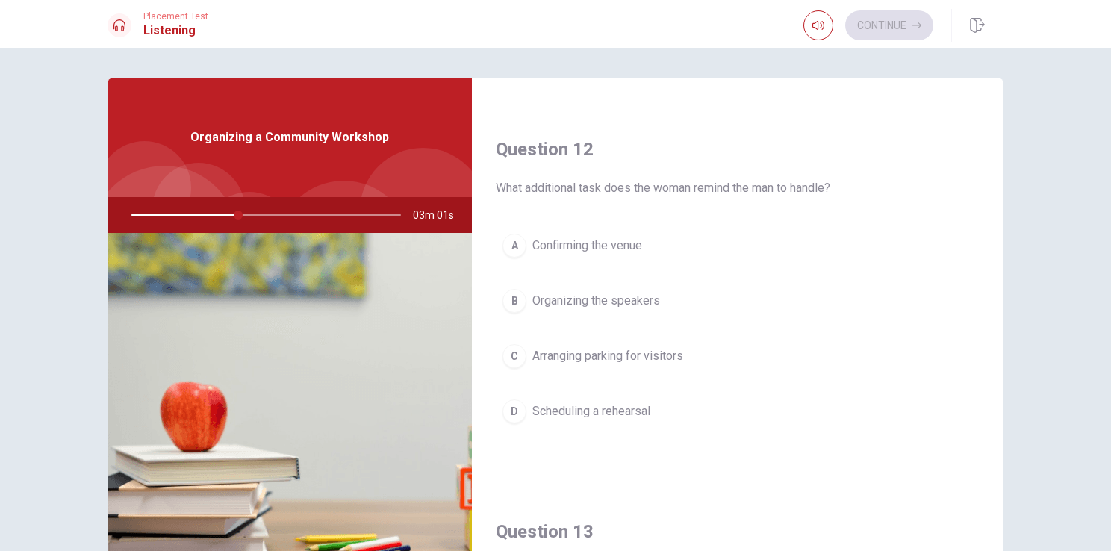
scroll to position [364, 0]
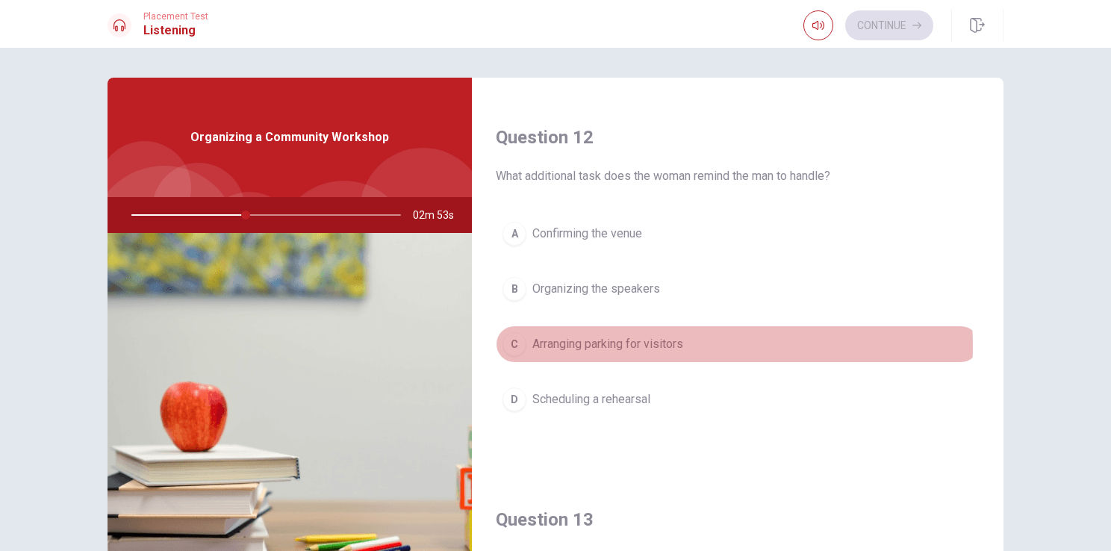
click at [651, 344] on span "Arranging parking for visitors" at bounding box center [608, 344] width 151 height 18
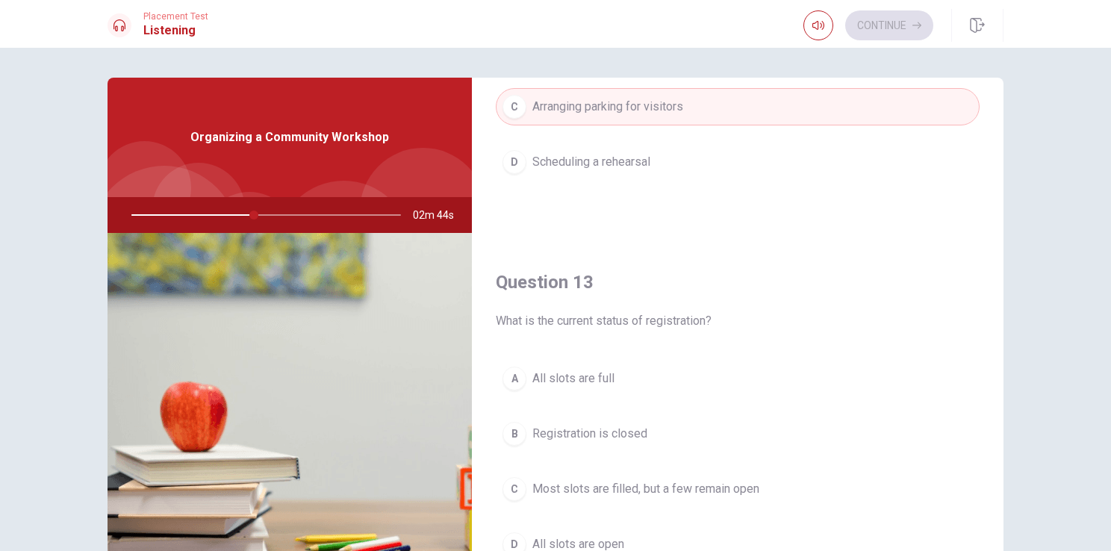
scroll to position [686, 0]
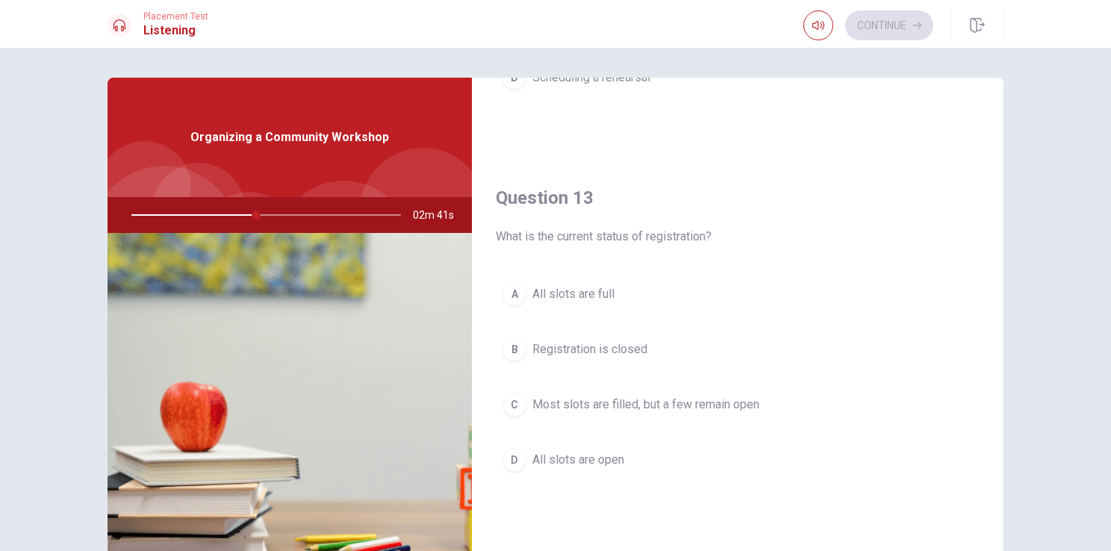
type input "47"
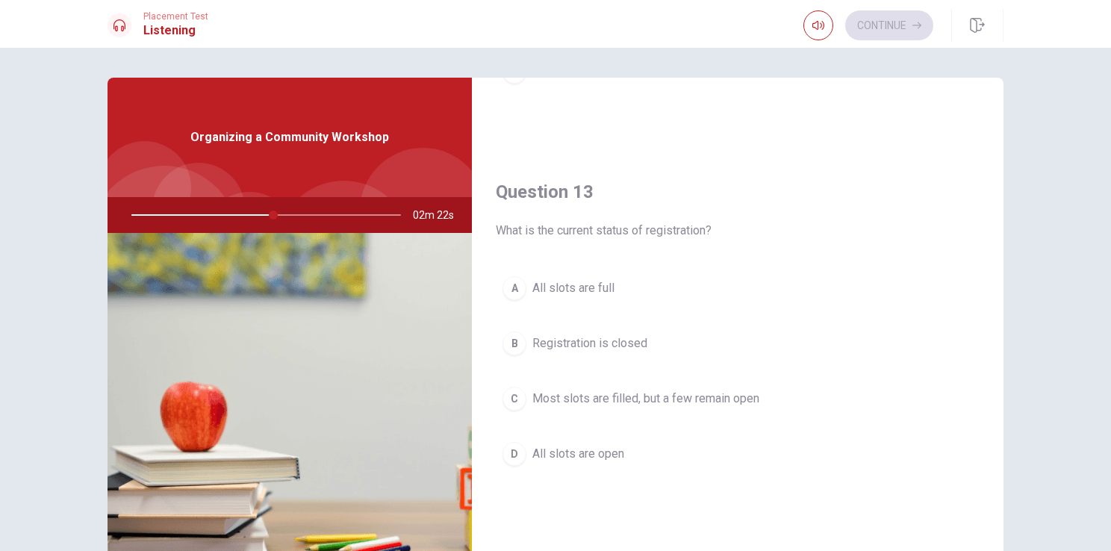
scroll to position [699, 0]
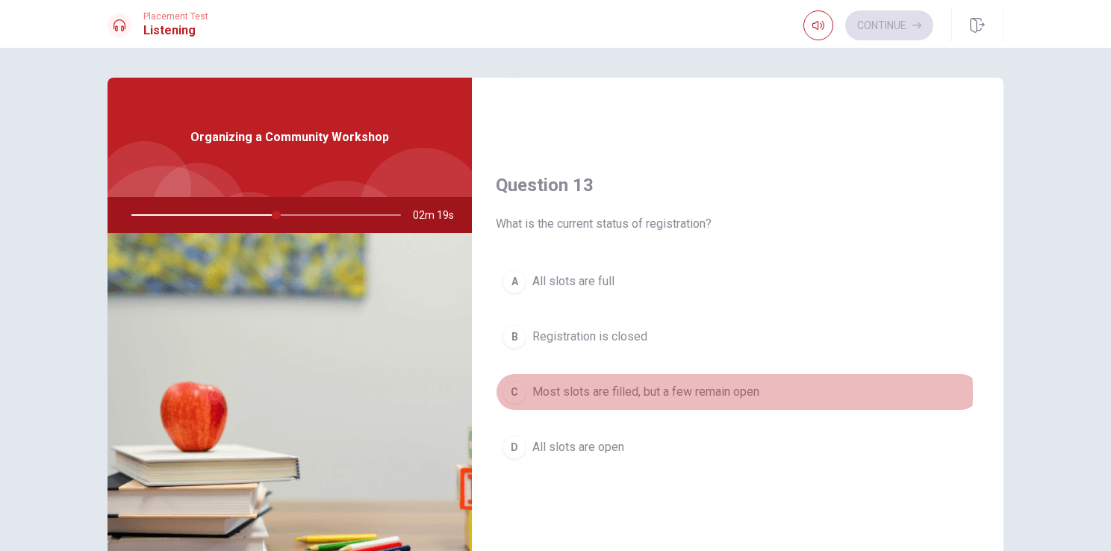
click at [633, 390] on span "Most slots are filled, but a few remain open" at bounding box center [646, 392] width 227 height 18
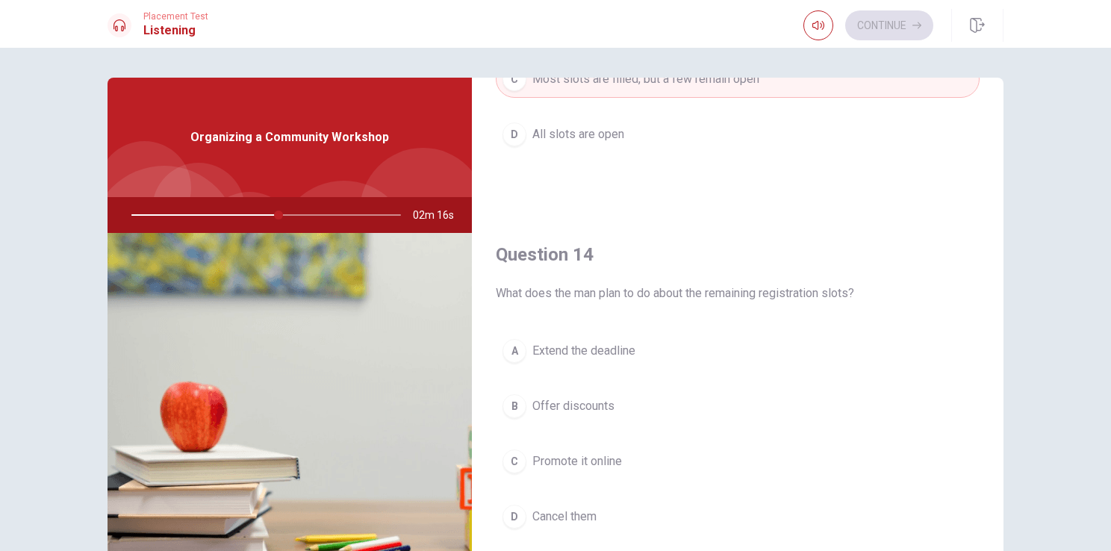
scroll to position [1026, 0]
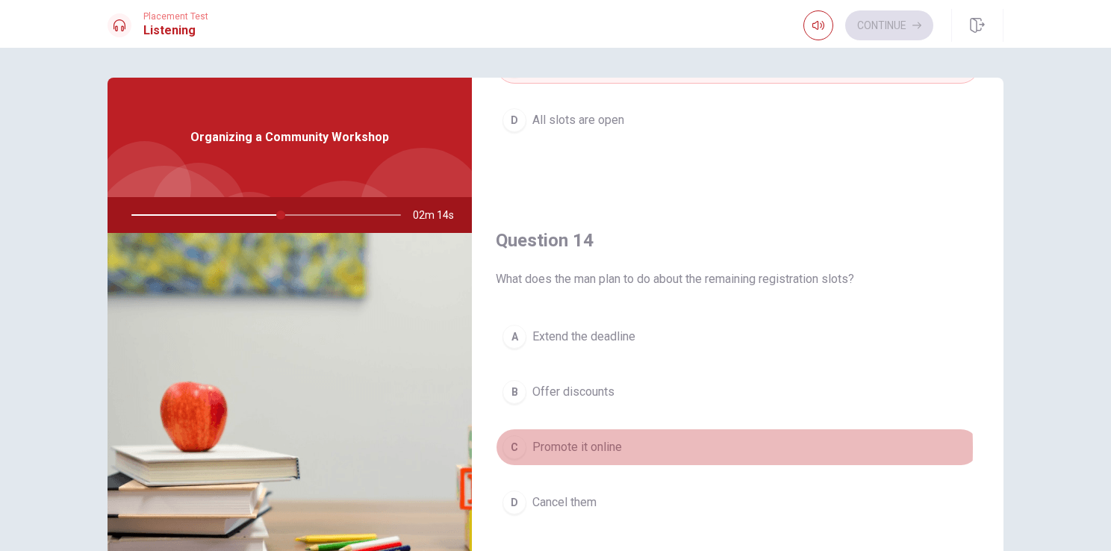
click at [587, 444] on span "Promote it online" at bounding box center [578, 447] width 90 height 18
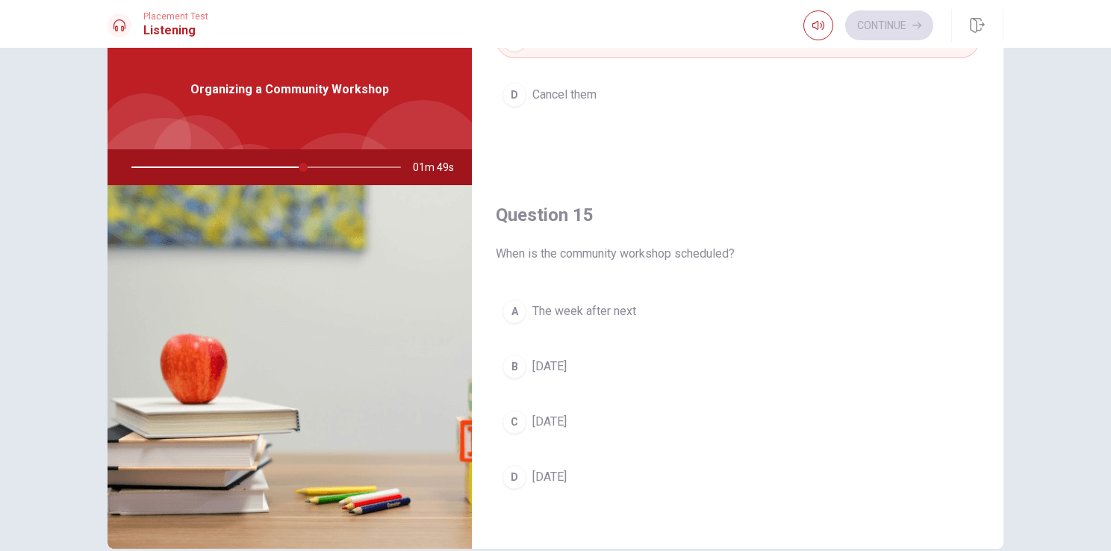
scroll to position [51, 0]
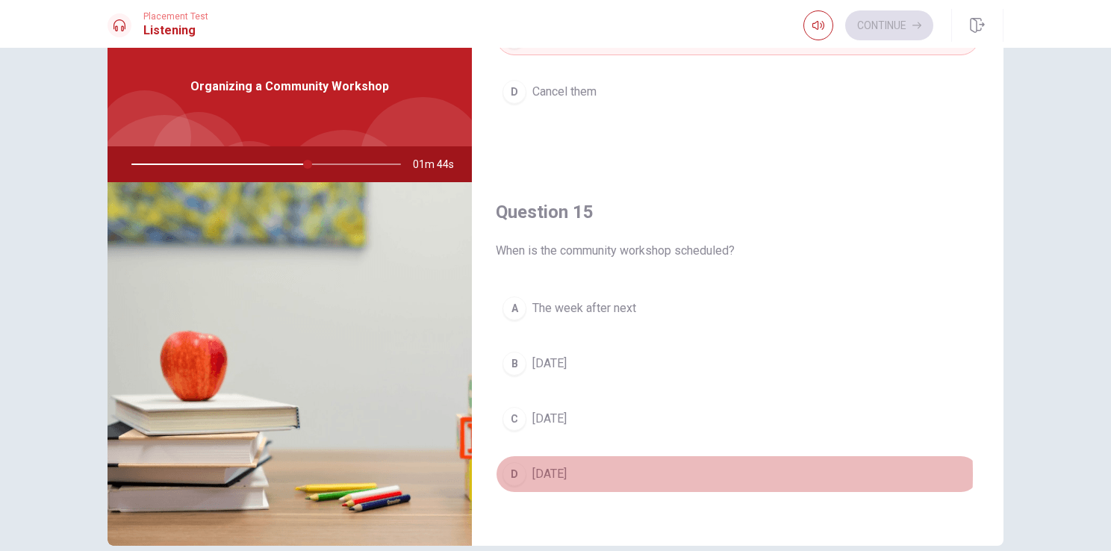
click at [589, 468] on button "D [DATE]" at bounding box center [738, 474] width 484 height 37
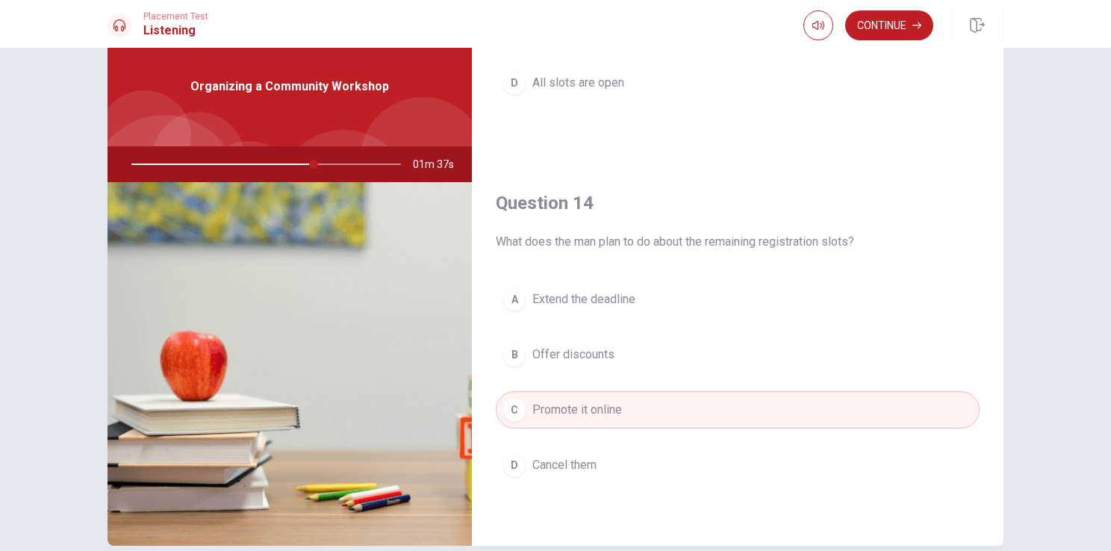
scroll to position [1005, 0]
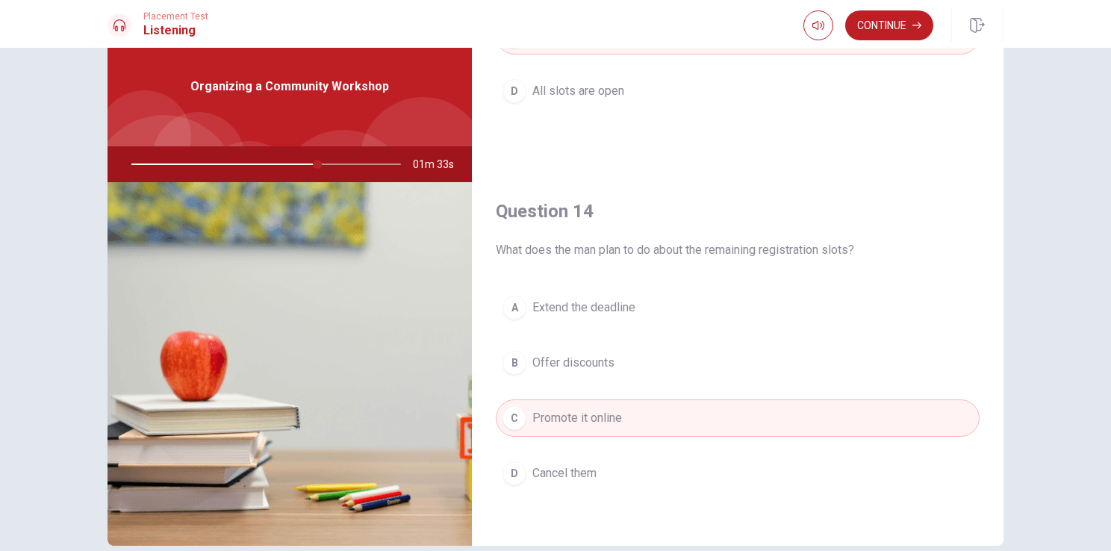
click at [221, 164] on div at bounding box center [263, 164] width 299 height 36
click at [901, 22] on button "Continue" at bounding box center [889, 25] width 88 height 30
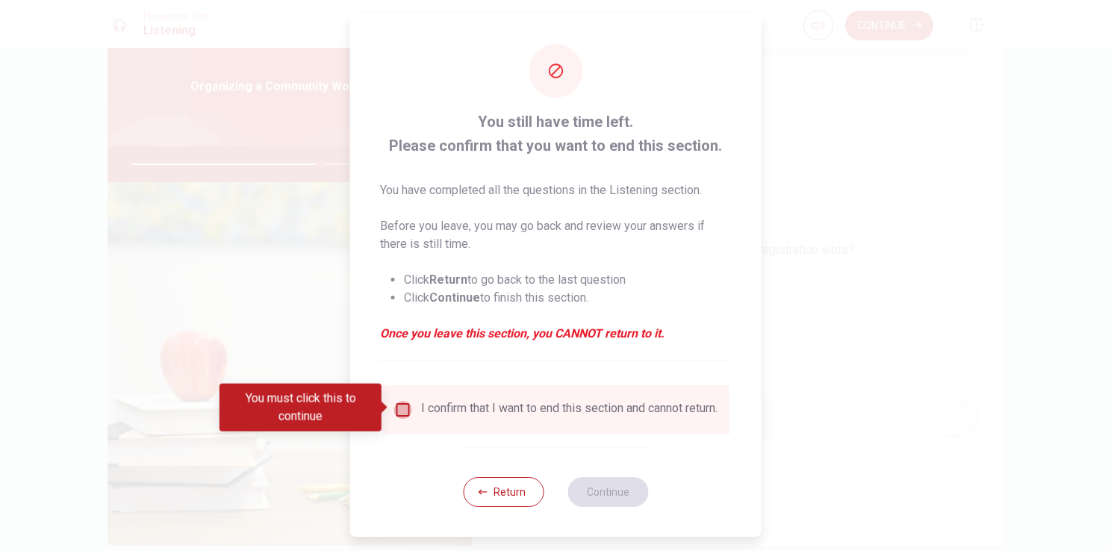
click at [403, 401] on input "You must click this to continue" at bounding box center [403, 410] width 18 height 18
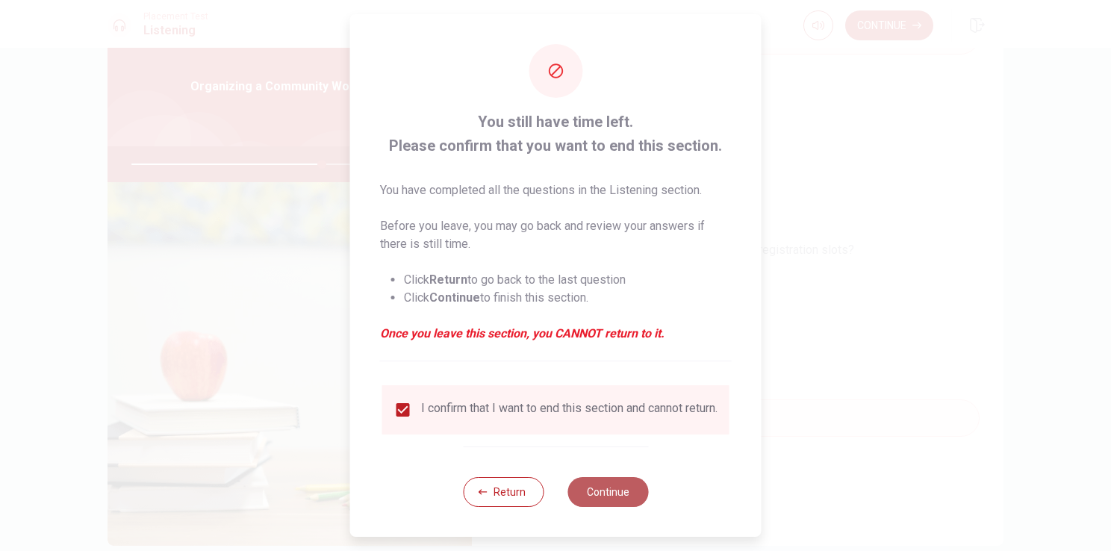
click at [583, 503] on button "Continue" at bounding box center [608, 492] width 81 height 30
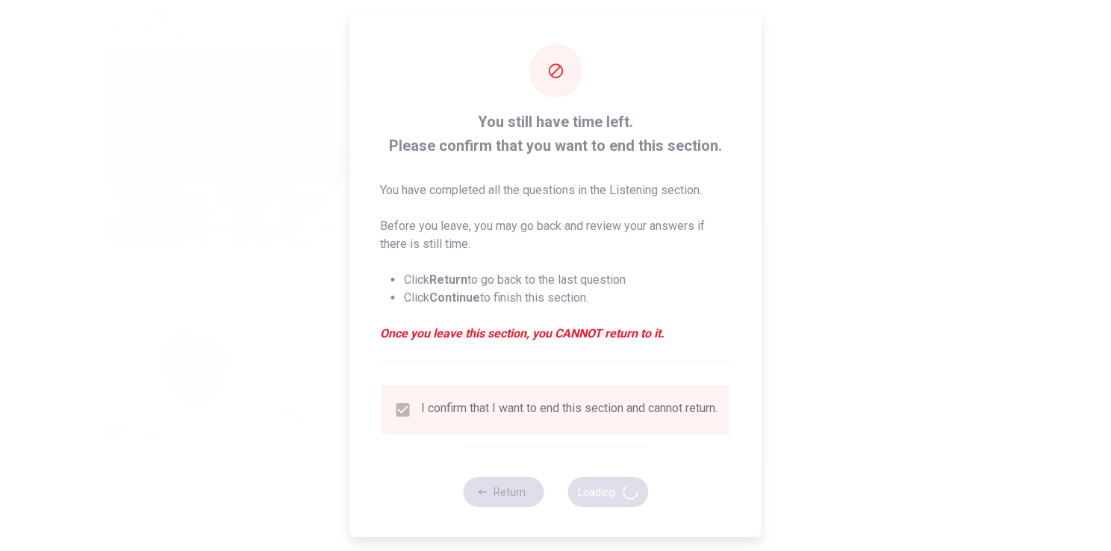
type input "71"
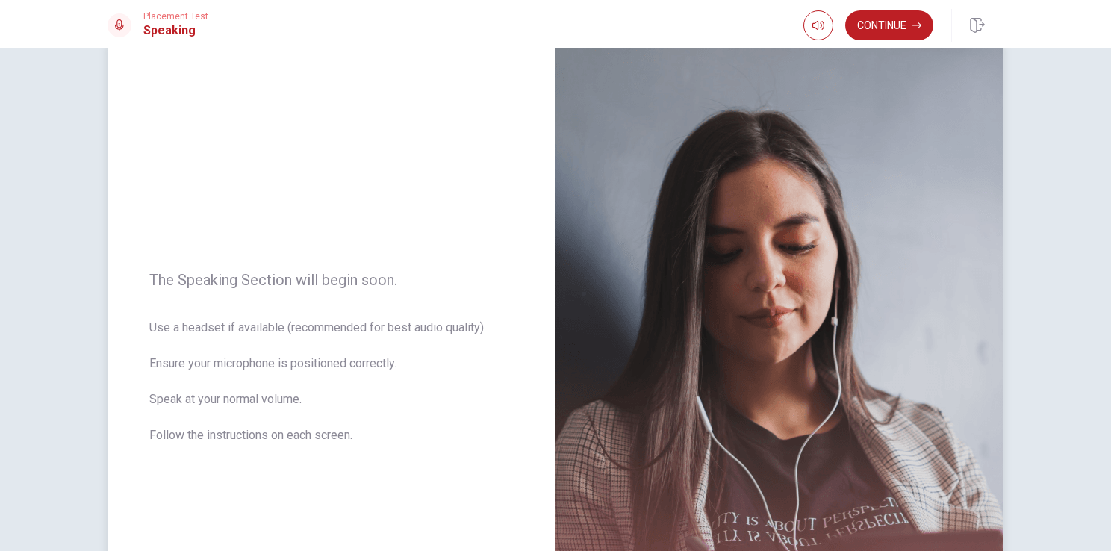
scroll to position [0, 0]
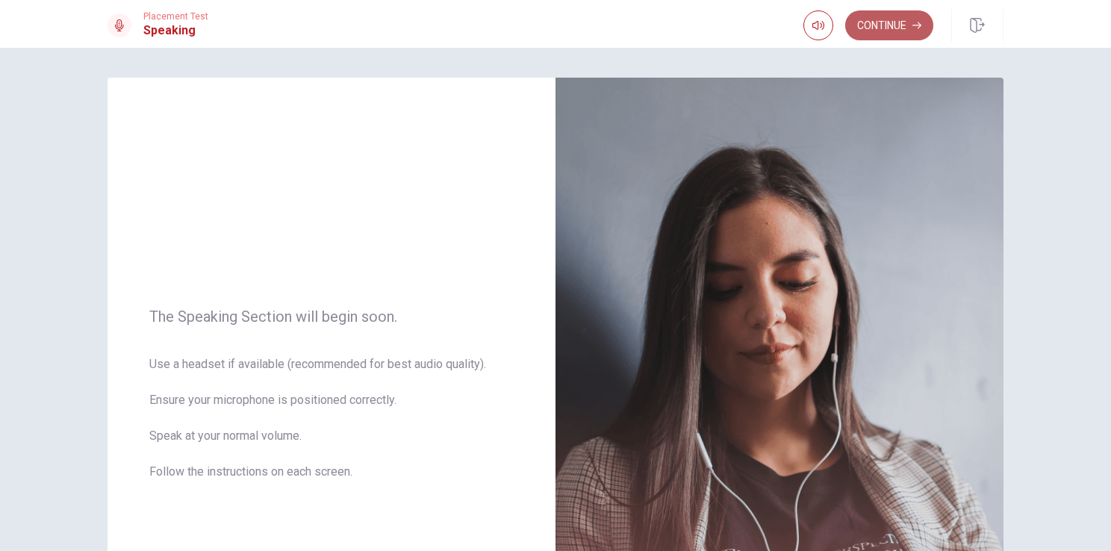
click at [896, 28] on button "Continue" at bounding box center [889, 25] width 88 height 30
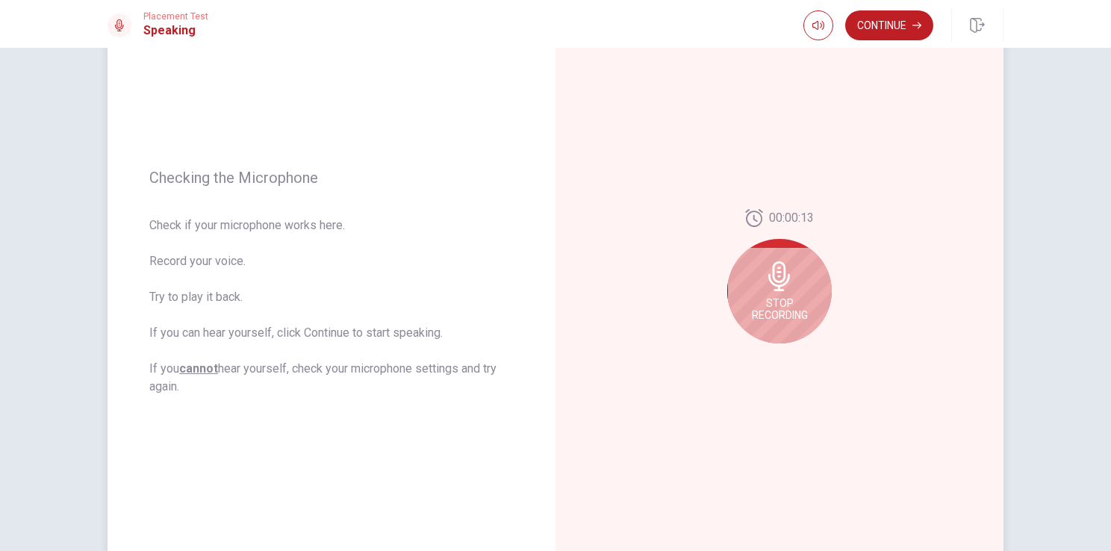
scroll to position [122, 0]
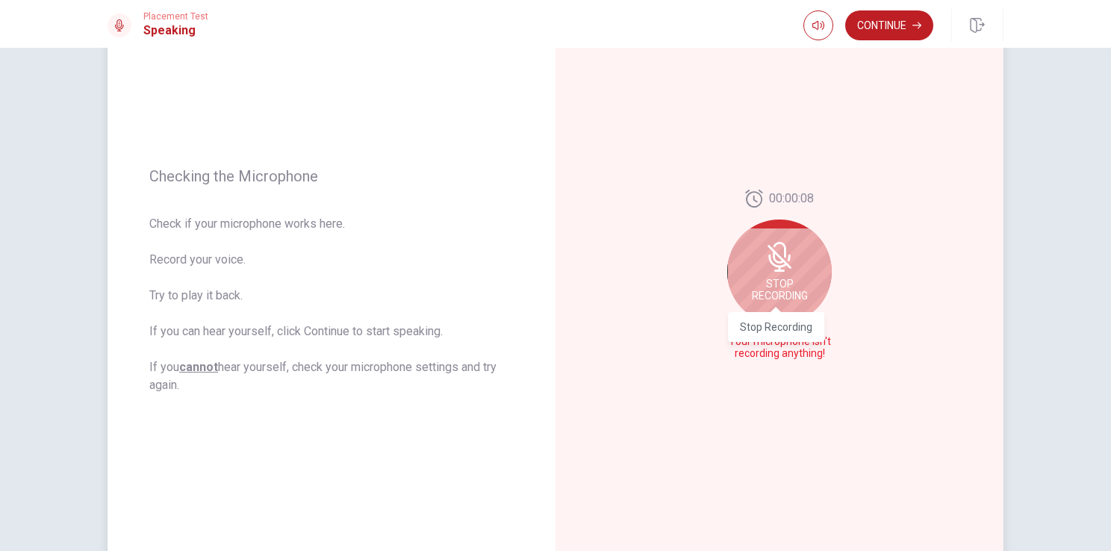
click at [779, 282] on span "Stop Recording" at bounding box center [780, 290] width 56 height 24
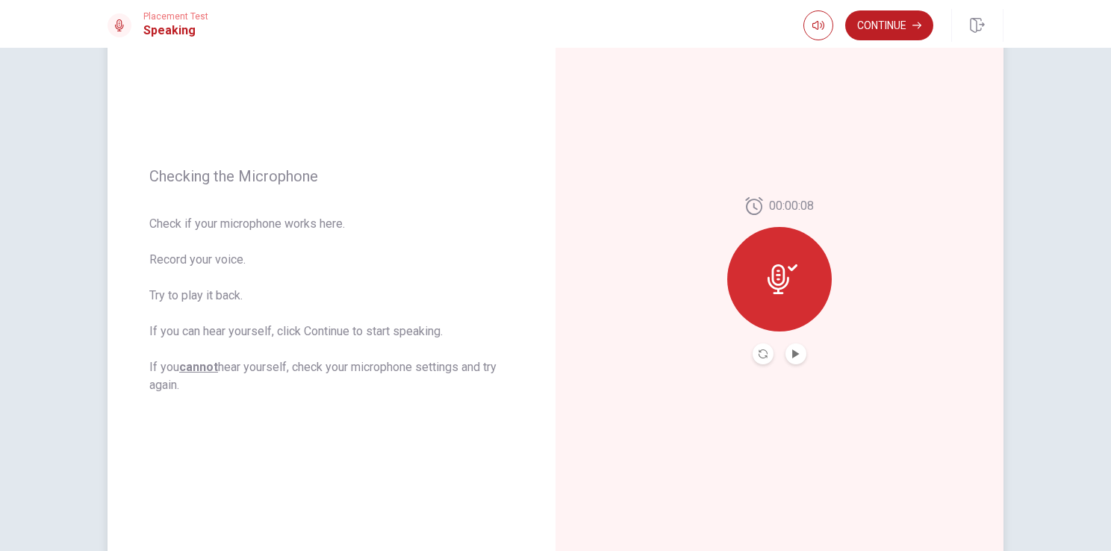
click at [795, 277] on div at bounding box center [779, 279] width 105 height 105
click at [774, 276] on icon at bounding box center [779, 279] width 22 height 30
click at [759, 361] on button "Record Again" at bounding box center [763, 354] width 21 height 21
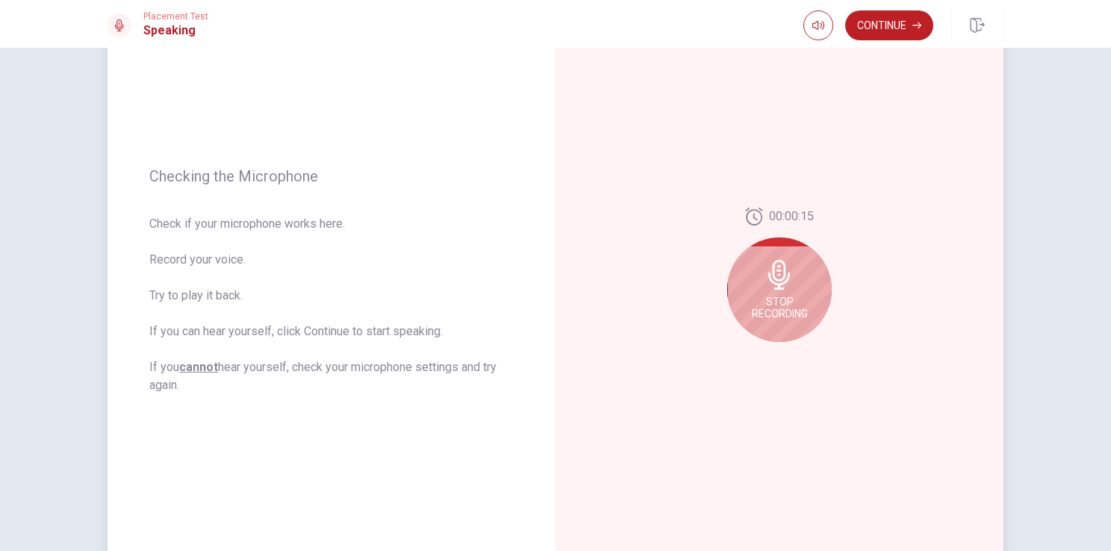
click at [777, 293] on div "Stop Recording" at bounding box center [779, 290] width 105 height 105
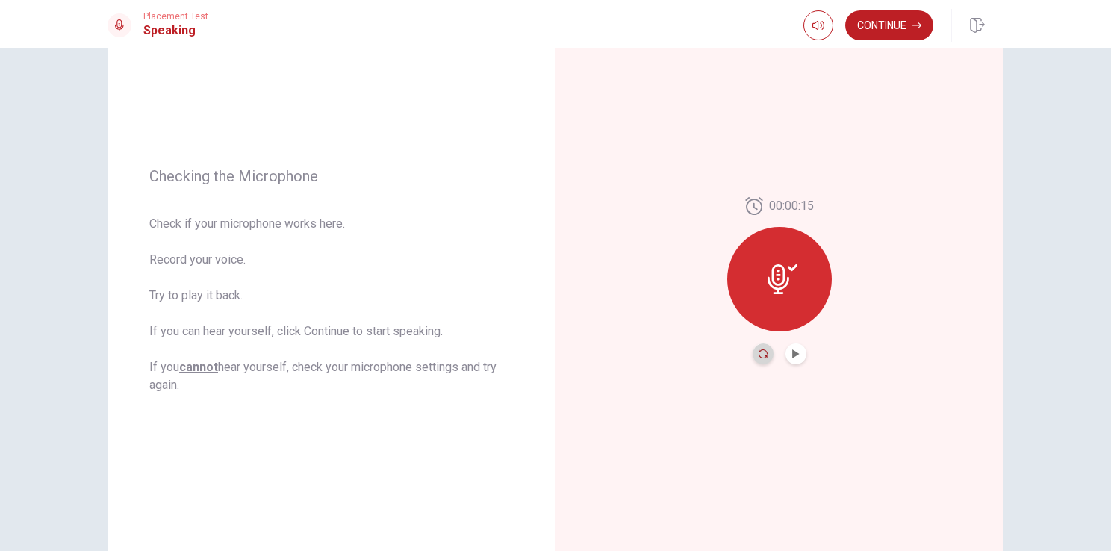
click at [759, 354] on icon "Record Again" at bounding box center [763, 354] width 9 height 9
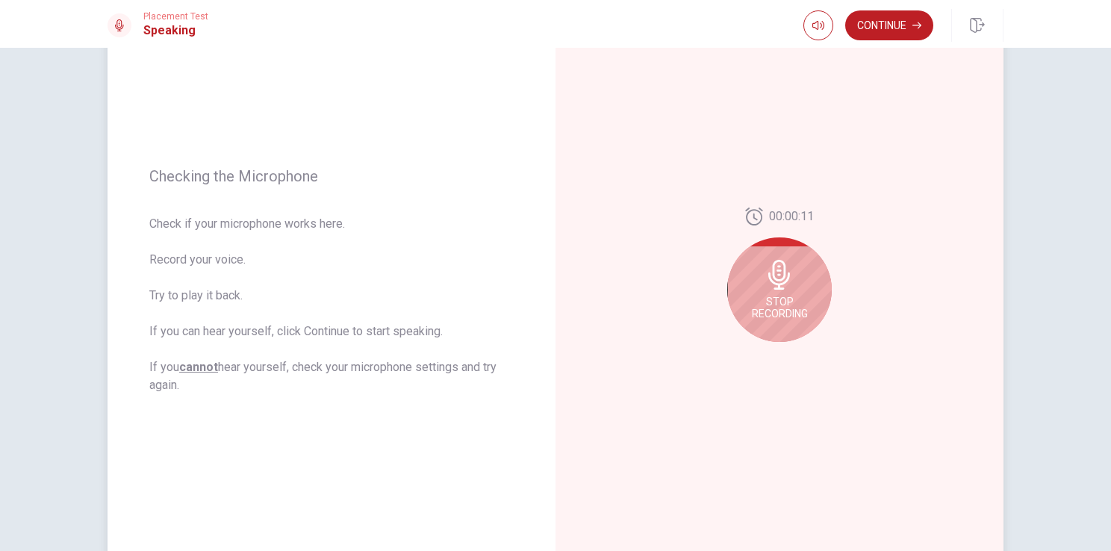
click at [802, 286] on div "Stop Recording" at bounding box center [779, 290] width 105 height 105
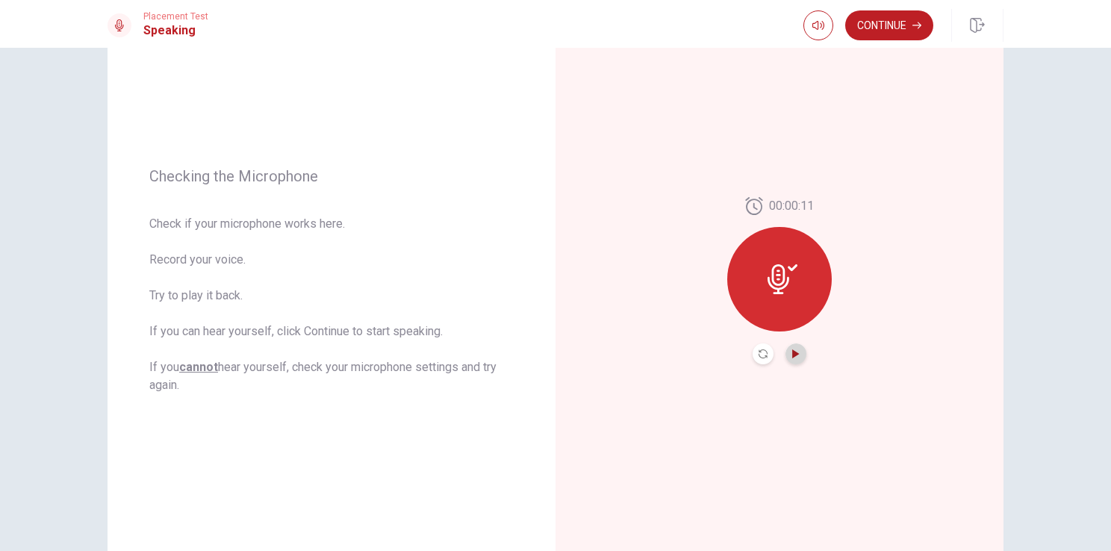
click at [792, 351] on icon "Play Audio" at bounding box center [795, 354] width 7 height 9
click at [902, 35] on button "Continue" at bounding box center [889, 25] width 88 height 30
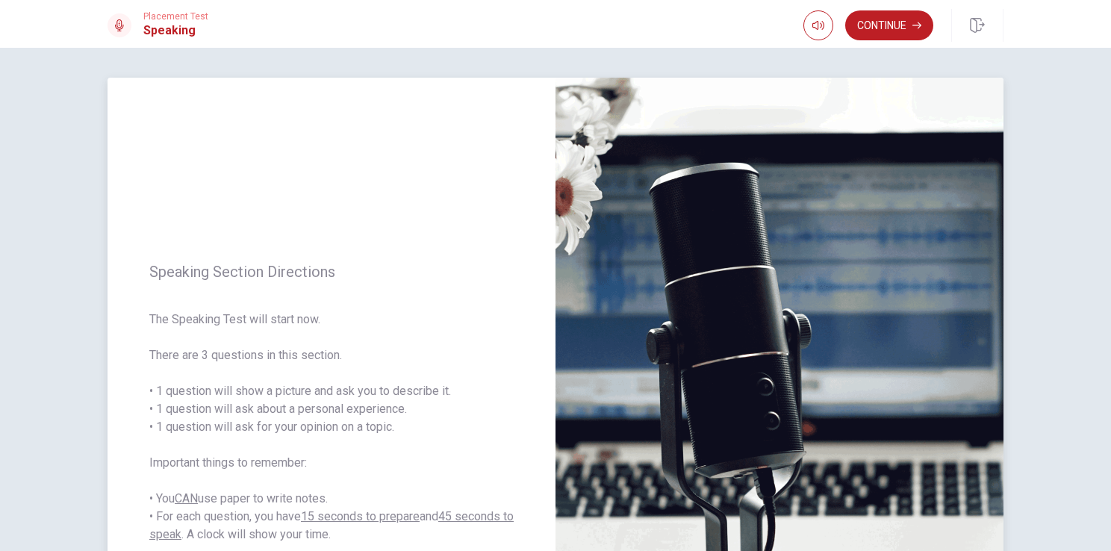
scroll to position [1, 0]
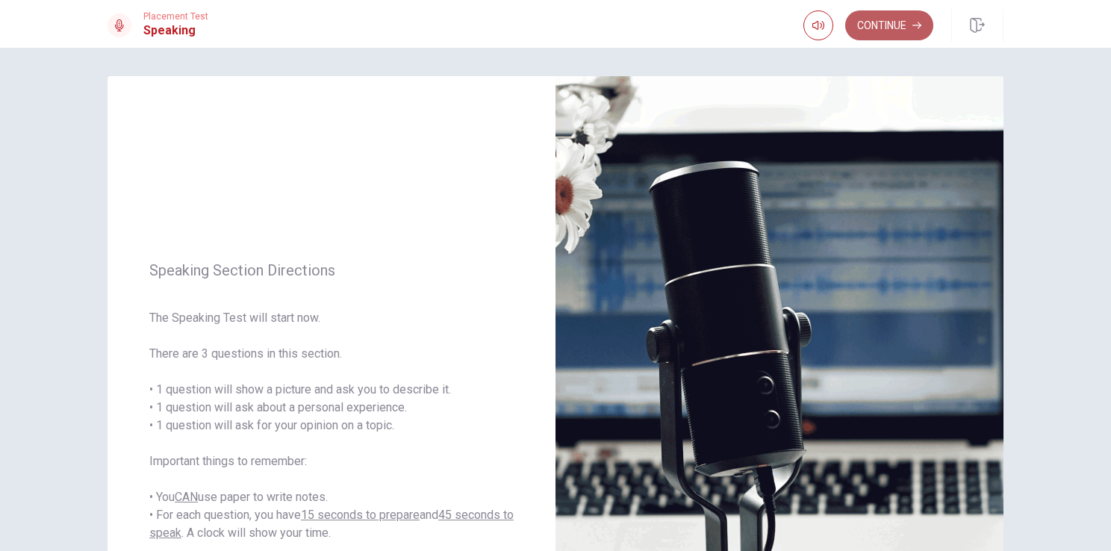
click at [881, 29] on button "Continue" at bounding box center [889, 25] width 88 height 30
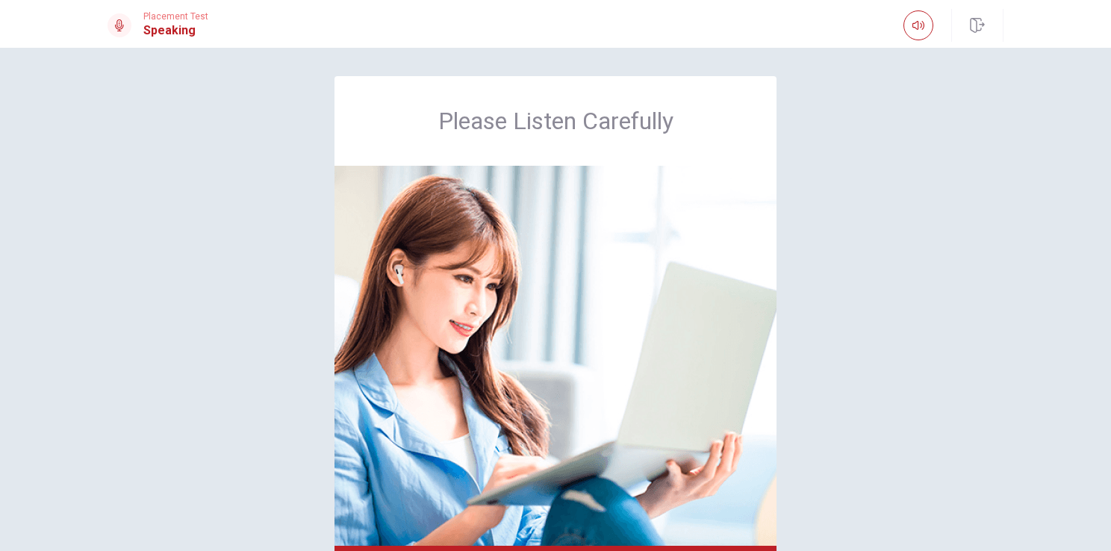
click at [881, 29] on div "Placement Test Speaking" at bounding box center [556, 25] width 944 height 33
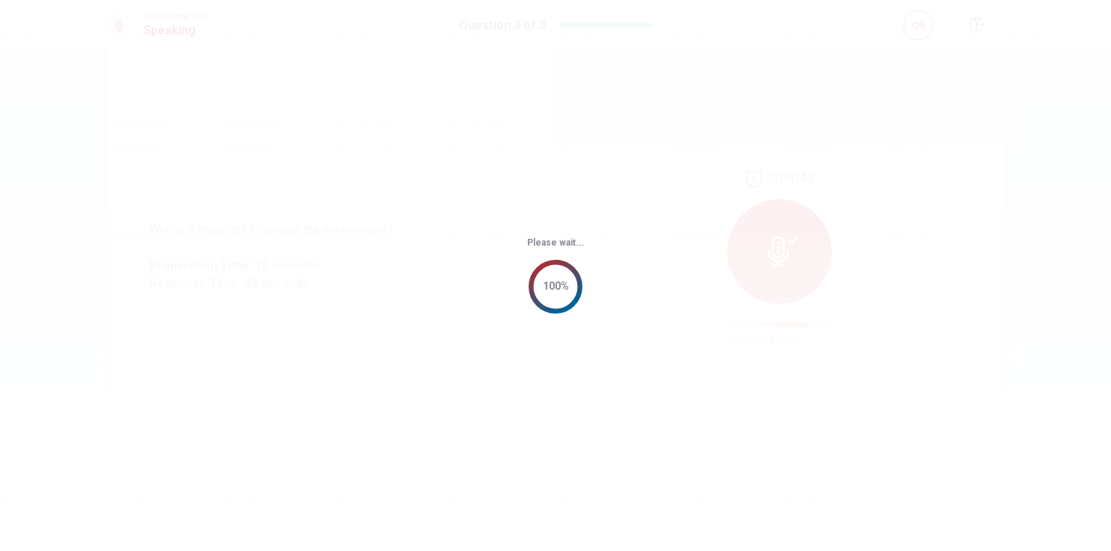
scroll to position [0, 0]
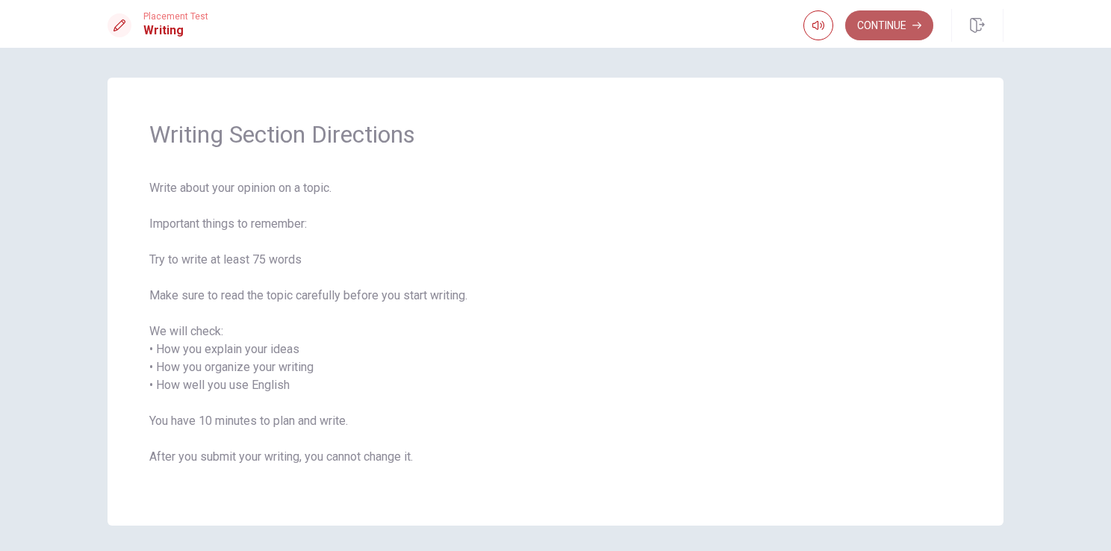
click at [886, 17] on button "Continue" at bounding box center [889, 25] width 88 height 30
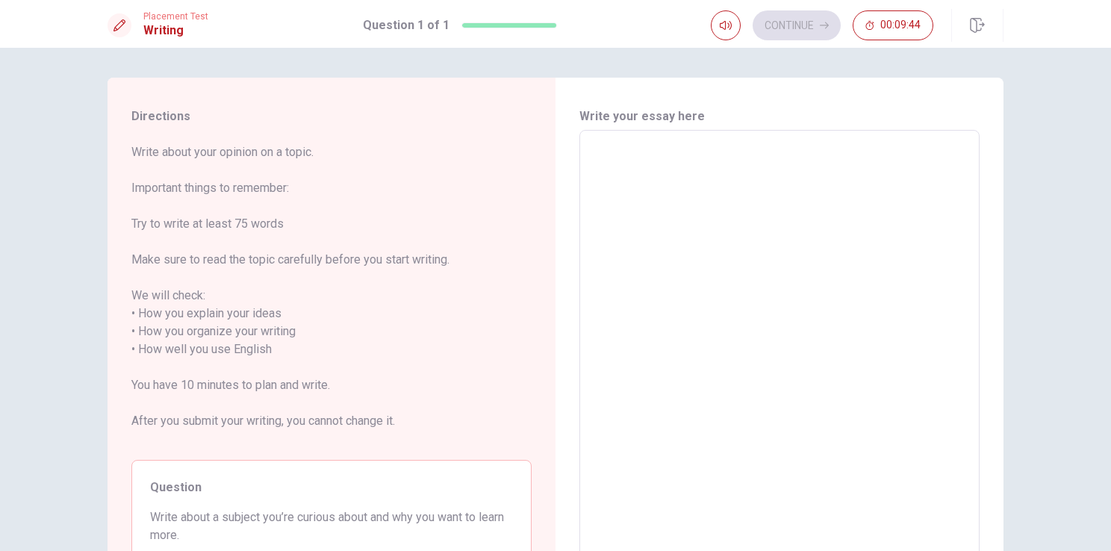
scroll to position [1, 0]
click at [677, 299] on textarea at bounding box center [779, 348] width 379 height 415
type textarea "O"
type textarea "x"
type textarea "On"
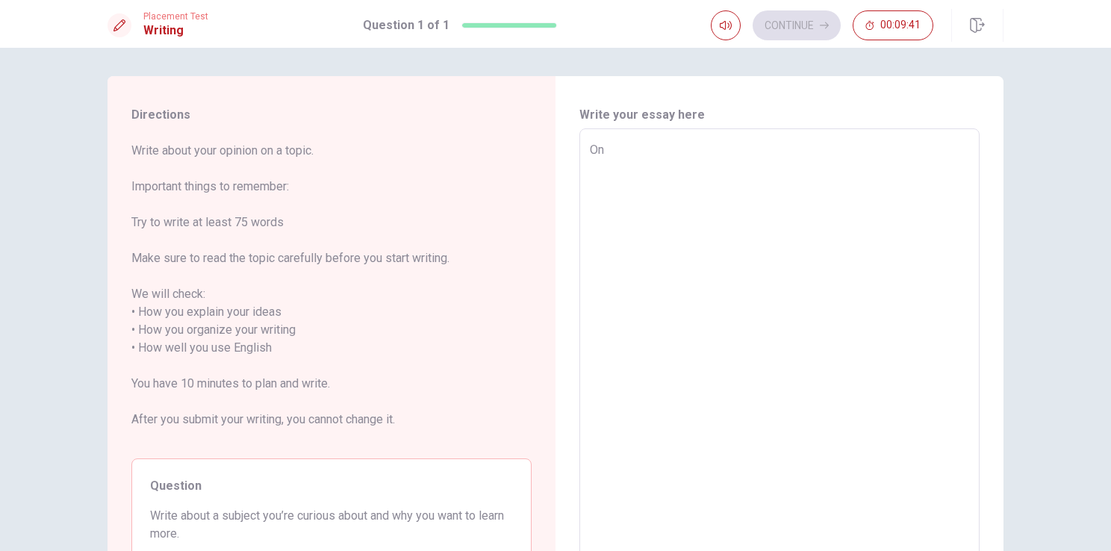
type textarea "x"
type textarea "One"
type textarea "x"
type textarea "One"
type textarea "x"
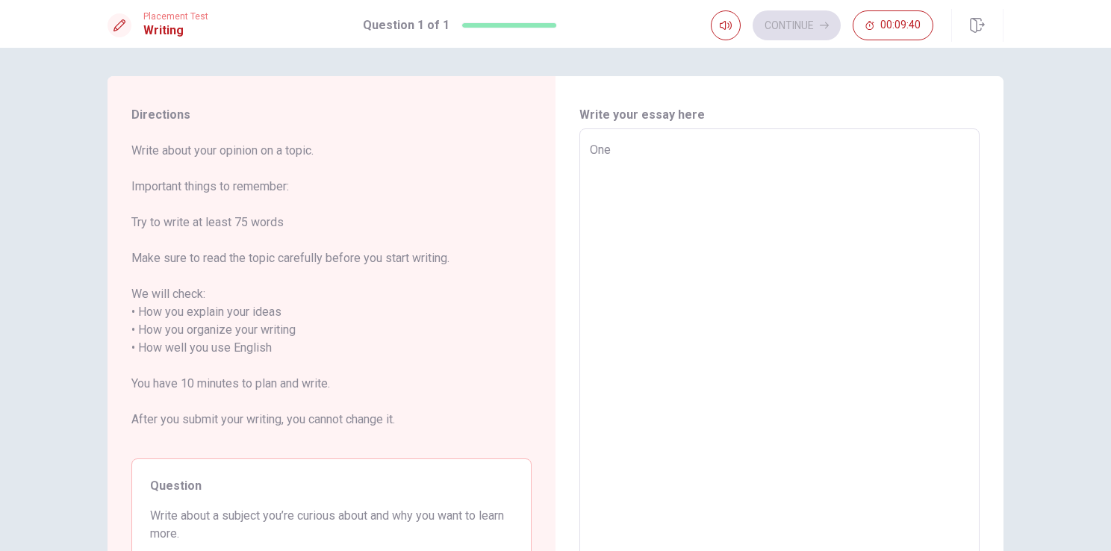
type textarea "One t"
type textarea "x"
type textarea "One to"
type textarea "x"
type textarea "One top"
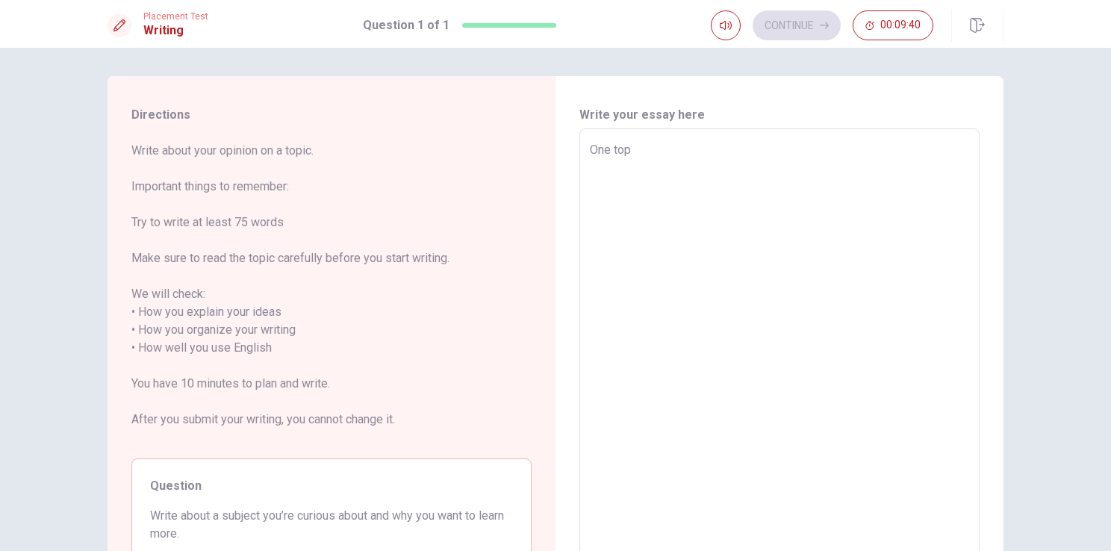
type textarea "x"
type textarea "One topi"
type textarea "x"
type textarea "One topic"
type textarea "x"
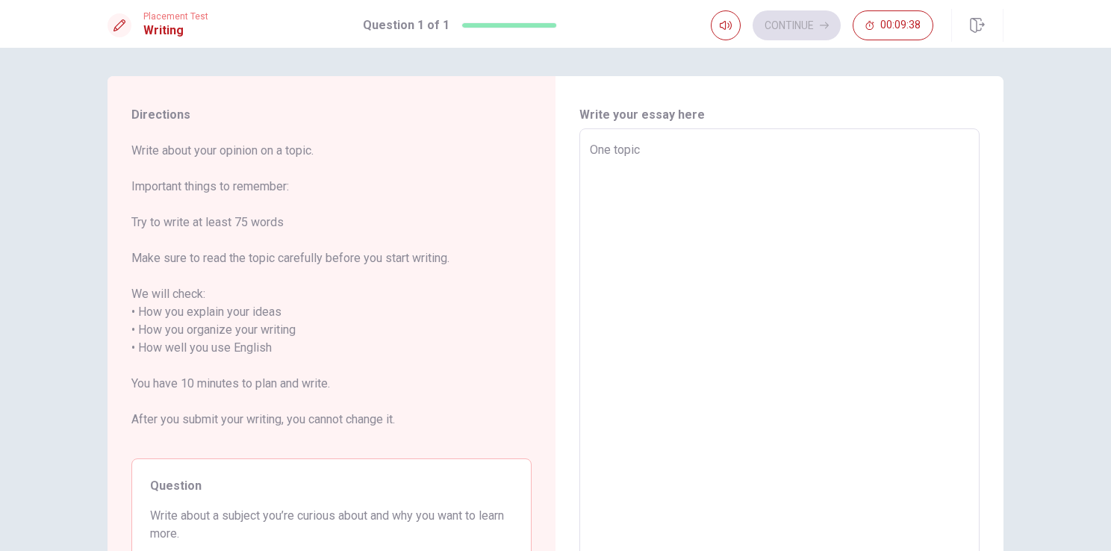
type textarea "One topic"
type textarea "x"
type textarea "One topic t"
type textarea "x"
type textarea "One topic tH"
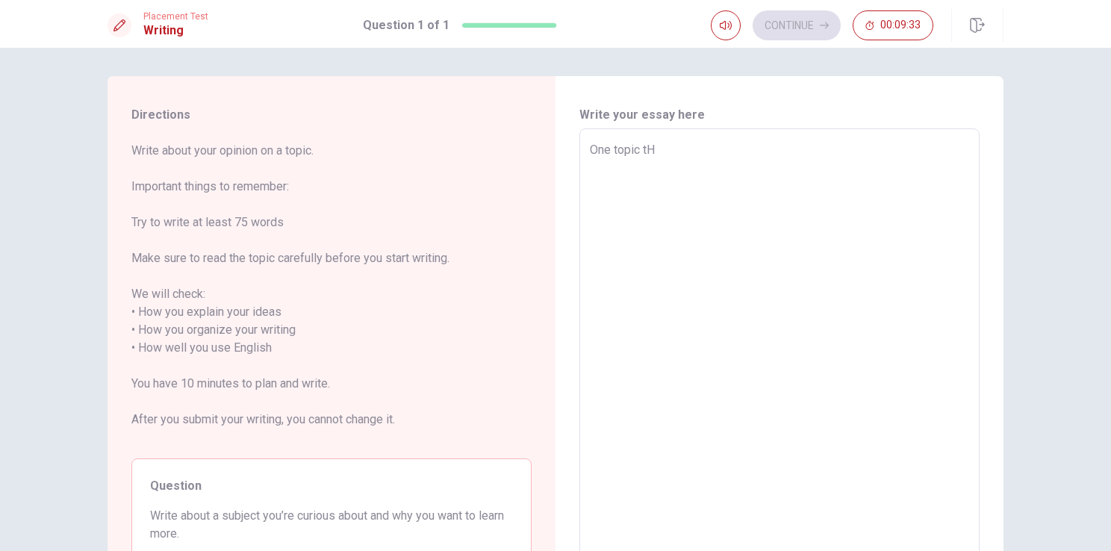
type textarea "x"
type textarea "One topic tHT"
type textarea "x"
type textarea "One topic tH"
type textarea "x"
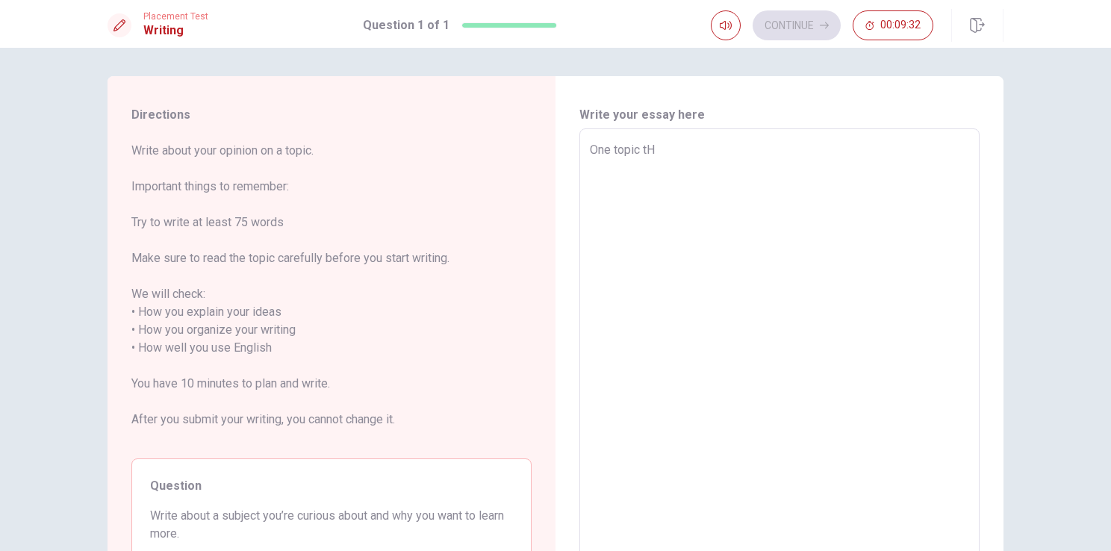
type textarea "One topic t"
type textarea "x"
type textarea "One topic tA"
type textarea "x"
type textarea "One topic tAH"
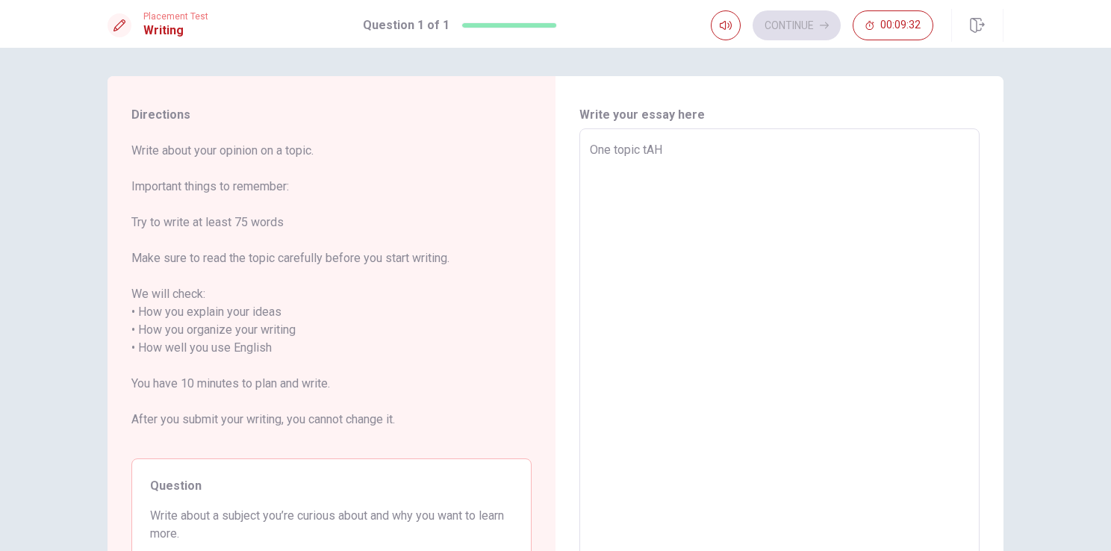
type textarea "x"
type textarea "One topic tA"
type textarea "x"
type textarea "One topic t"
type textarea "x"
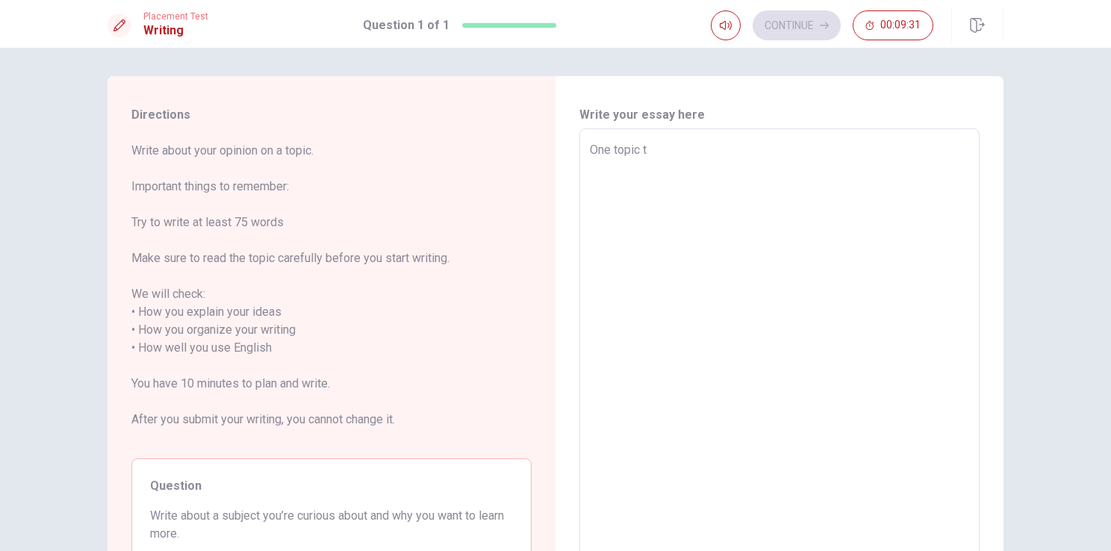
type textarea "One topic"
type textarea "x"
type textarea "One topic"
type textarea "x"
type textarea "One topi"
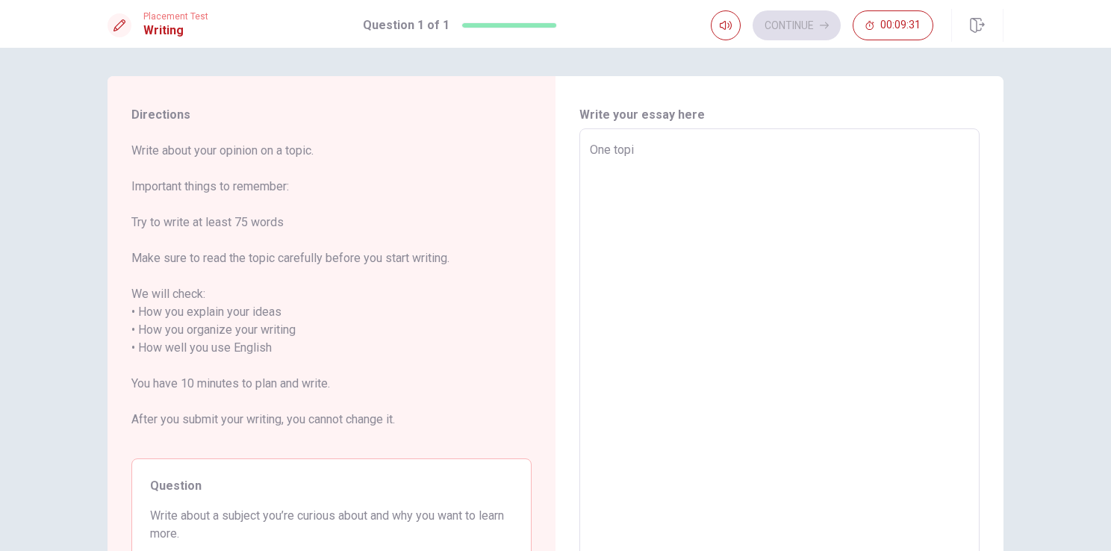
type textarea "x"
type textarea "One top"
type textarea "x"
type textarea "One to"
type textarea "x"
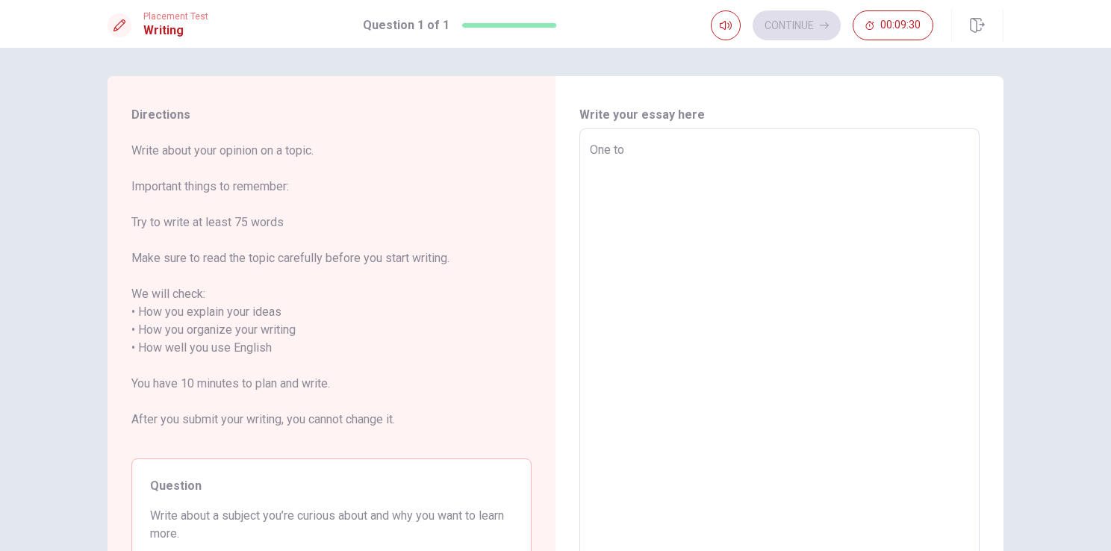
type textarea "One t"
type textarea "x"
type textarea "One"
type textarea "x"
type textarea "One"
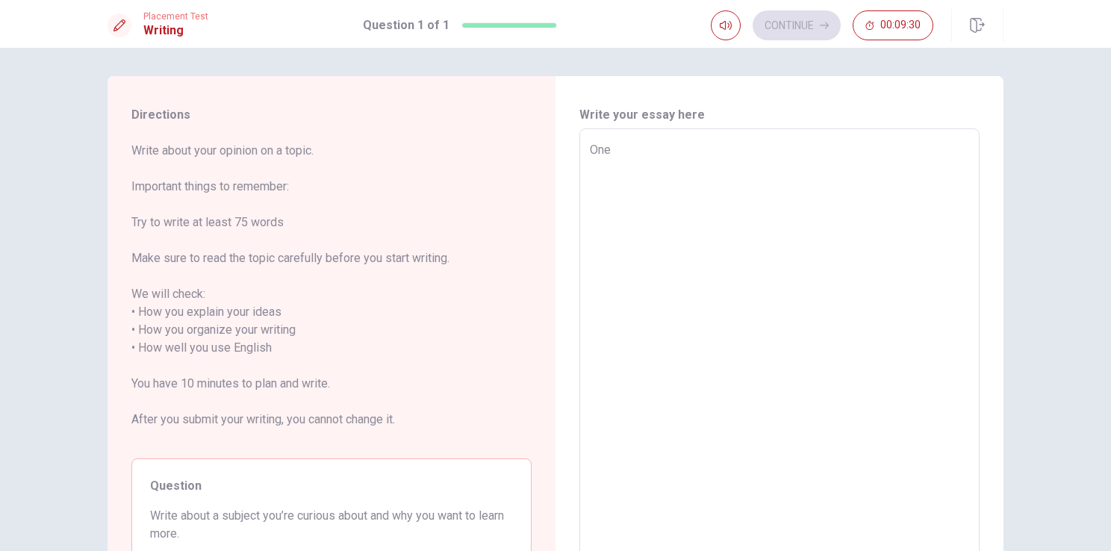
type textarea "x"
type textarea "On"
type textarea "x"
type textarea "O"
type textarea "x"
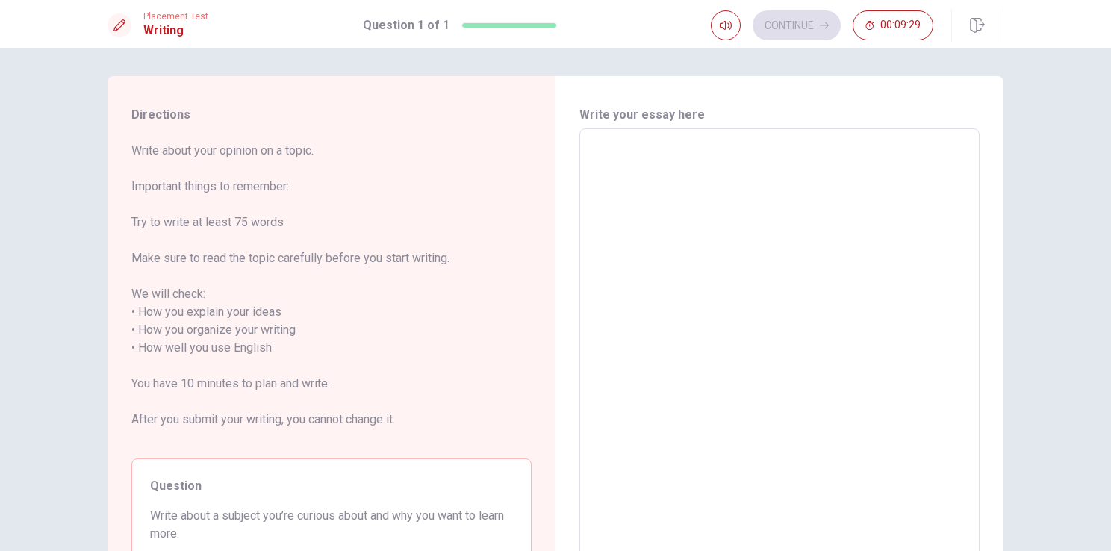
type textarea "T"
type textarea "x"
type textarea "Td"
type textarea "x"
type textarea "Td"
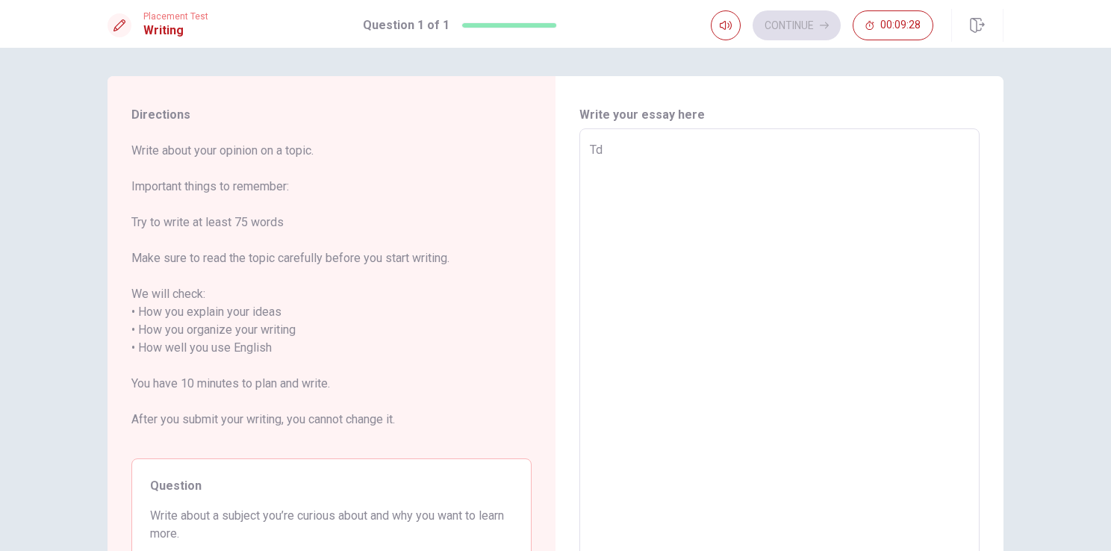
type textarea "x"
type textarea "Td"
type textarea "x"
type textarea "T"
type textarea "x"
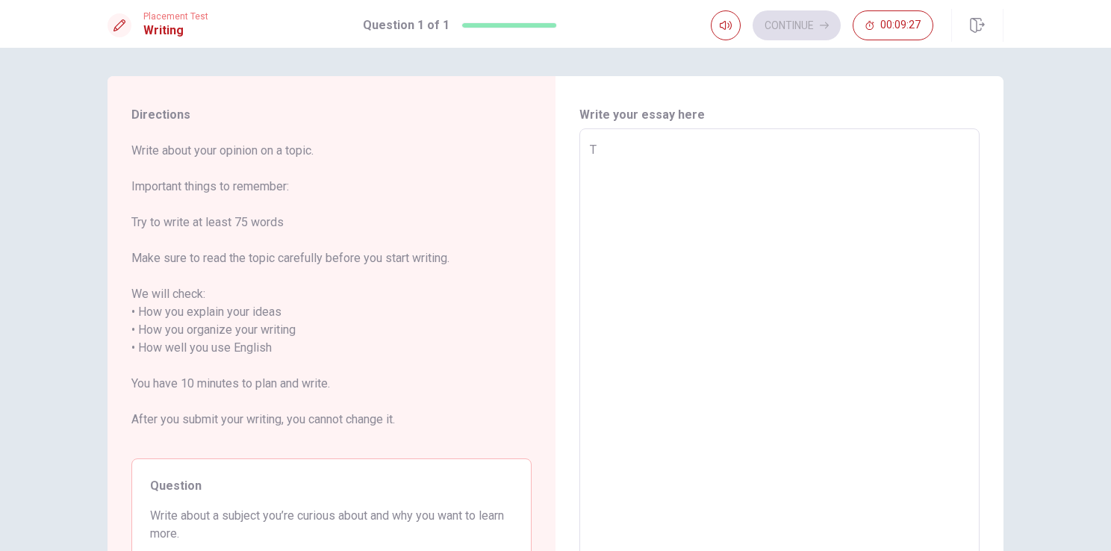
type textarea "Th"
type textarea "x"
type textarea "The"
type textarea "x"
type textarea "The"
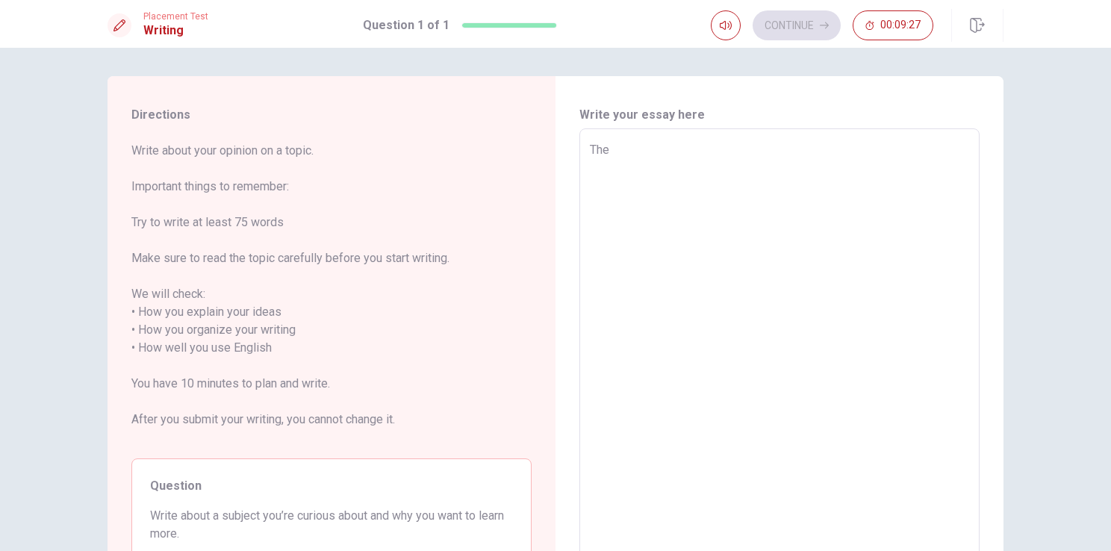
type textarea "x"
type textarea "The t"
type textarea "x"
type textarea "The to"
type textarea "x"
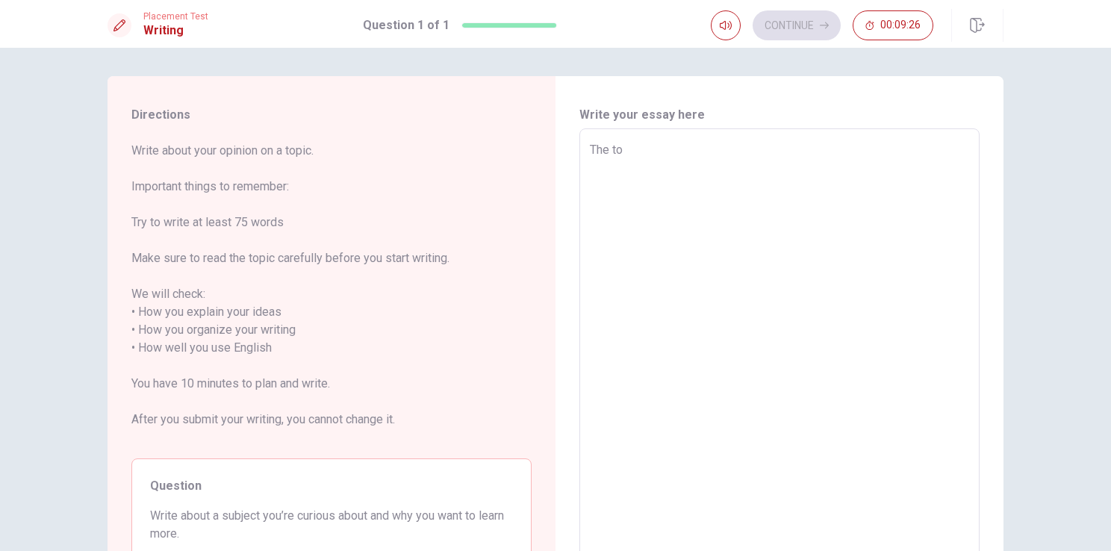
type textarea "The top"
type textarea "x"
type textarea "The topi"
type textarea "x"
type textarea "The topic"
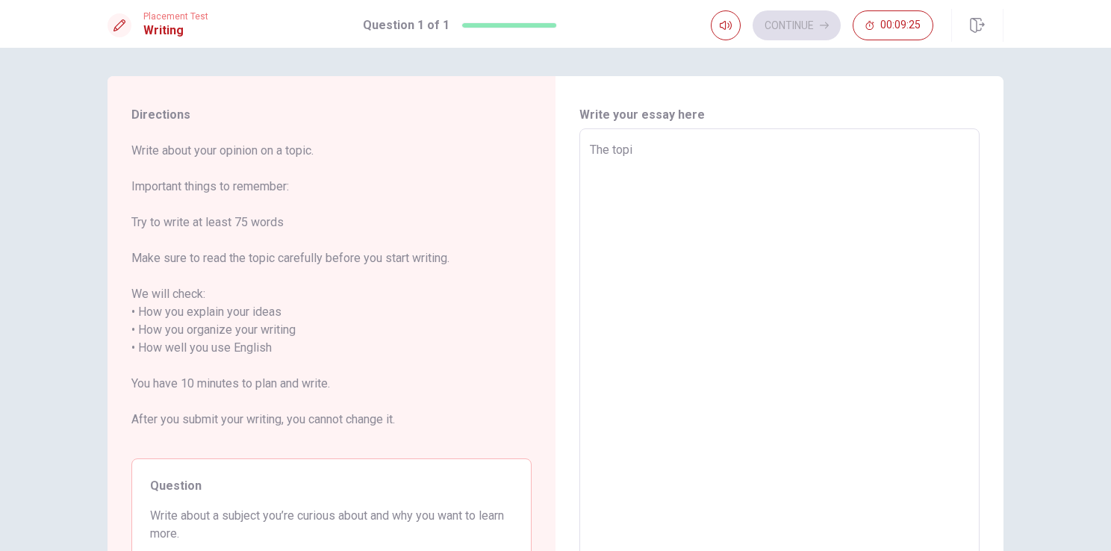
type textarea "x"
type textarea "The topic"
type textarea "x"
type textarea "The topic t"
type textarea "x"
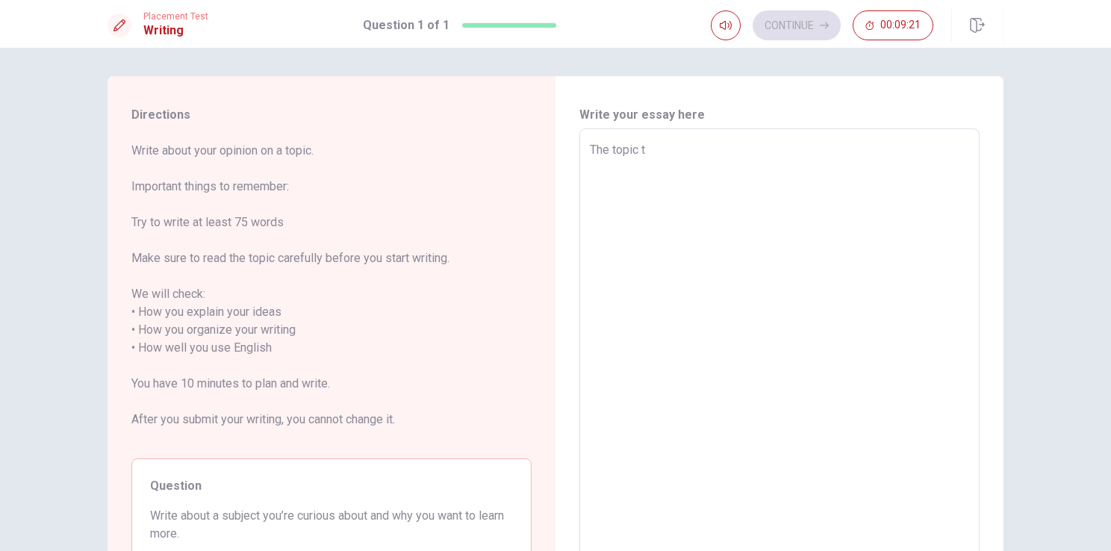
type textarea "The topic tT"
type textarea "x"
type textarea "The topic t"
type textarea "x"
type textarea "The topic tH"
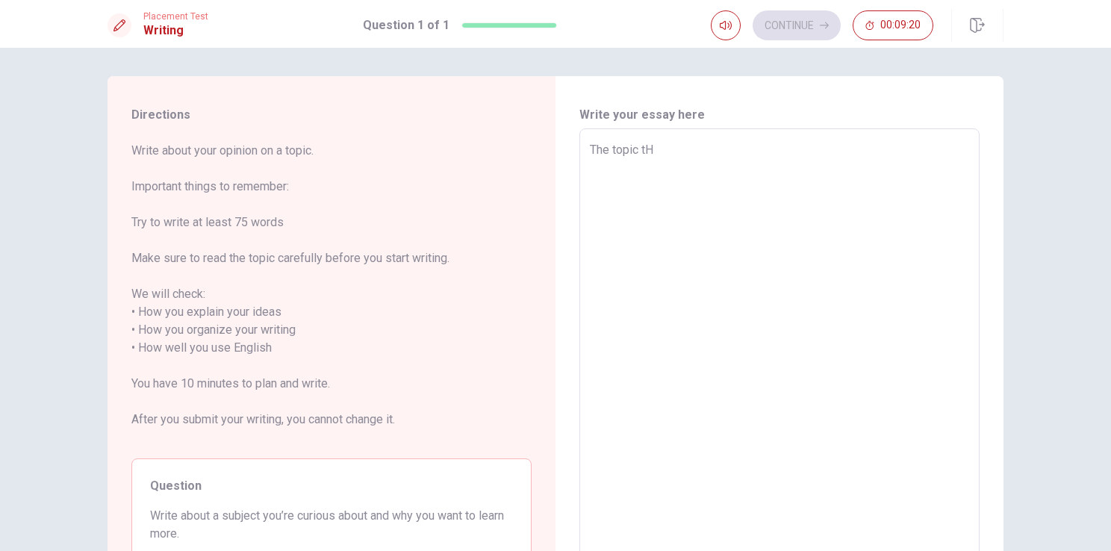
type textarea "x"
type textarea "The topic t"
type textarea "x"
type textarea "The topic th"
type textarea "x"
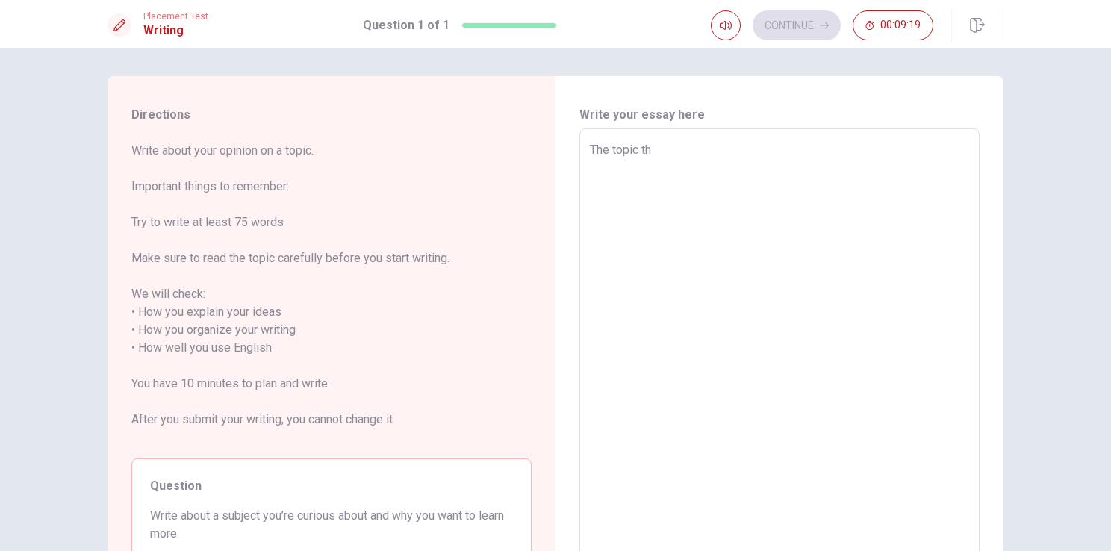
type textarea "The topic t"
type textarea "x"
type textarea "The topic"
type textarea "x"
type textarea "The topic h"
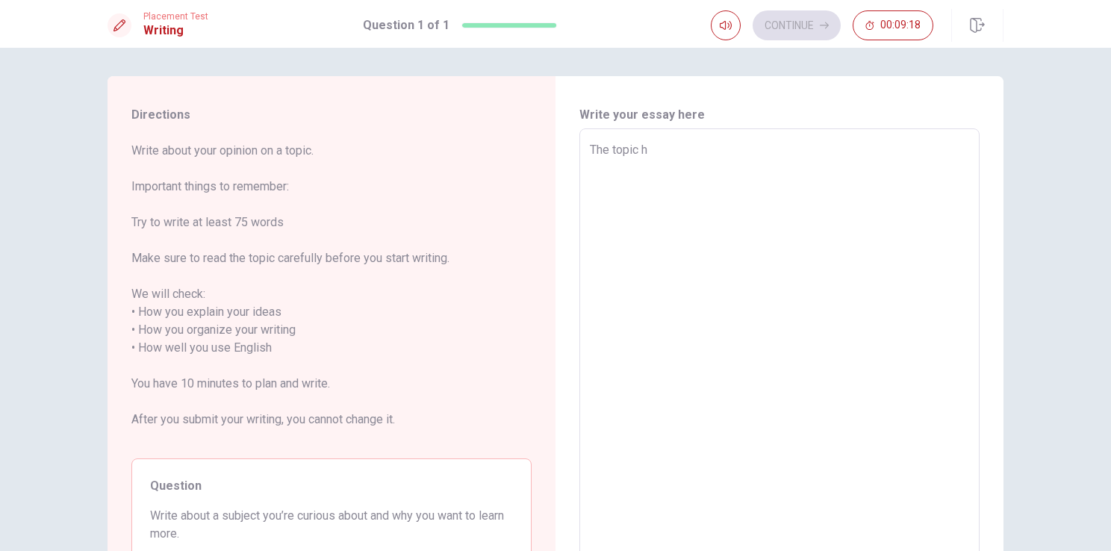
type textarea "x"
type textarea "The topic"
type textarea "x"
type textarea "The topic w"
type textarea "x"
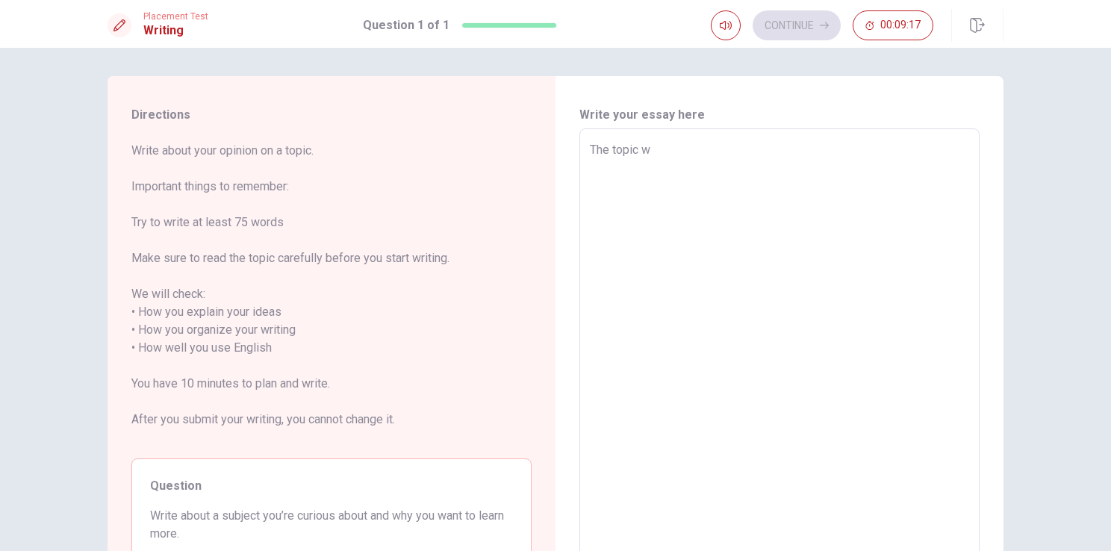
type textarea "The topic wh"
type textarea "x"
type textarea "The topic whT"
type textarea "x"
type textarea "The topic wh"
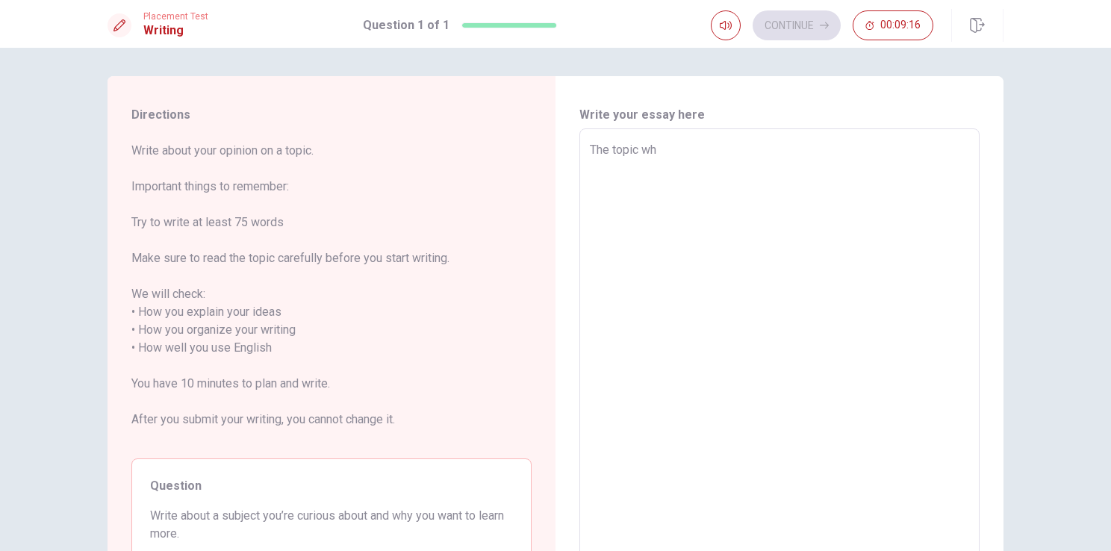
type textarea "x"
type textarea "The topic whT"
type textarea "x"
type textarea "The topic wh"
type textarea "x"
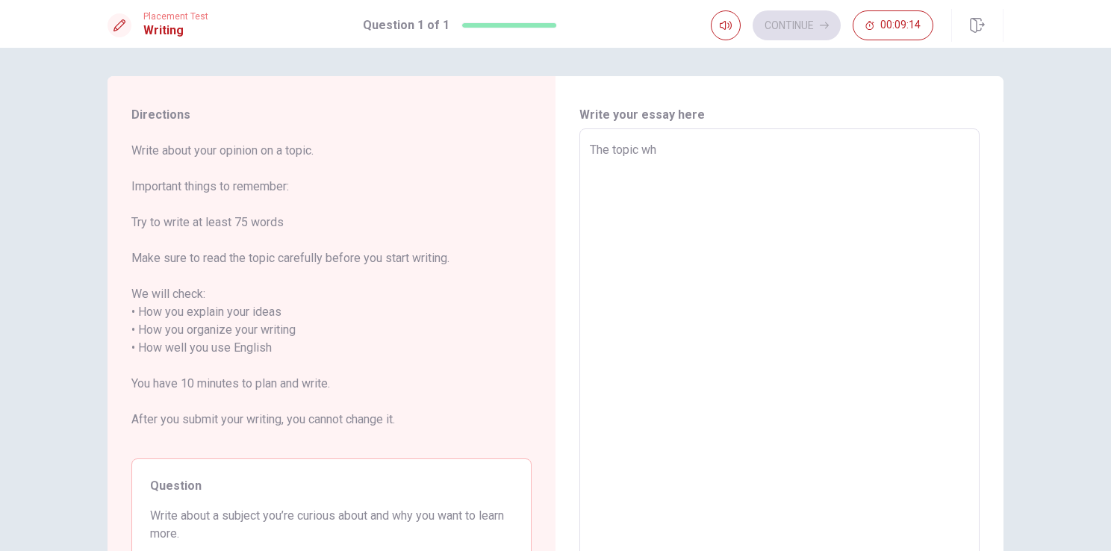
type textarea "The topic wha"
type textarea "x"
type textarea "The topic what"
type textarea "x"
type textarea "The topic what"
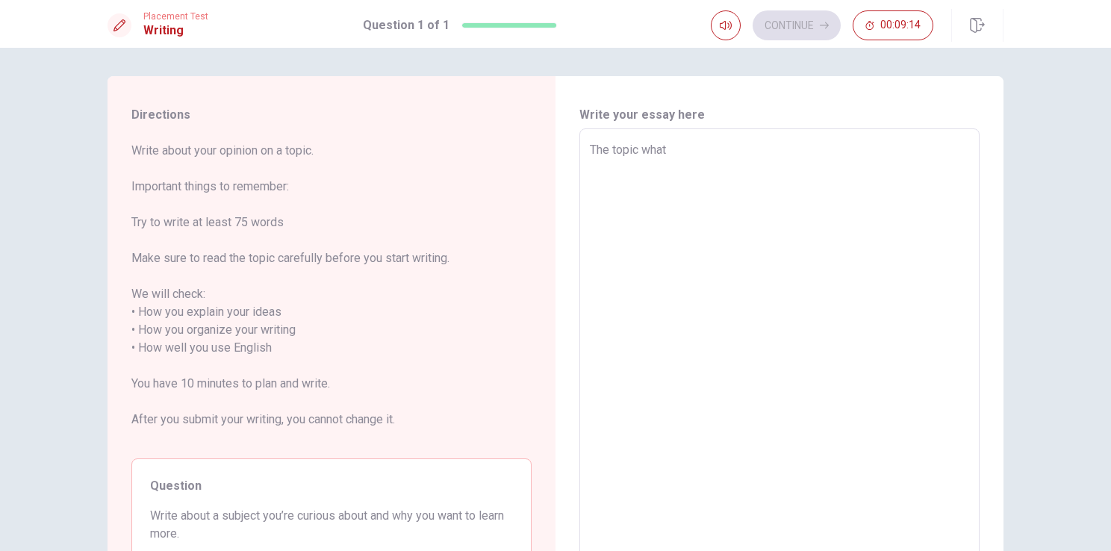
type textarea "x"
type textarea "The topic what I"
type textarea "x"
type textarea "The topic what Ia"
type textarea "x"
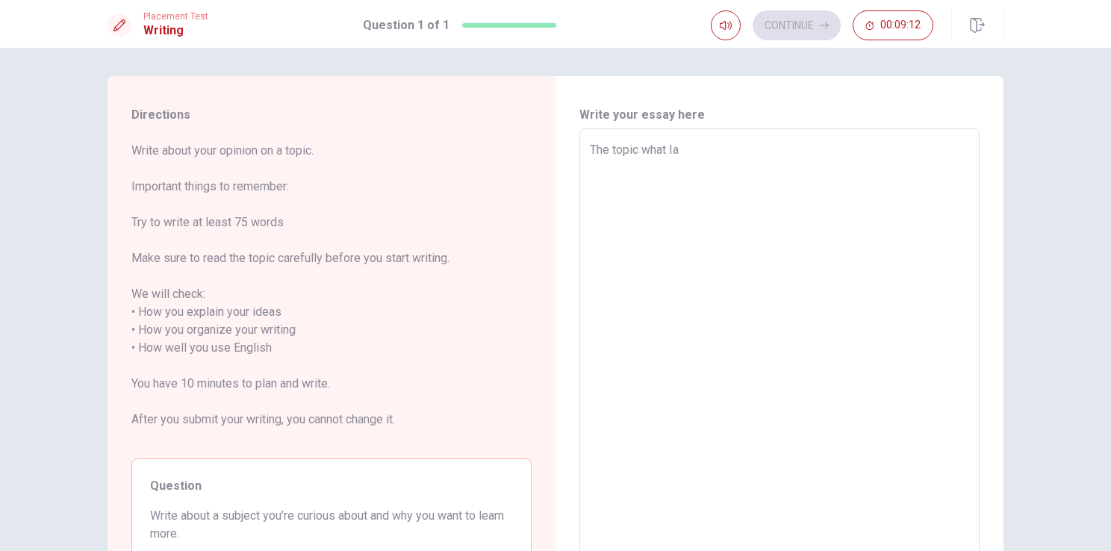
type textarea "The topic what Iam"
type textarea "x"
type textarea "The topic what Ia"
type textarea "x"
type textarea "The topic what I"
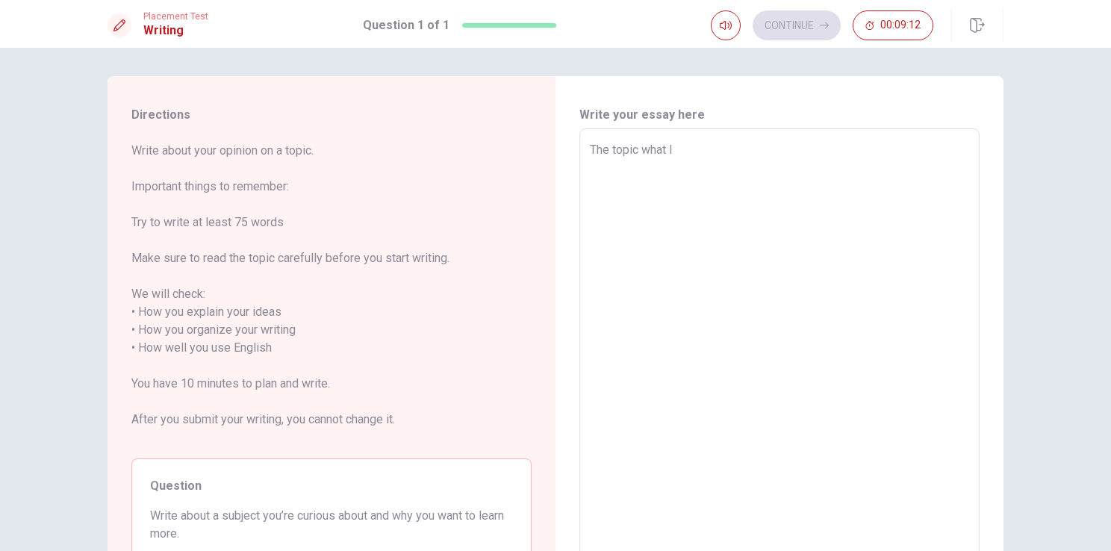
type textarea "x"
type textarea "The topic what I"
type textarea "x"
type textarea "The topic what I a"
type textarea "x"
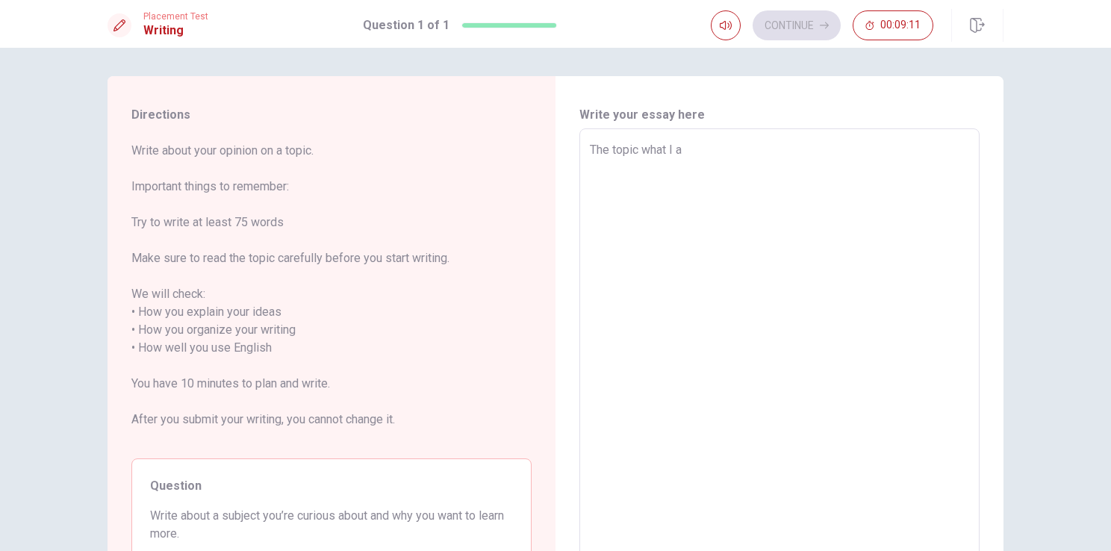
type textarea "The topic what I am"
type textarea "x"
type textarea "The topic what I am"
type textarea "x"
type textarea "The topic what I am c"
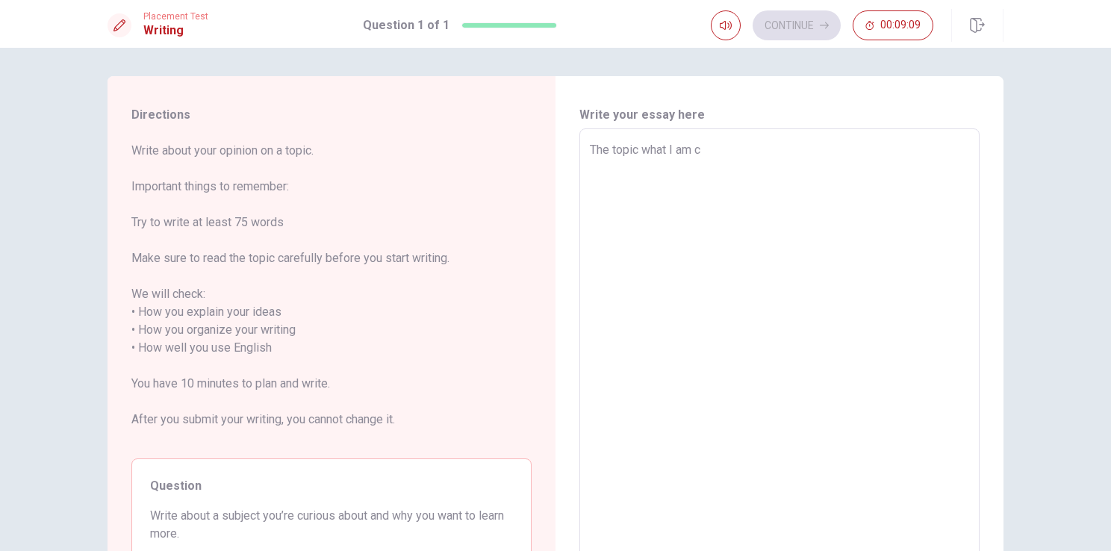
type textarea "x"
type textarea "The topic what I am cu"
type textarea "x"
type textarea "The topic what I am cur"
type textarea "x"
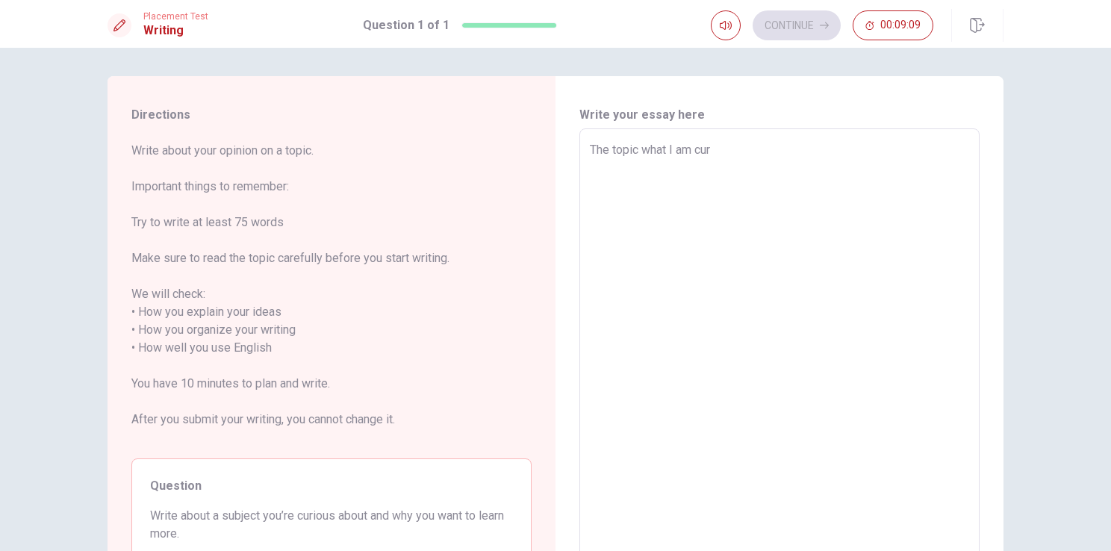
type textarea "The topic what I am curi"
type textarea "x"
type textarea "The topic what I am curio"
type textarea "x"
type textarea "The topic what I am curiou"
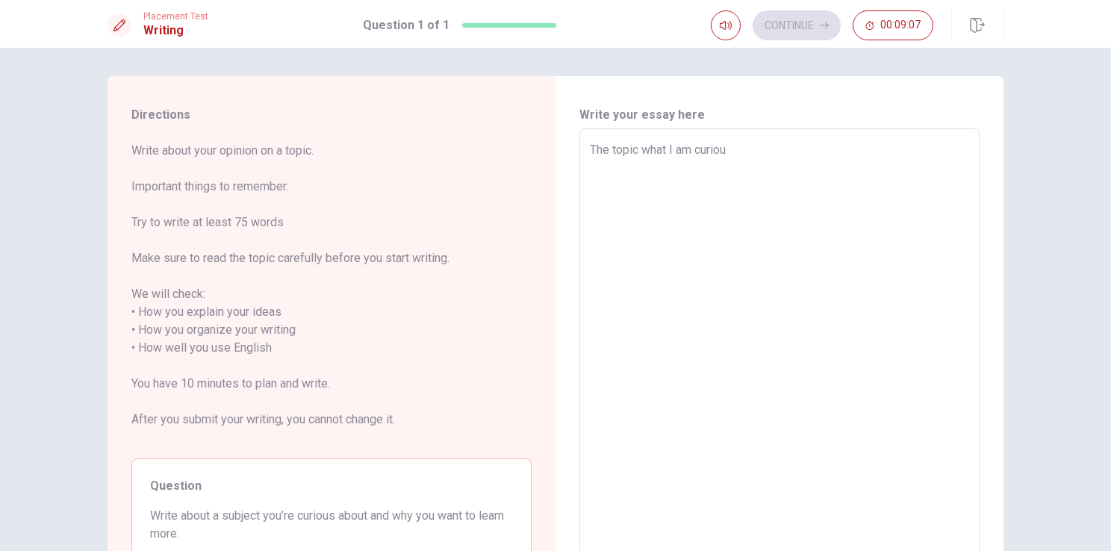
type textarea "x"
type textarea "The topic what I am curioua"
type textarea "x"
type textarea "The topic what I am curioua"
type textarea "x"
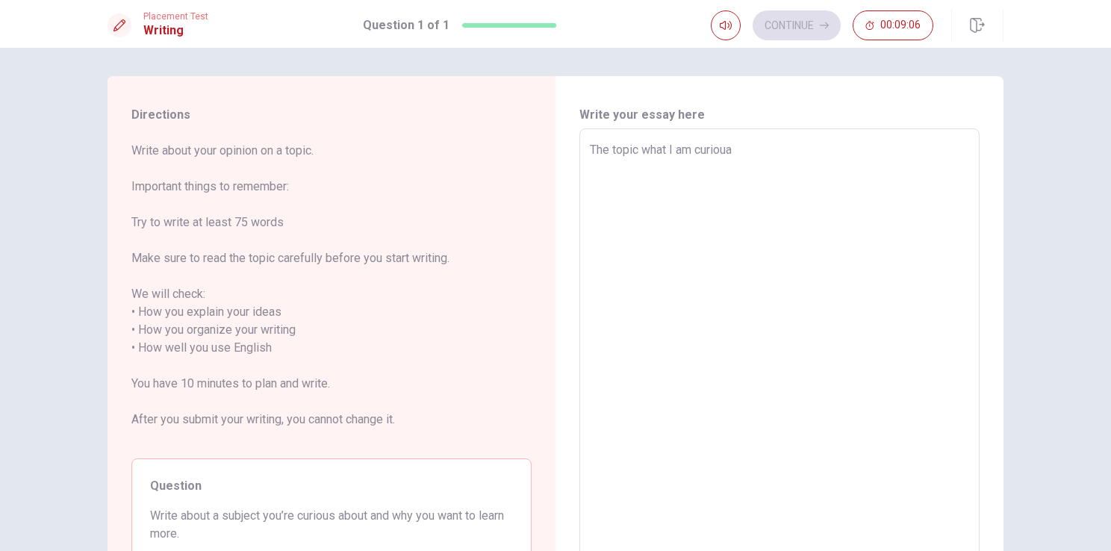
type textarea "The topic what I am curioua"
type textarea "x"
type textarea "The topic what I am curiou"
type textarea "x"
type textarea "The topic what I am curioua"
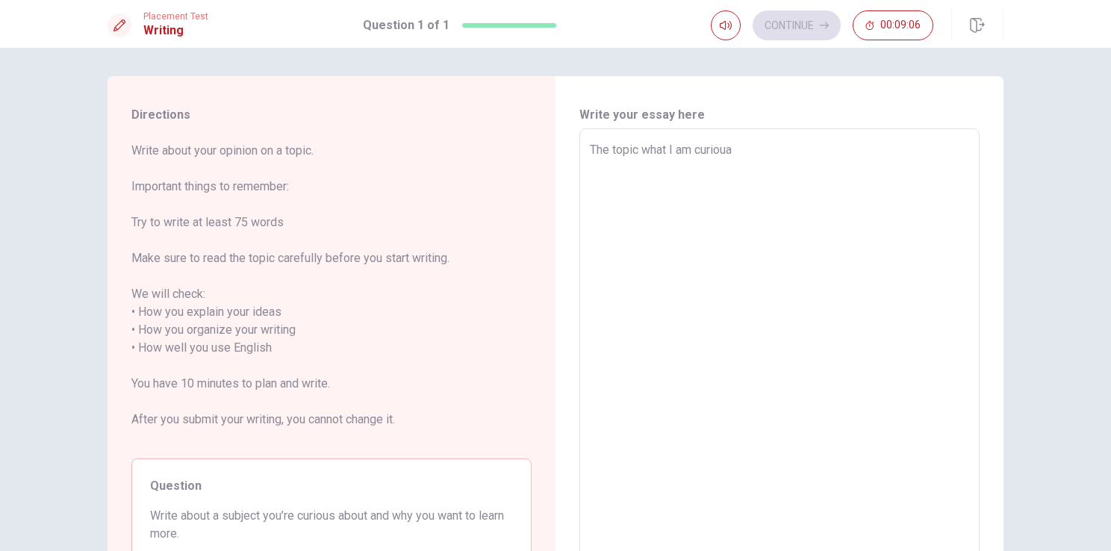
type textarea "x"
type textarea "The topic what I am curioua"
type textarea "x"
type textarea "The topic what I am curioua"
type textarea "x"
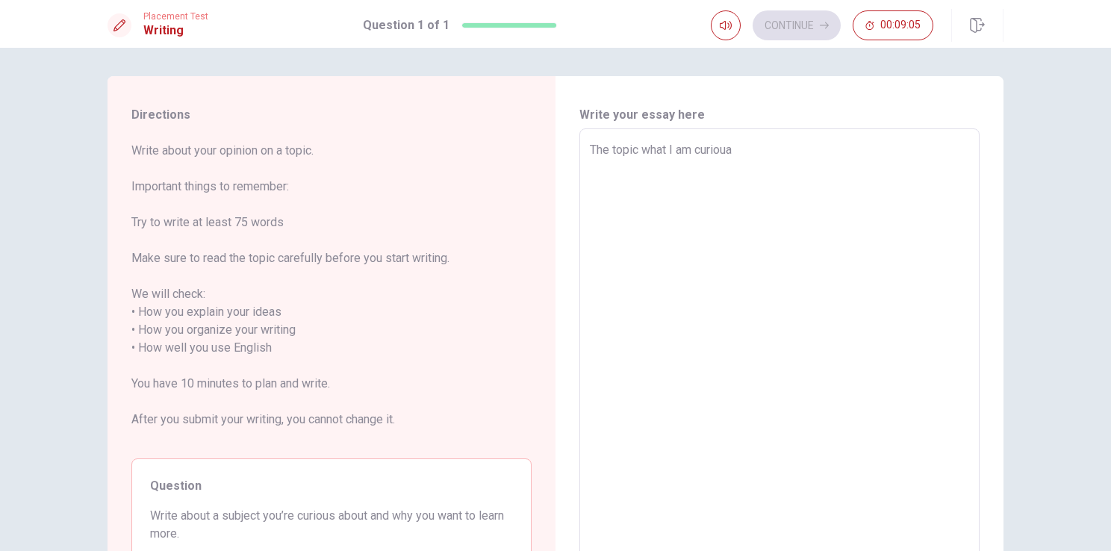
type textarea "The topic what I am curiou"
type textarea "x"
type textarea "The topic what I am curioua"
type textarea "x"
type textarea "The topic what I am curiou"
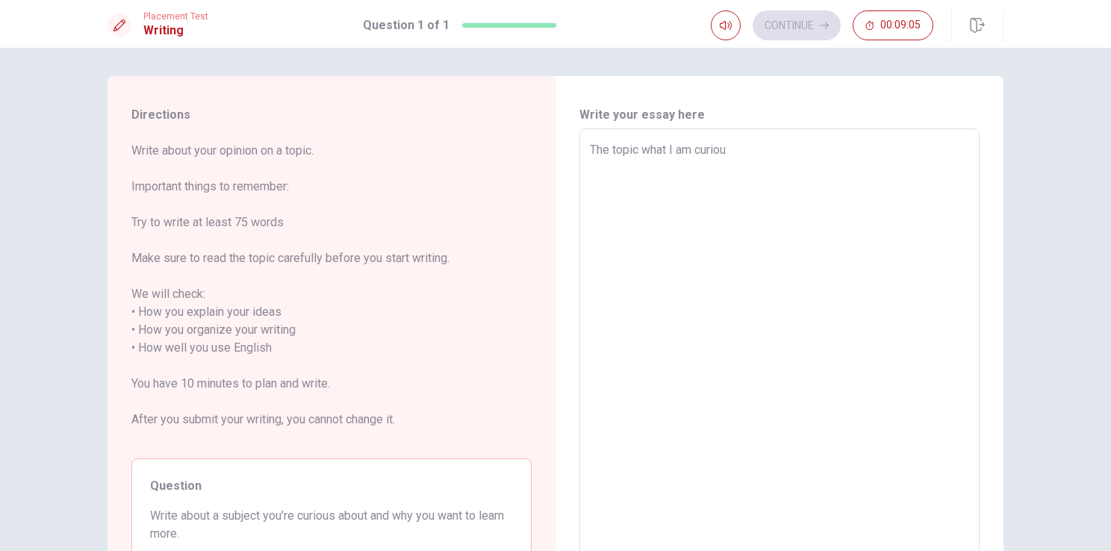
type textarea "x"
type textarea "The topic what I am curious"
type textarea "x"
type textarea "The topic what I am curious"
type textarea "x"
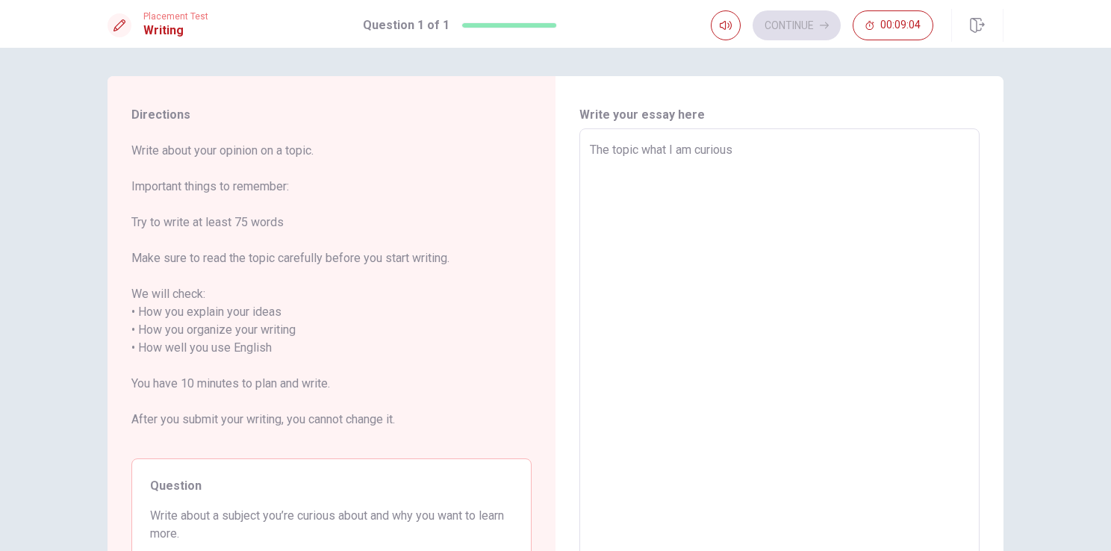
type textarea "The topic what I am curious i"
type textarea "x"
type textarea "The topic what I am curious is"
type textarea "x"
type textarea "The topic what I am curious is"
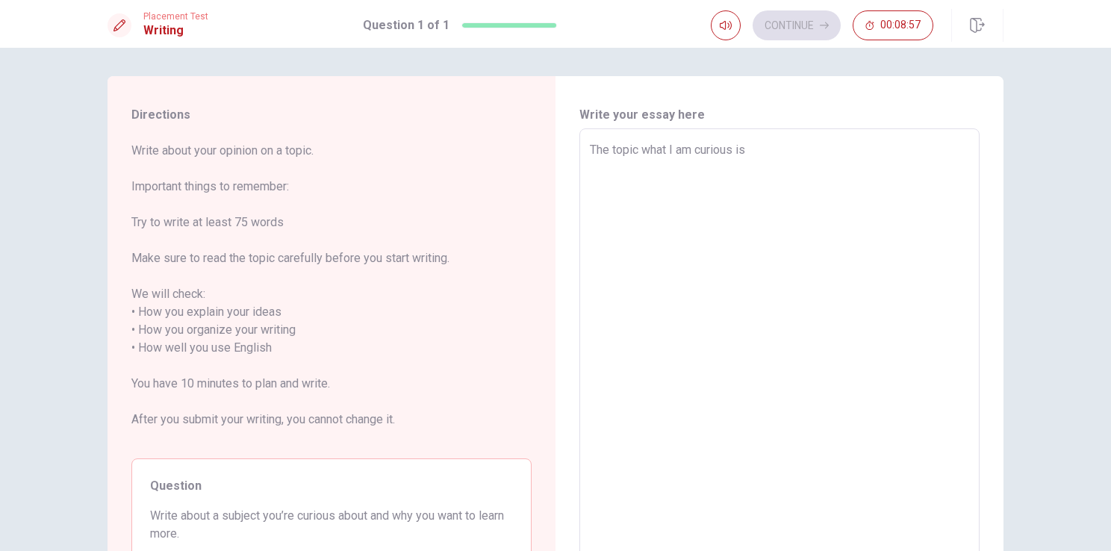
type textarea "x"
type textarea "The topic what I am curious is a"
type textarea "x"
type textarea "The topic what I am curious is ab"
type textarea "x"
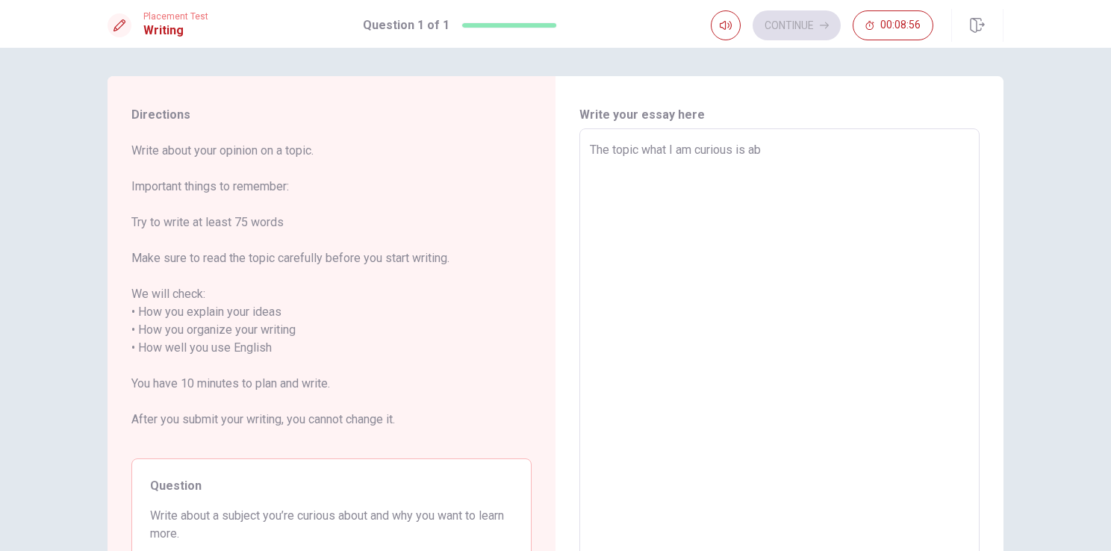
type textarea "The topic what I am curious is abp"
type textarea "x"
type textarea "The topic what I am curious is abpu"
type textarea "x"
type textarea "The topic what I am curious is abput"
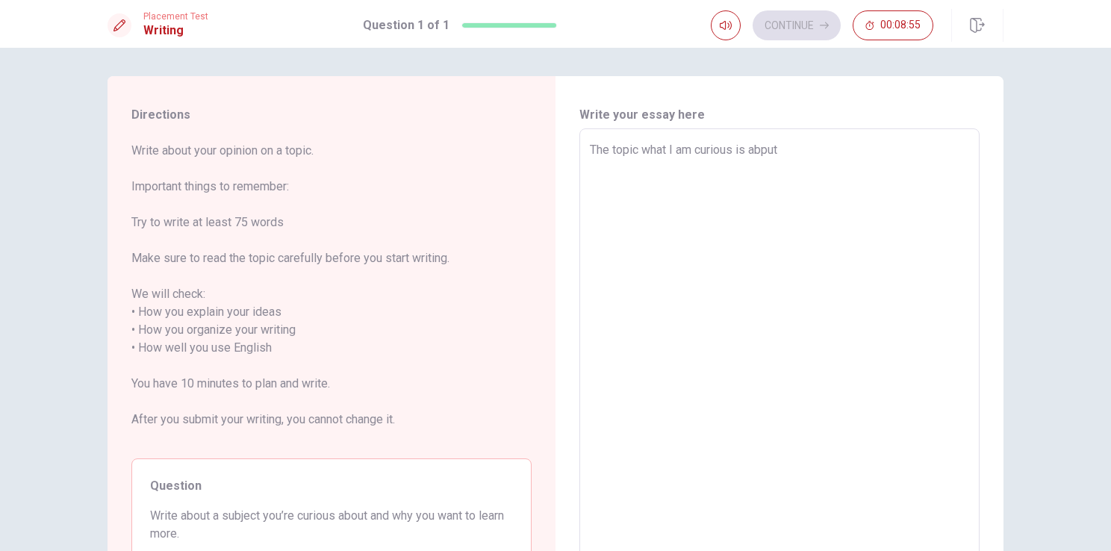
type textarea "x"
type textarea "The topic what I am curious is abpu"
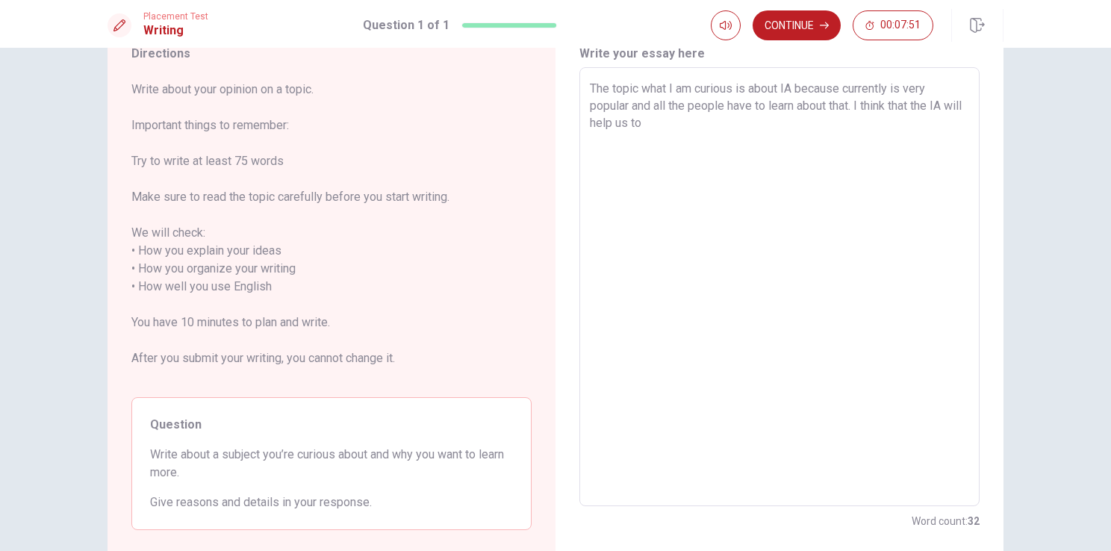
scroll to position [66, 0]
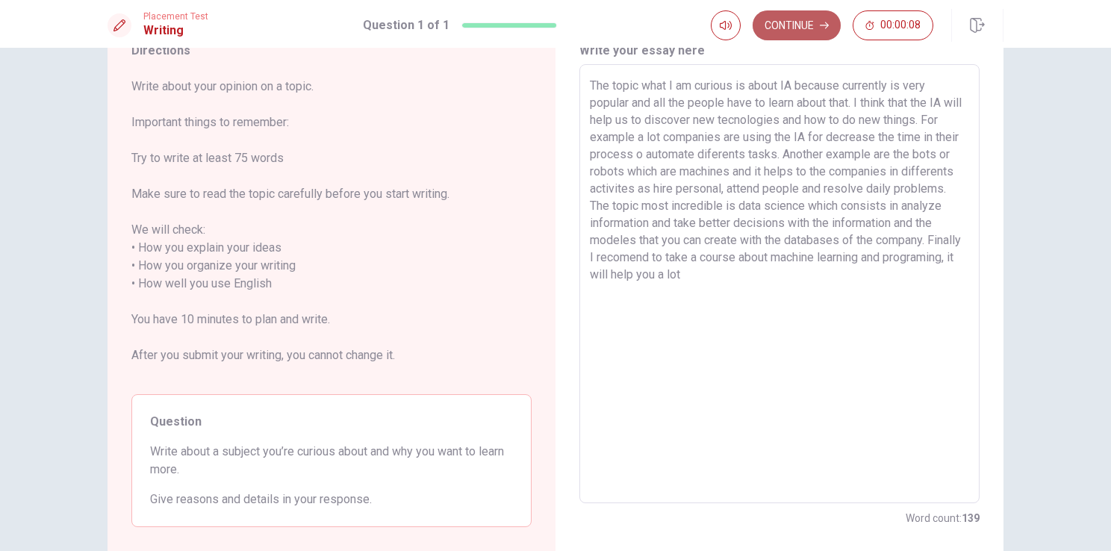
click at [822, 13] on button "Continue" at bounding box center [797, 25] width 88 height 30
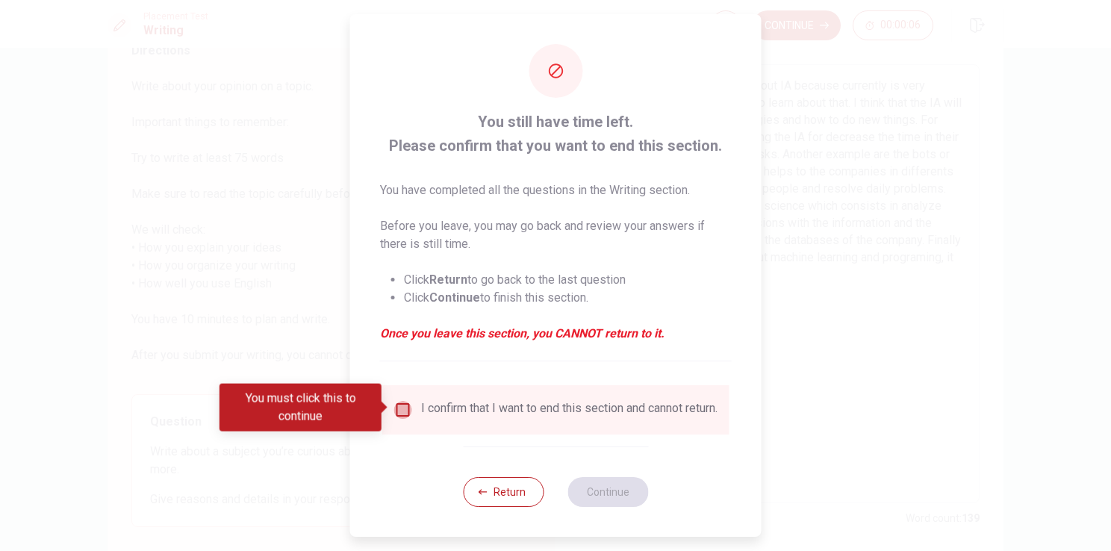
click at [401, 406] on input "You must click this to continue" at bounding box center [403, 410] width 18 height 18
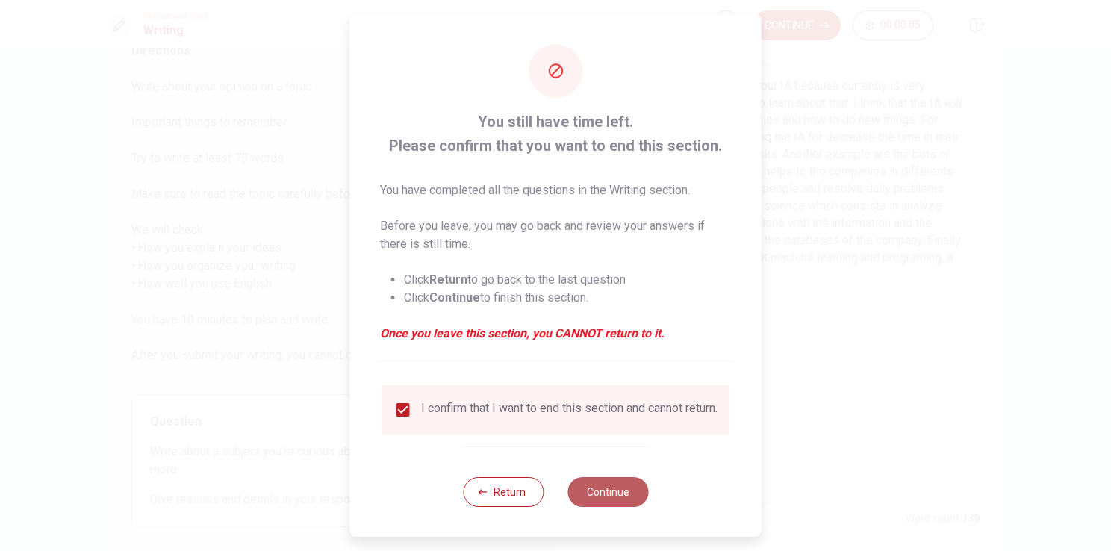
click at [584, 501] on button "Continue" at bounding box center [608, 492] width 81 height 30
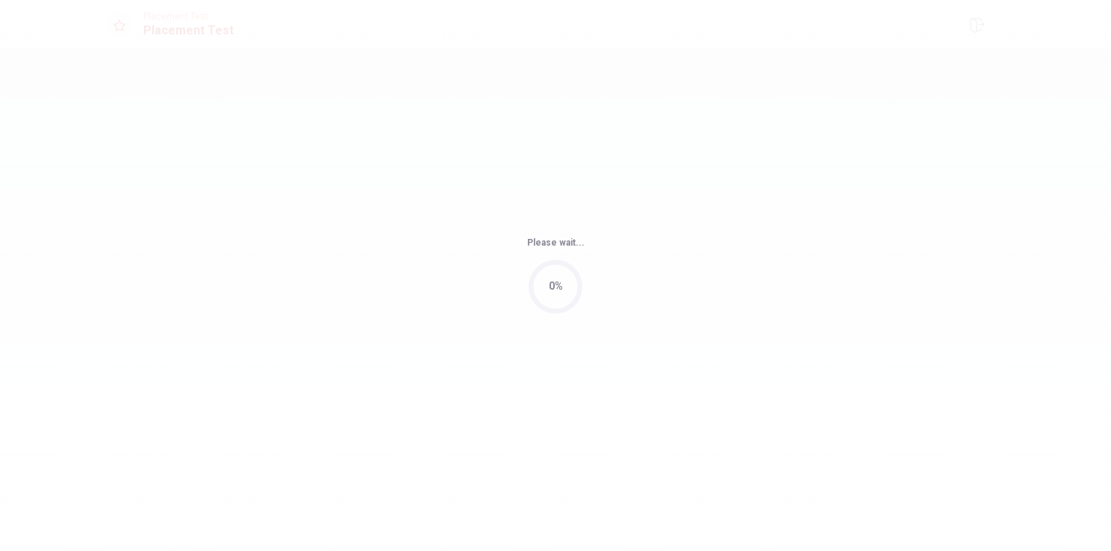
scroll to position [0, 0]
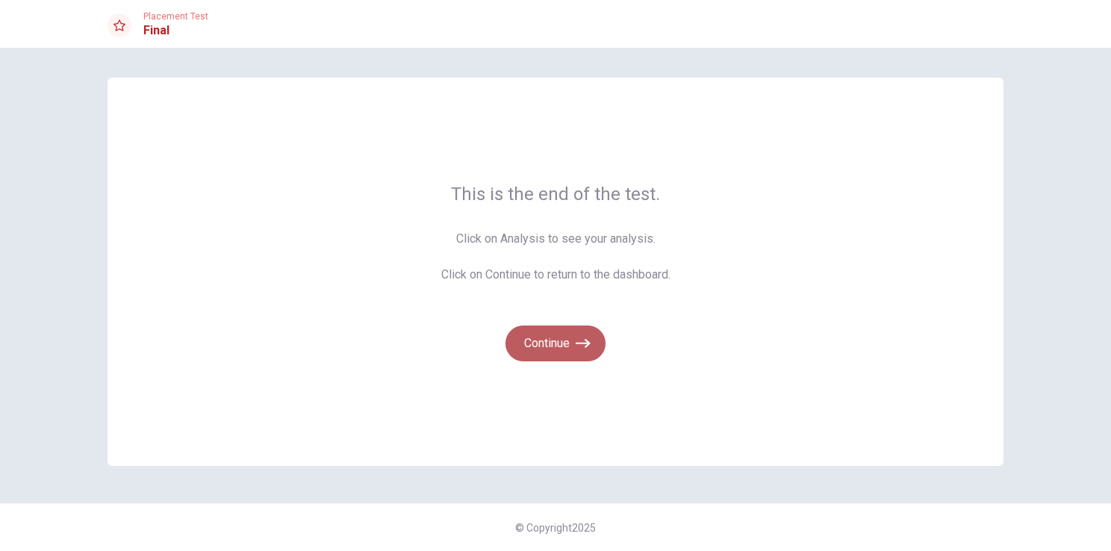
click at [553, 337] on button "Continue" at bounding box center [556, 344] width 100 height 36
